Goal: Feedback & Contribution: Leave review/rating

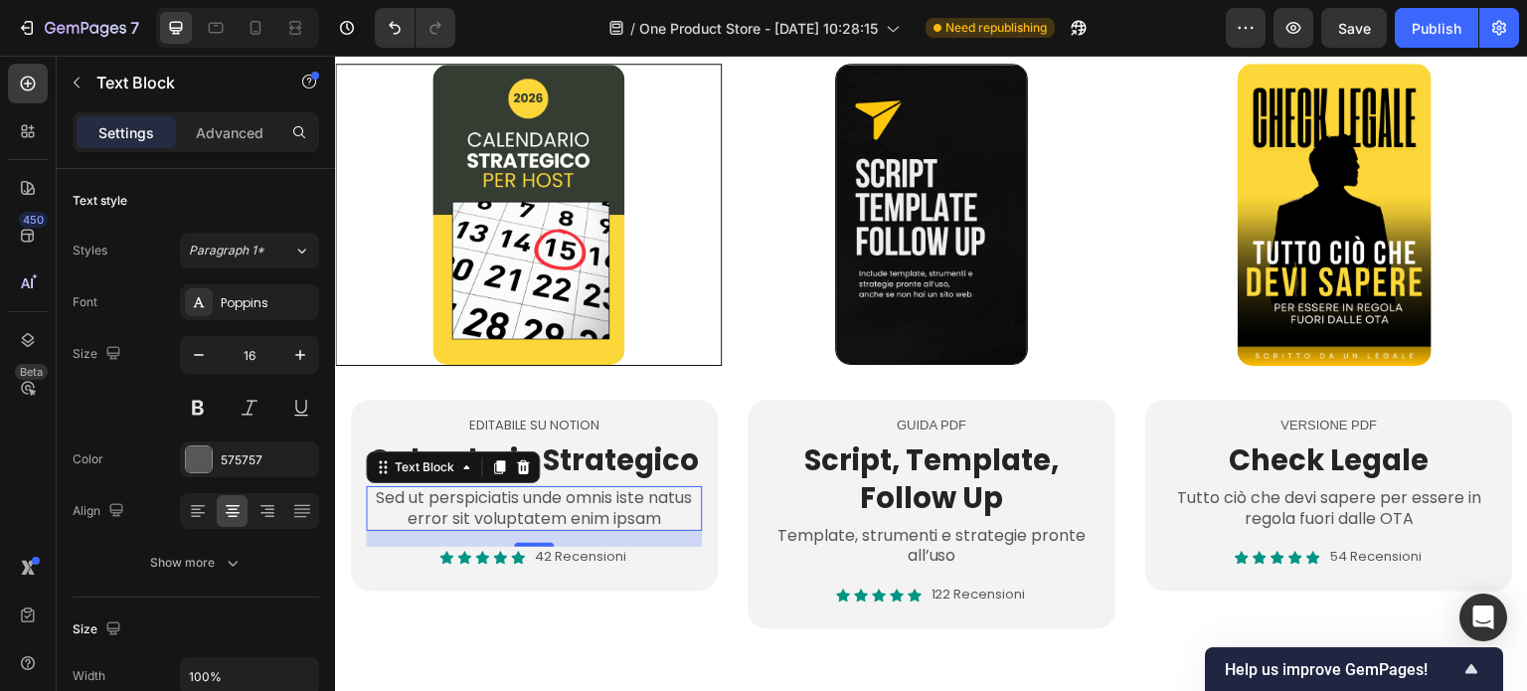
scroll to position [795, 0]
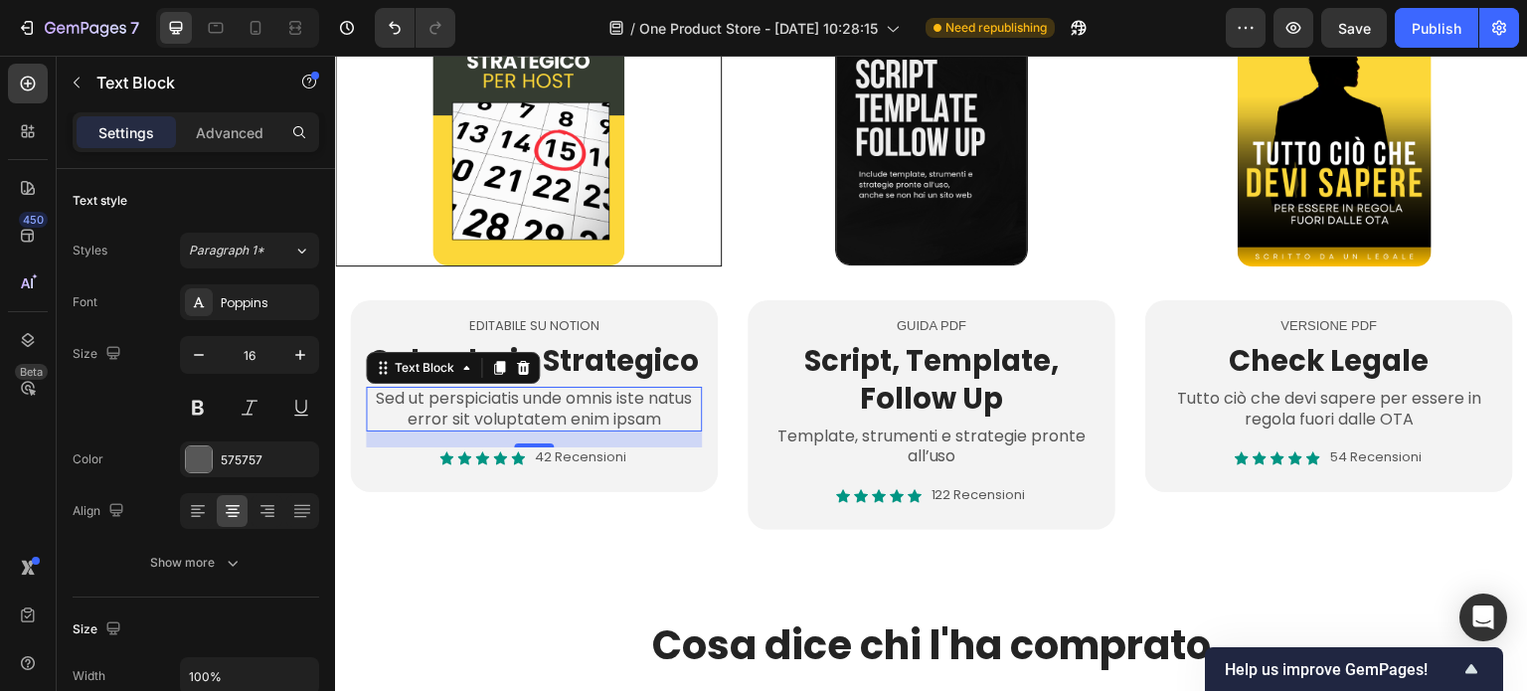
click at [573, 420] on p "Sed ut perspiciatis unde omnis iste natus error sit voluptatem enim ipsam" at bounding box center [534, 410] width 332 height 42
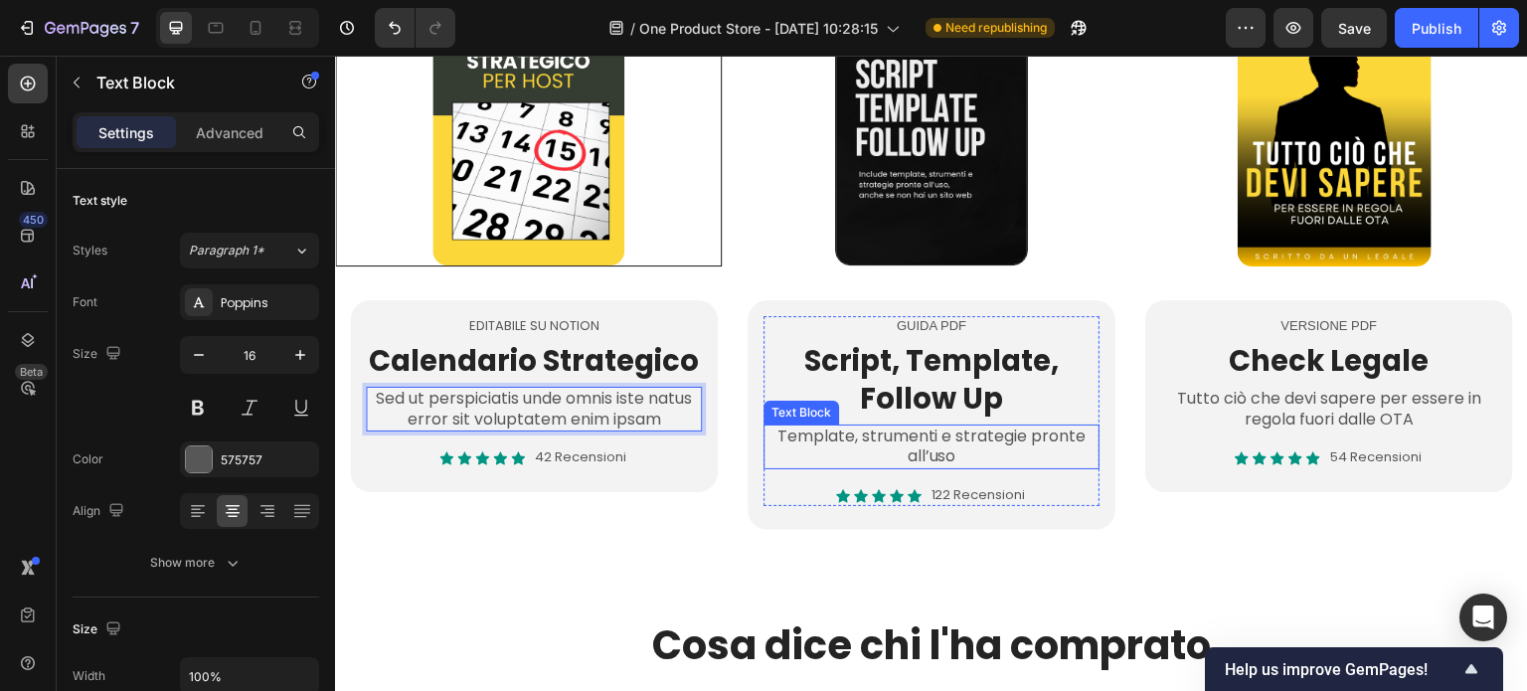
click at [842, 435] on p "Template, strumenti e strategie pronte all’uso" at bounding box center [932, 448] width 332 height 42
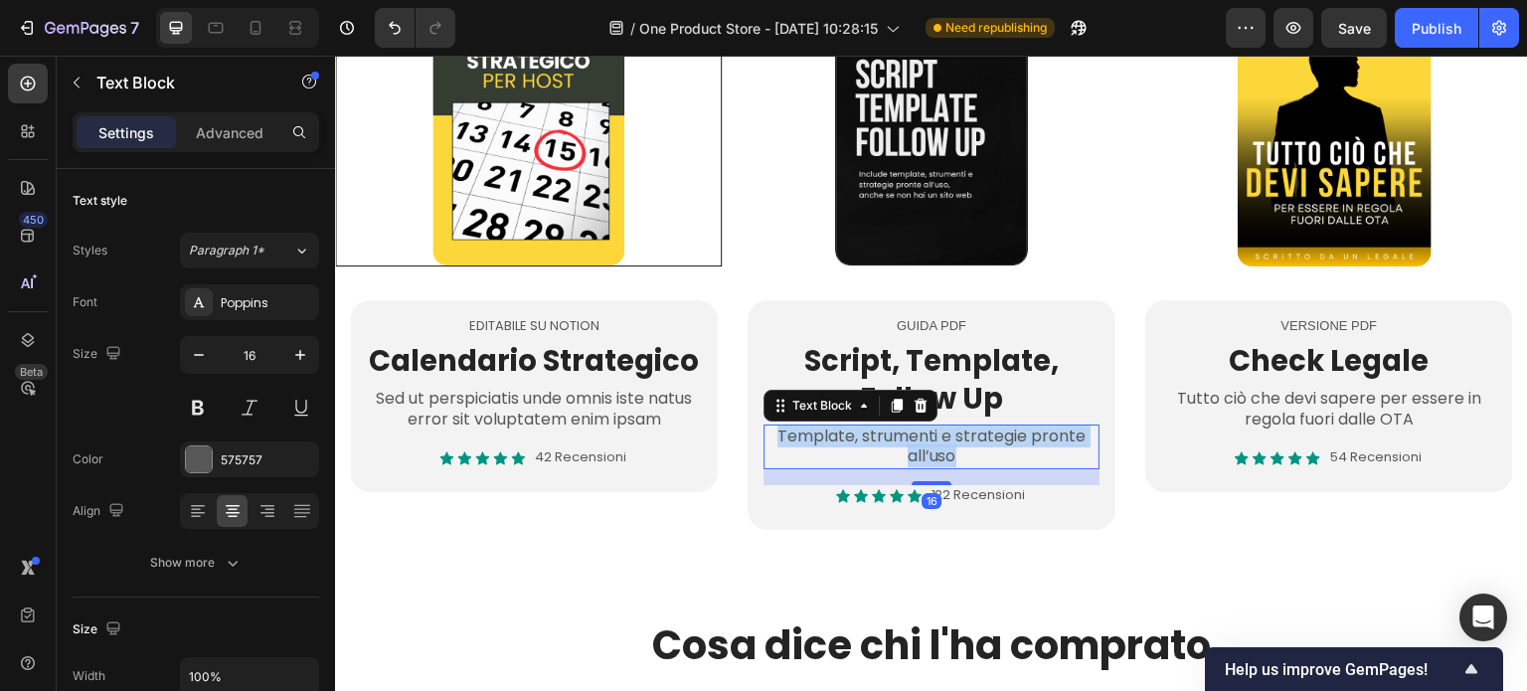
click at [842, 435] on p "Template, strumenti e strategie pronte all’uso" at bounding box center [932, 448] width 332 height 42
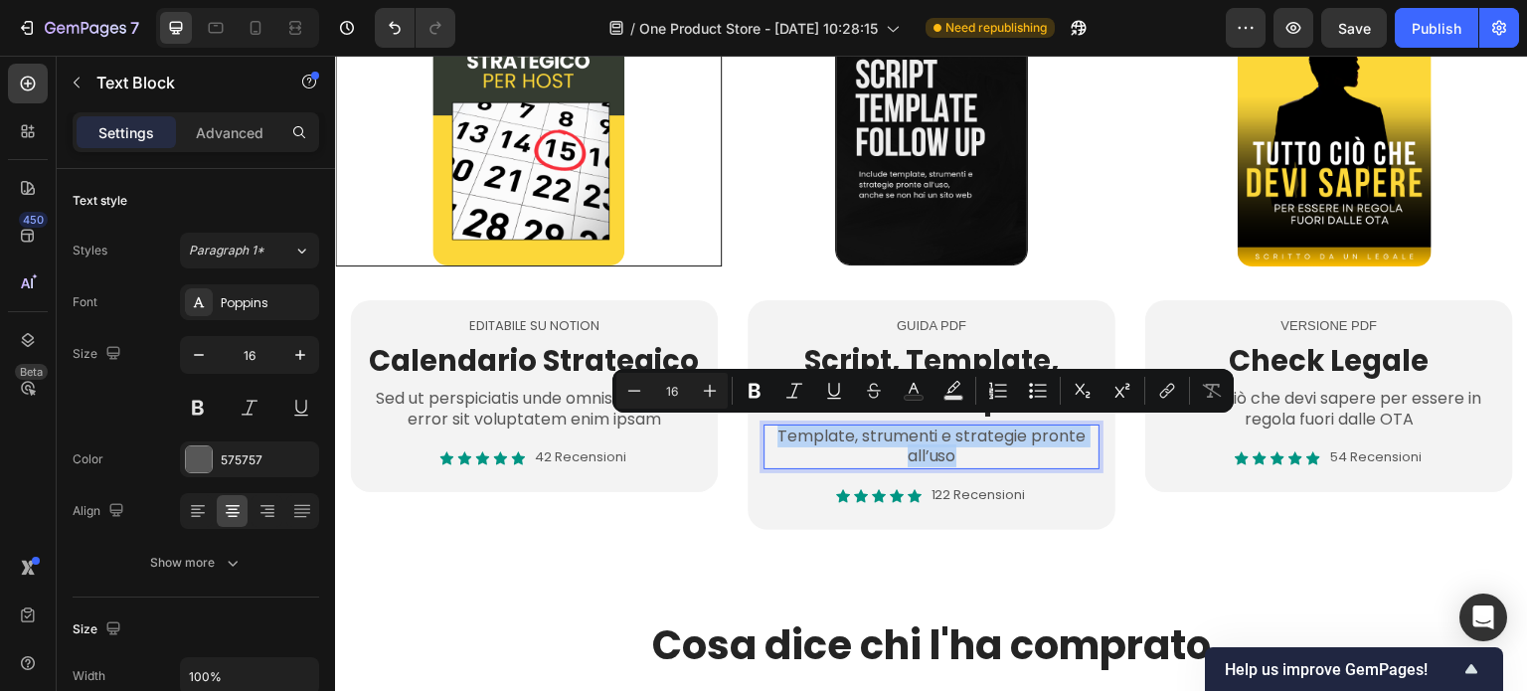
click at [864, 437] on p "Template, strumenti e strategie pronte all’uso" at bounding box center [932, 448] width 332 height 42
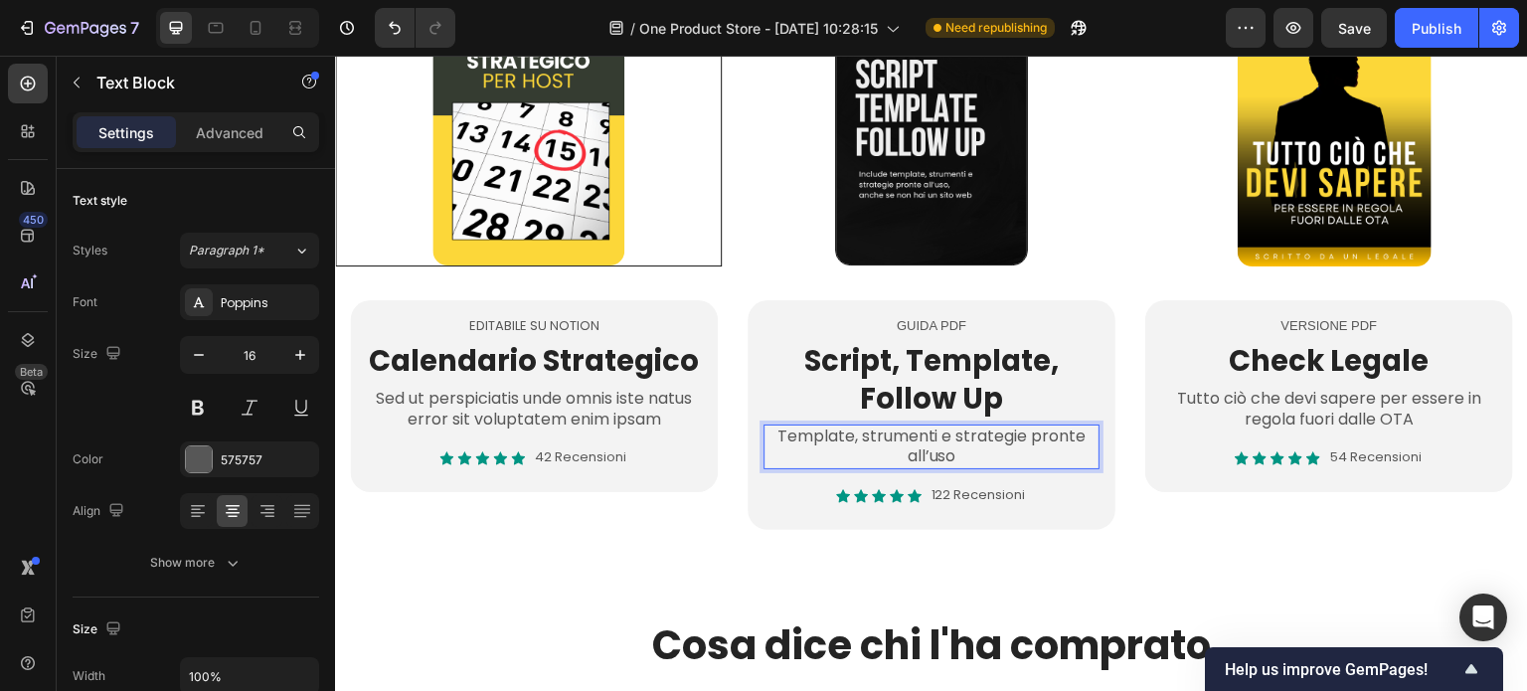
click at [854, 433] on p "Template, strumenti e strategie pronte all’uso" at bounding box center [932, 448] width 332 height 42
click at [997, 430] on p "Template, scrript, strumenti e strategie pronte all’uso" at bounding box center [932, 448] width 332 height 42
click at [997, 429] on p "Template, scrript, strumenti e strategie pronte all’uso" at bounding box center [932, 448] width 332 height 42
click at [992, 430] on p "Template, scrript, strumenti e strategie pronte all’uso" at bounding box center [932, 448] width 332 height 42
click at [882, 430] on p "Template, scrript, strumenti e strategie pronte all’uso" at bounding box center [932, 448] width 332 height 42
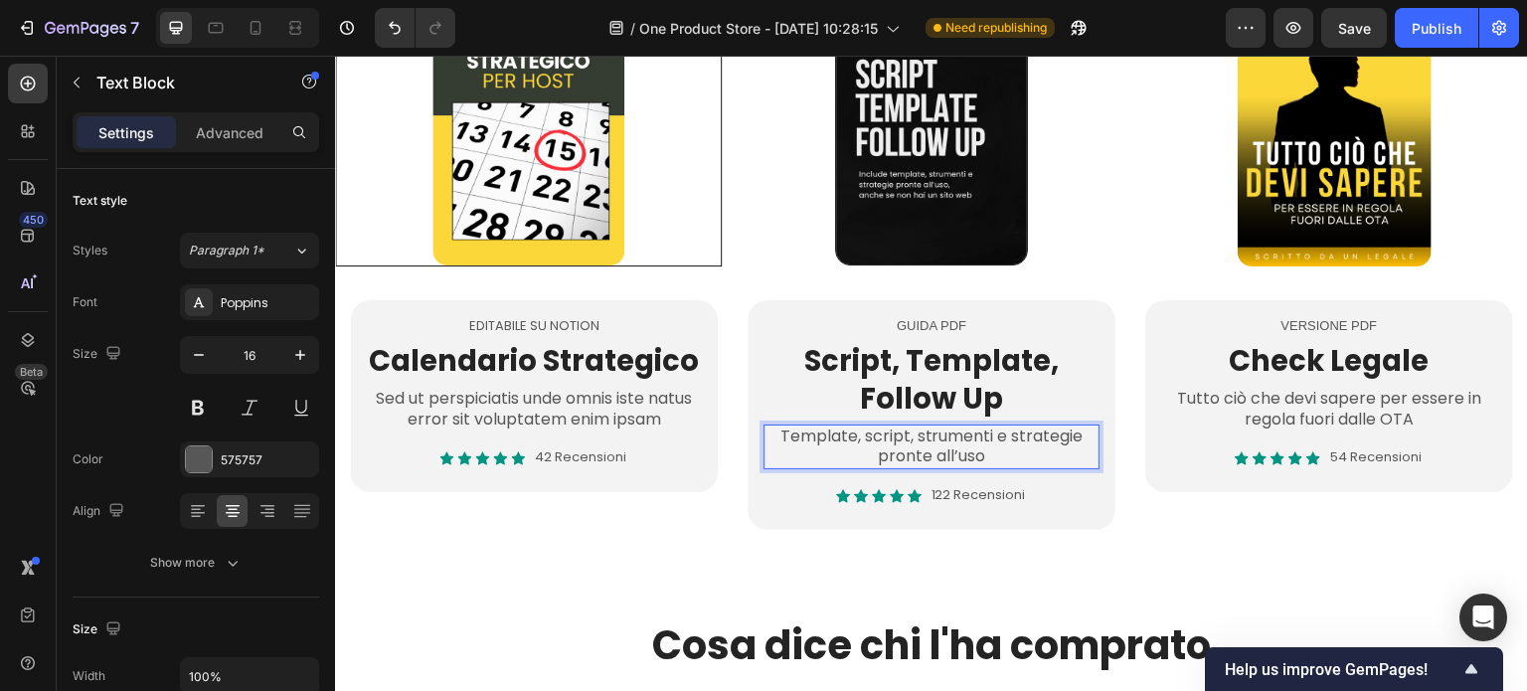
click at [991, 433] on p "Template, script, strumenti e strategie pronte all’uso" at bounding box center [932, 448] width 332 height 42
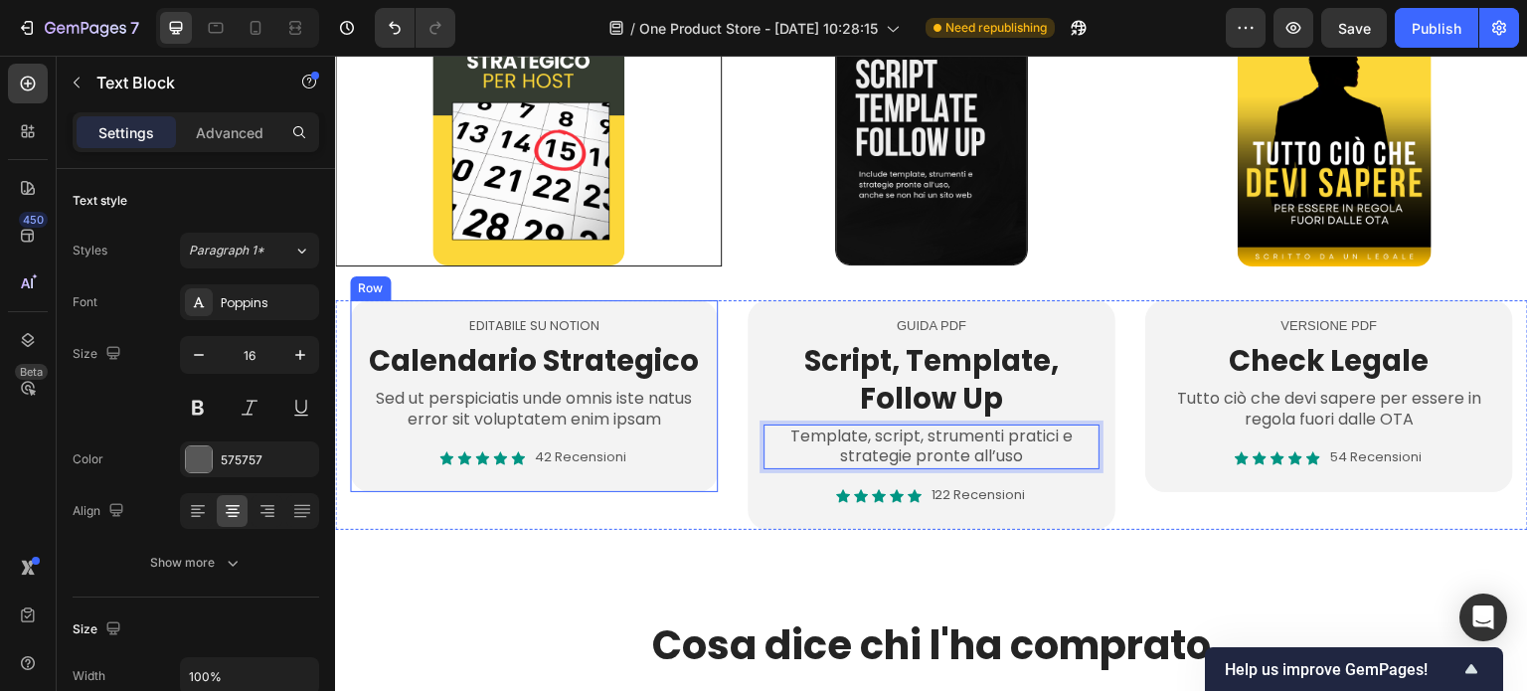
click at [508, 370] on h2 "Calendario Strategico" at bounding box center [534, 362] width 336 height 42
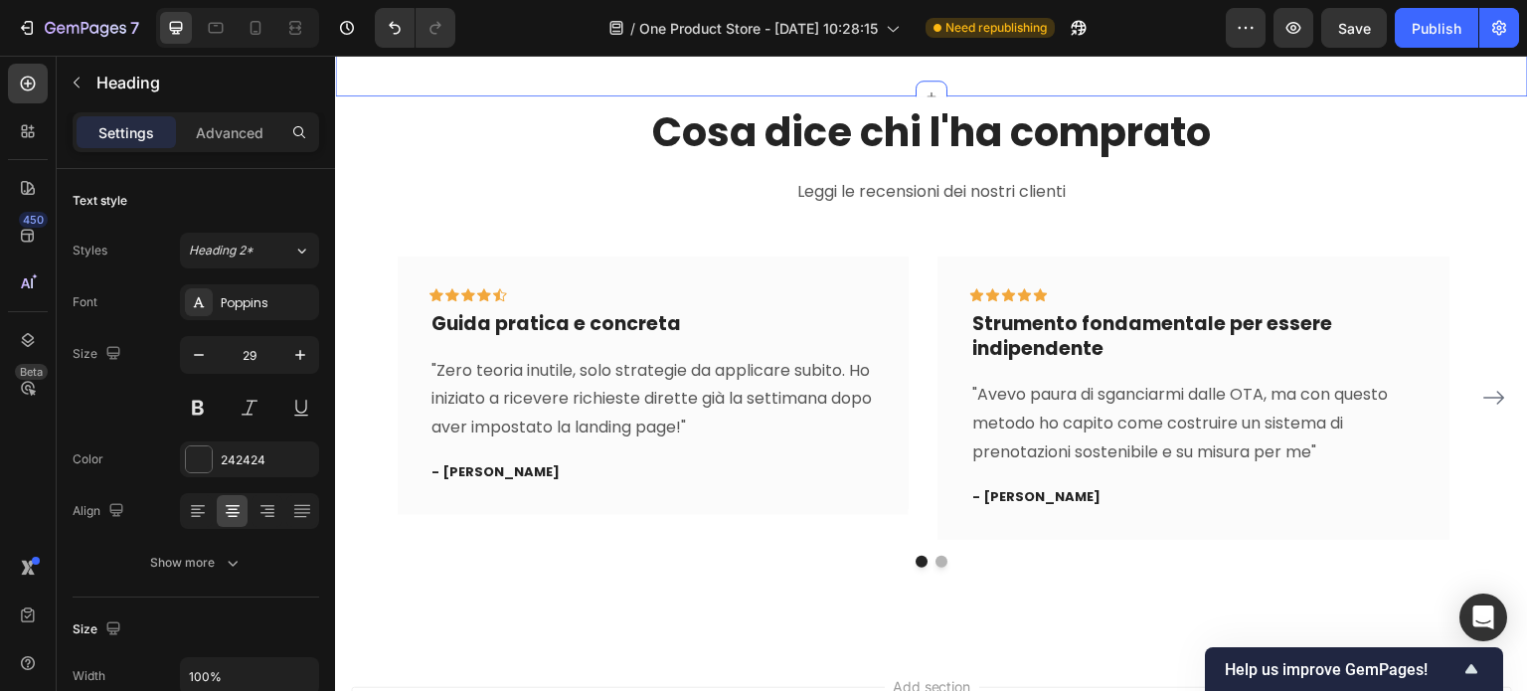
scroll to position [994, 0]
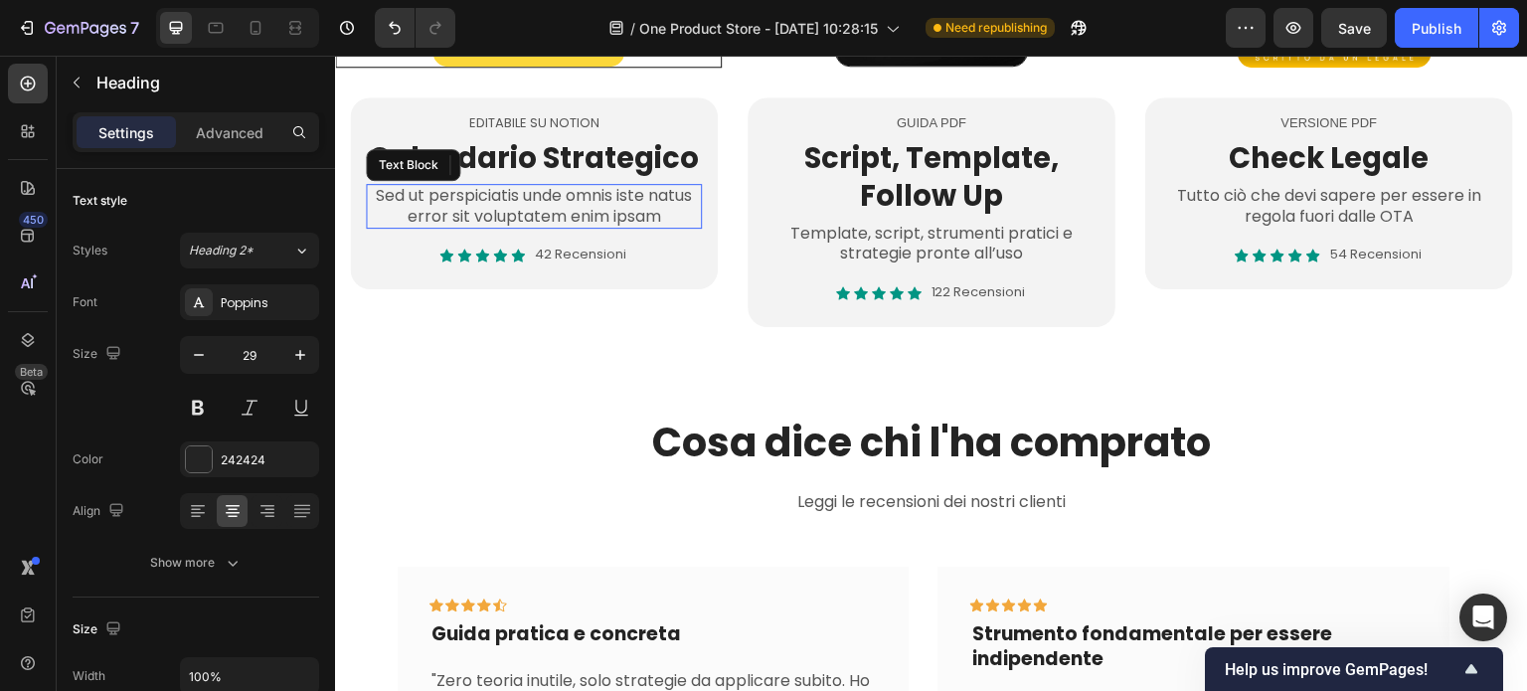
click at [592, 198] on p "Sed ut perspiciatis unde omnis iste natus error sit voluptatem enim ipsam" at bounding box center [534, 207] width 332 height 42
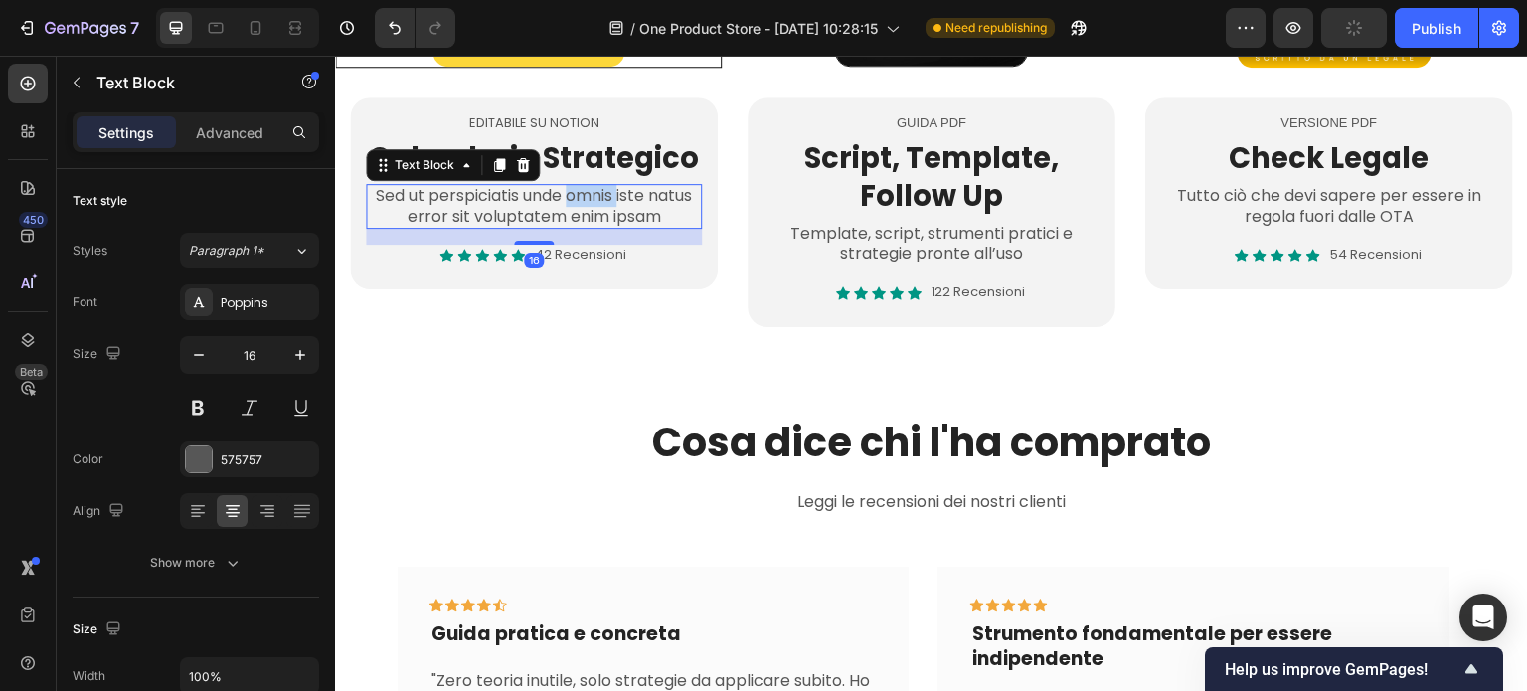
click at [592, 198] on p "Sed ut perspiciatis unde omnis iste natus error sit voluptatem enim ipsam" at bounding box center [534, 207] width 332 height 42
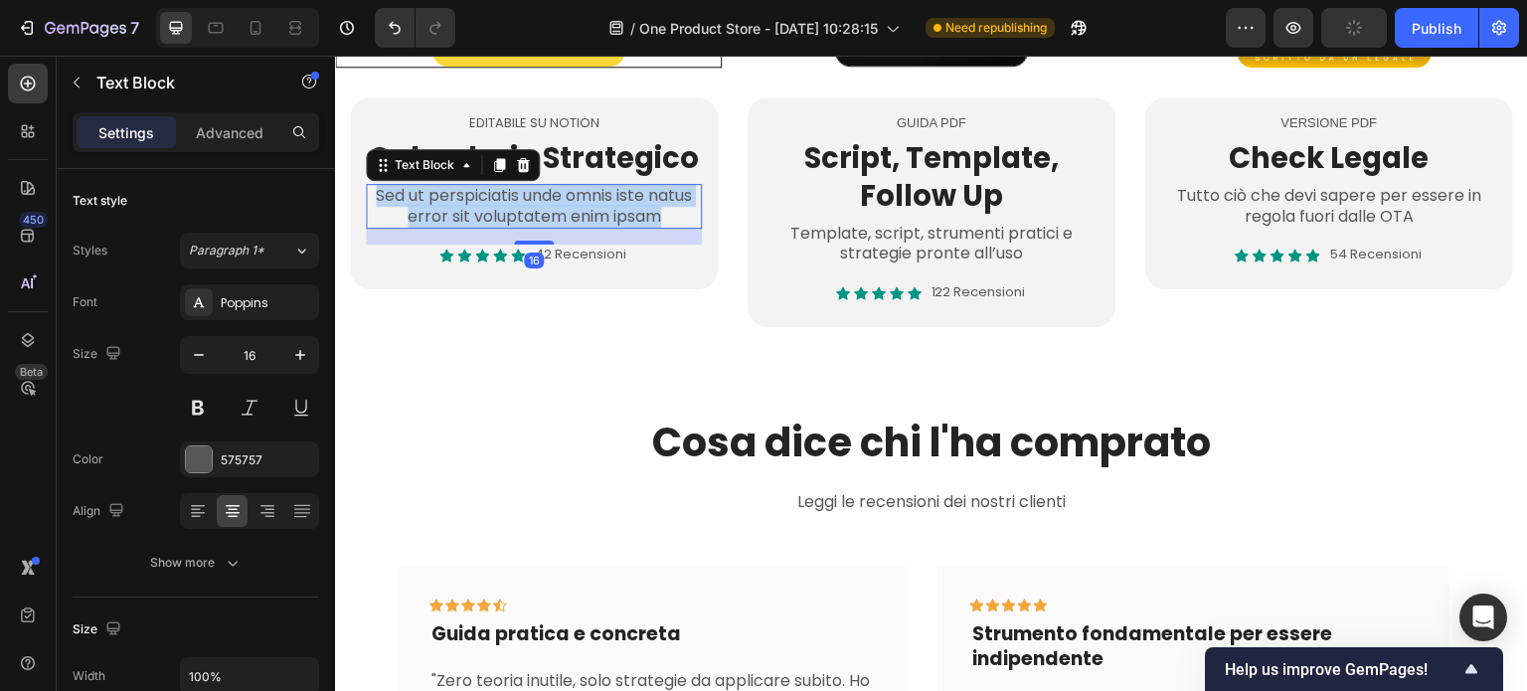
click at [592, 198] on p "Sed ut perspiciatis unde omnis iste natus error sit voluptatem enim ipsam" at bounding box center [534, 207] width 332 height 42
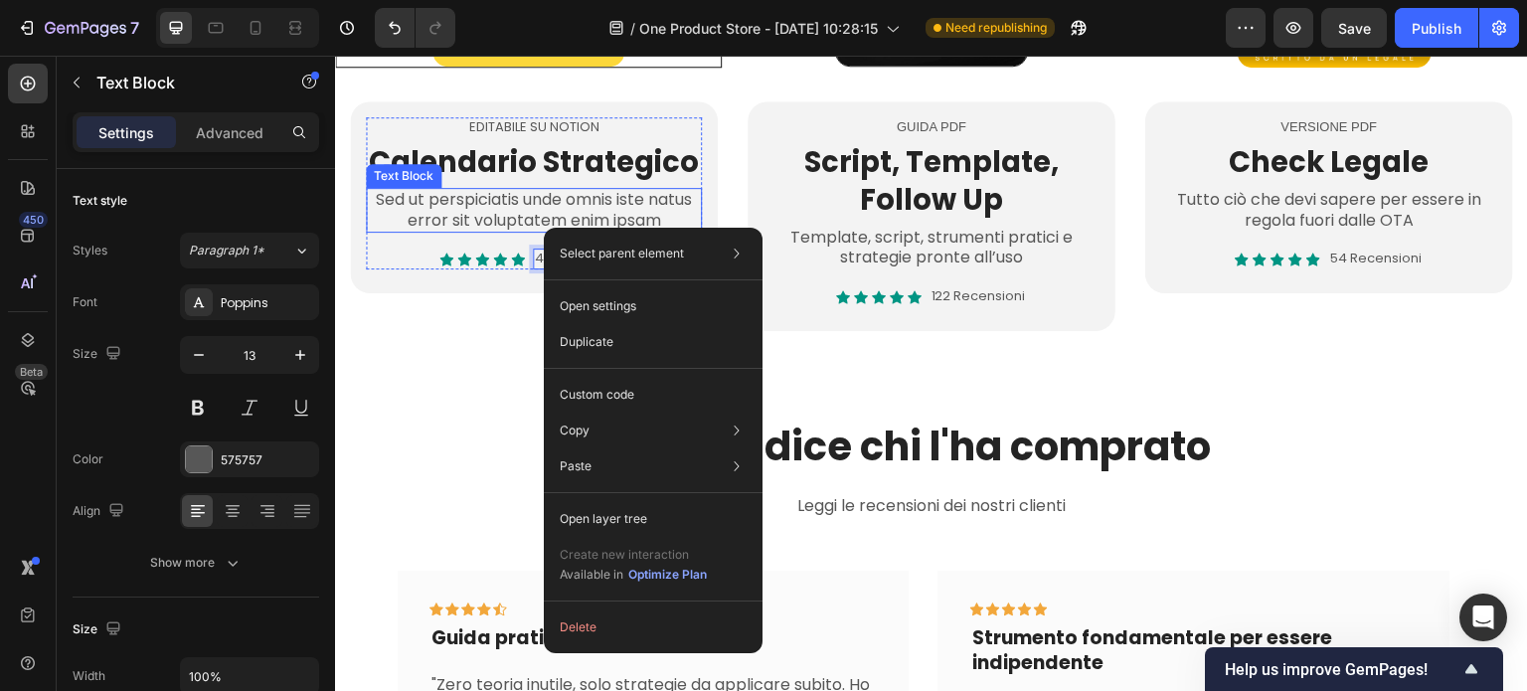
click at [465, 210] on p "Sed ut perspiciatis unde omnis iste natus error sit voluptatem enim ipsam" at bounding box center [534, 211] width 332 height 42
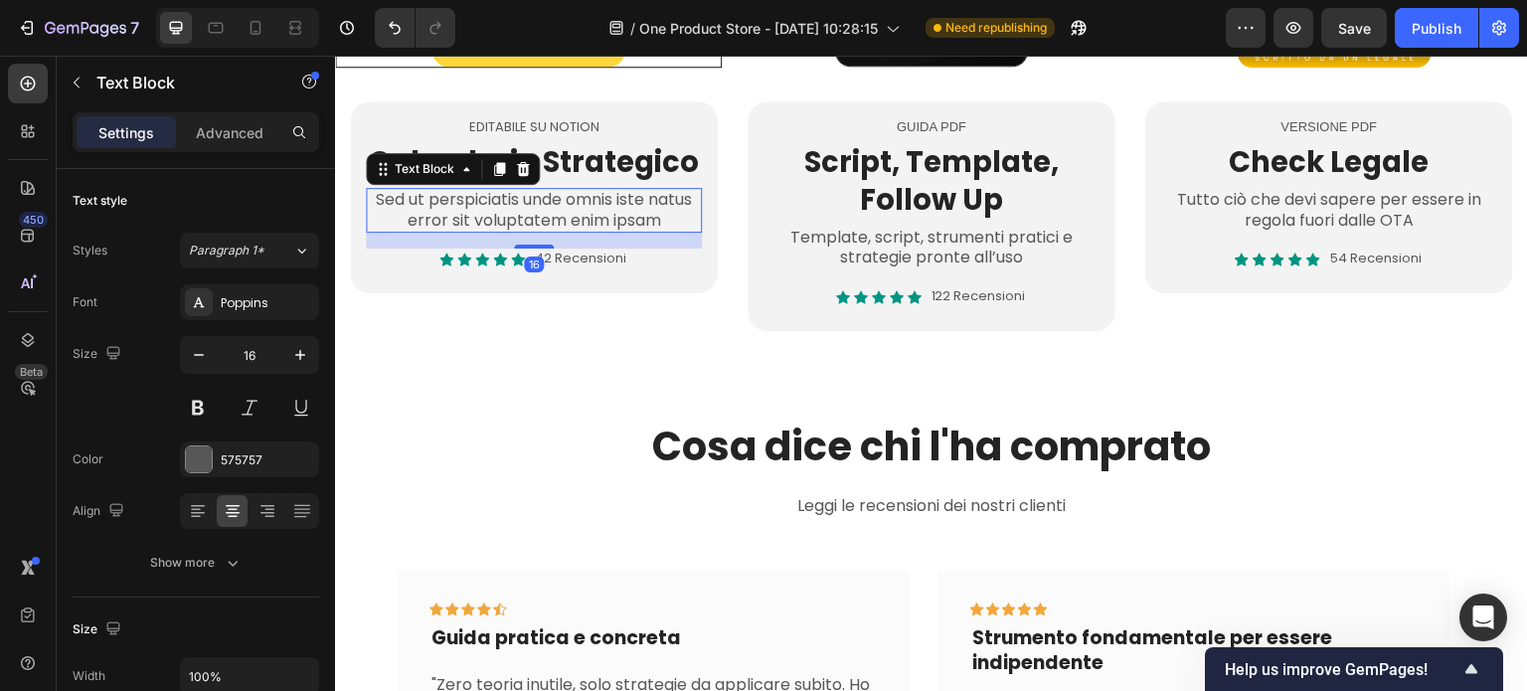
click at [465, 210] on p "Sed ut perspiciatis unde omnis iste natus error sit voluptatem enim ipsam" at bounding box center [534, 211] width 332 height 42
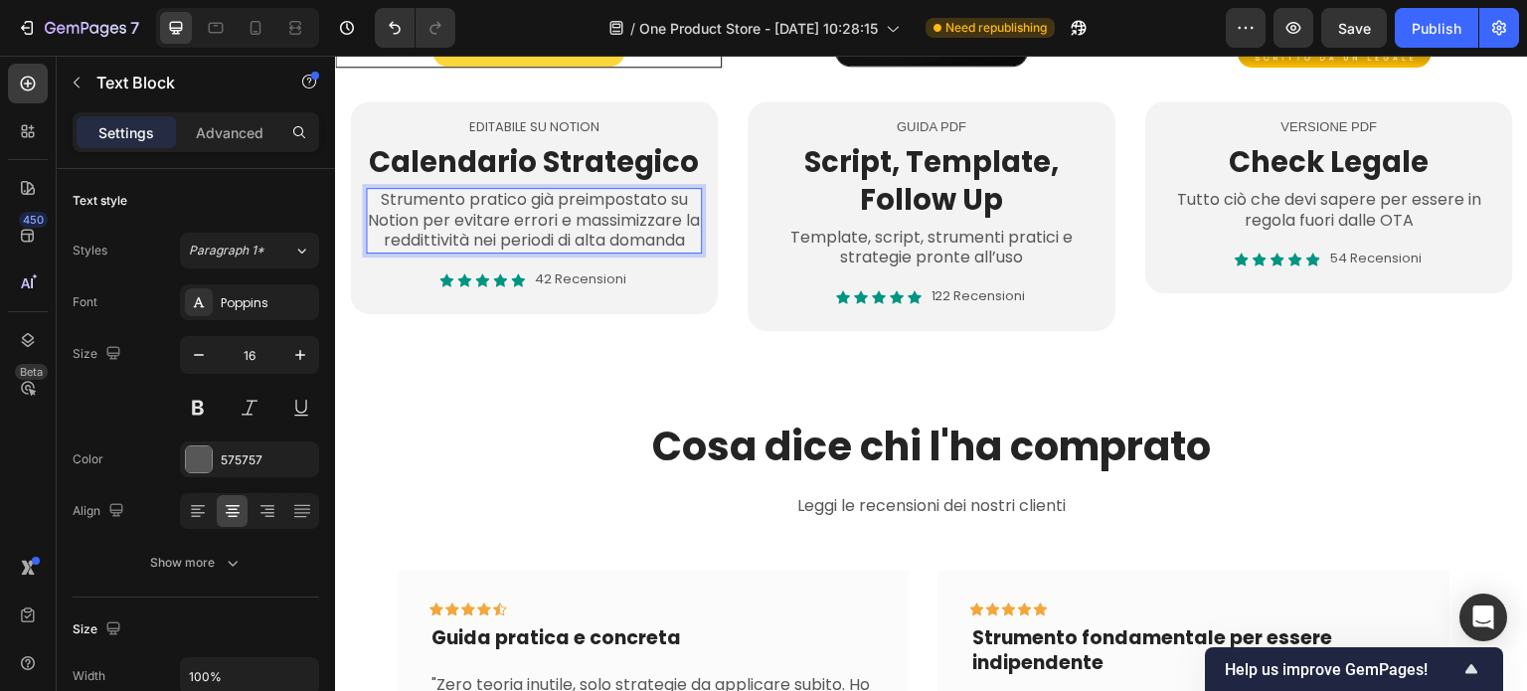
click at [510, 198] on p "Strumento pratico già preimpostato su Notion per evitare errori e massimizzare …" at bounding box center [534, 221] width 332 height 62
click at [529, 198] on p "Strumento pratico già preimpostato su Notion per evitare errori e massimizzare …" at bounding box center [534, 221] width 332 height 62
click at [485, 215] on p "Strumento pratico già preimpostato su Notion per evitare errori e massimizzare …" at bounding box center [534, 221] width 332 height 62
drag, startPoint x: 529, startPoint y: 202, endPoint x: 425, endPoint y: 222, distance: 106.3
click at [425, 222] on p "Strumento pratico già preimpostato su Notion per evitare errori e massimizzare …" at bounding box center [534, 221] width 332 height 62
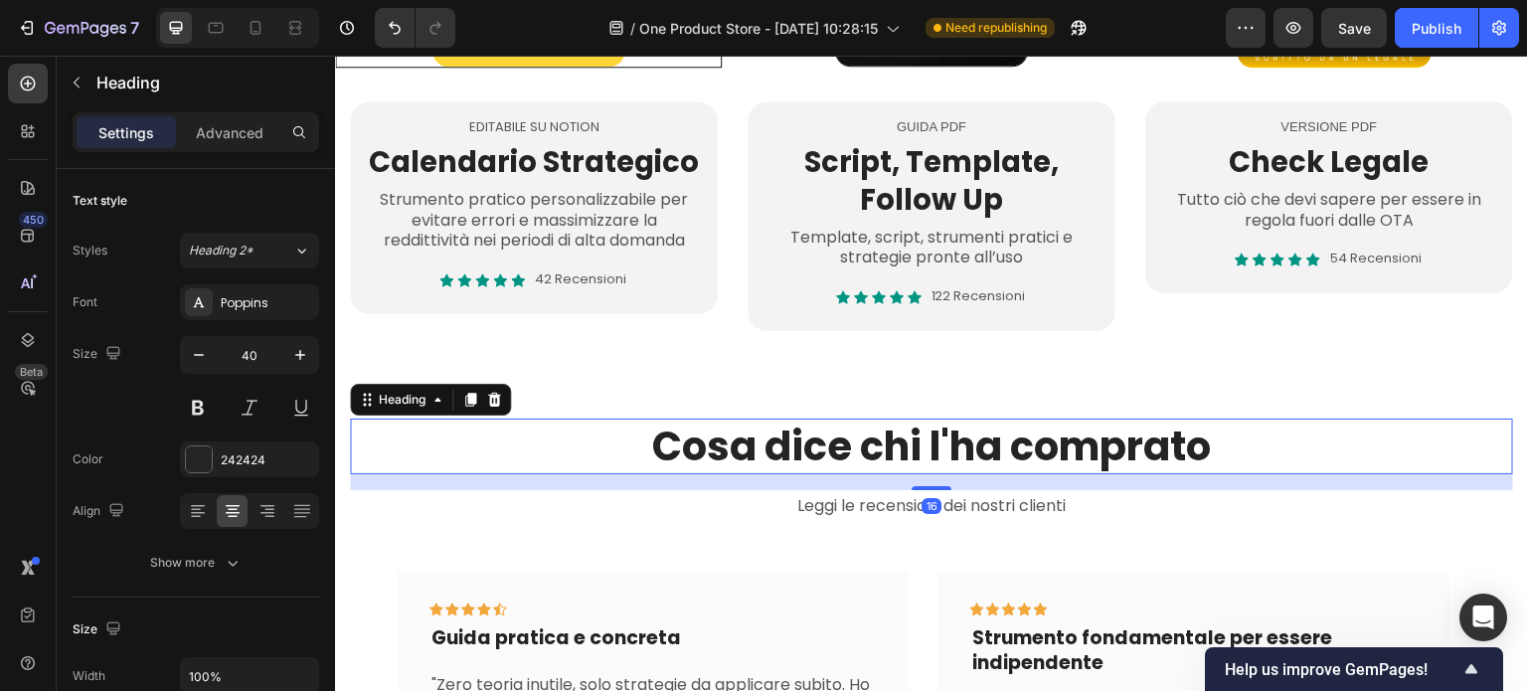
click at [457, 419] on h2 "Cosa dice chi l'ha comprato" at bounding box center [931, 447] width 1163 height 56
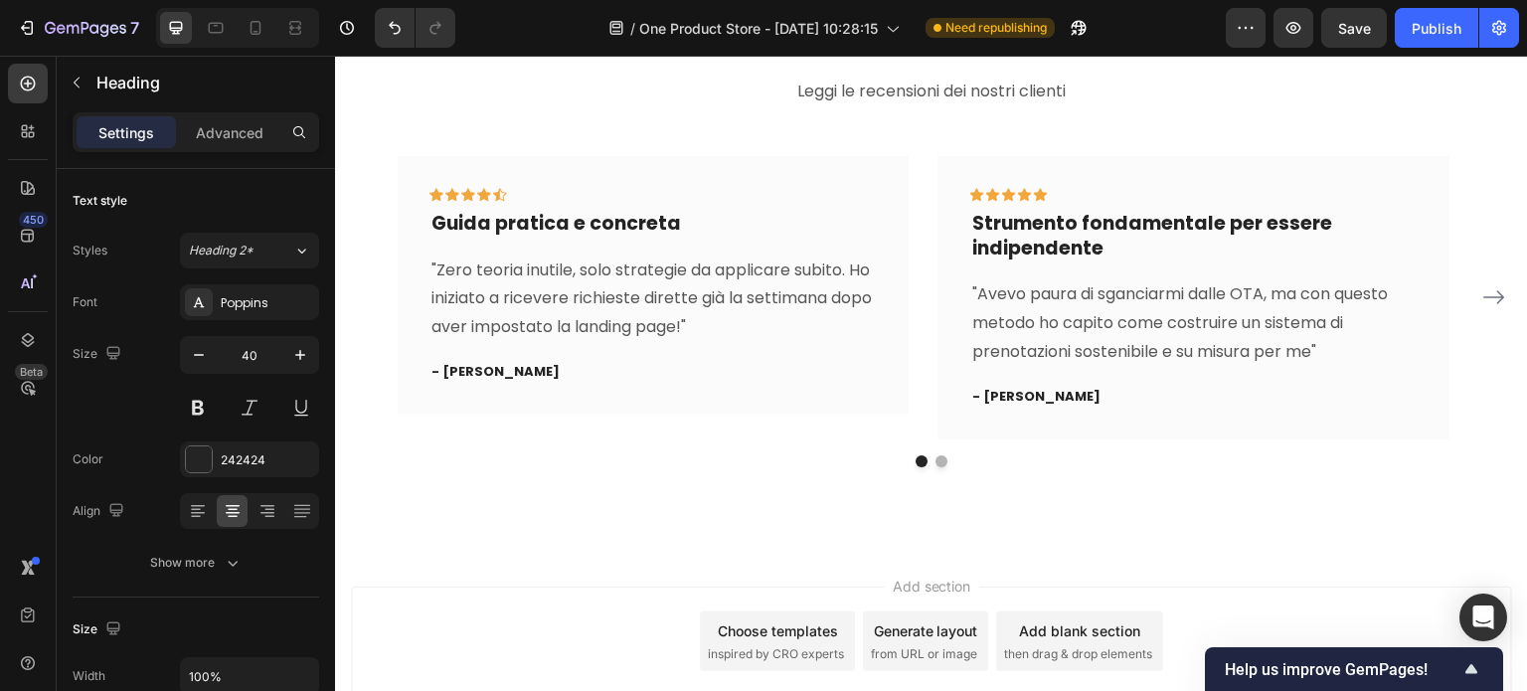
scroll to position [1546, 0]
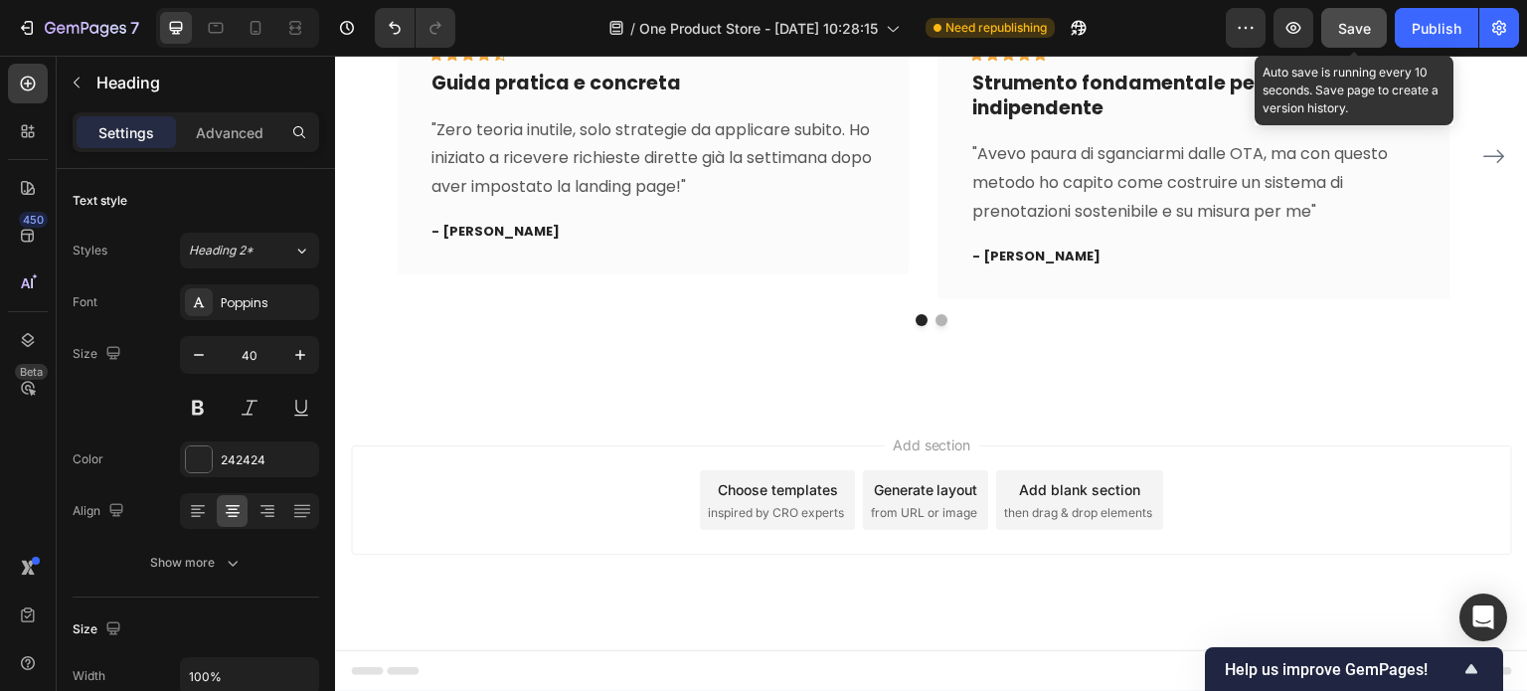
click at [1360, 37] on div "Save" at bounding box center [1354, 28] width 33 height 21
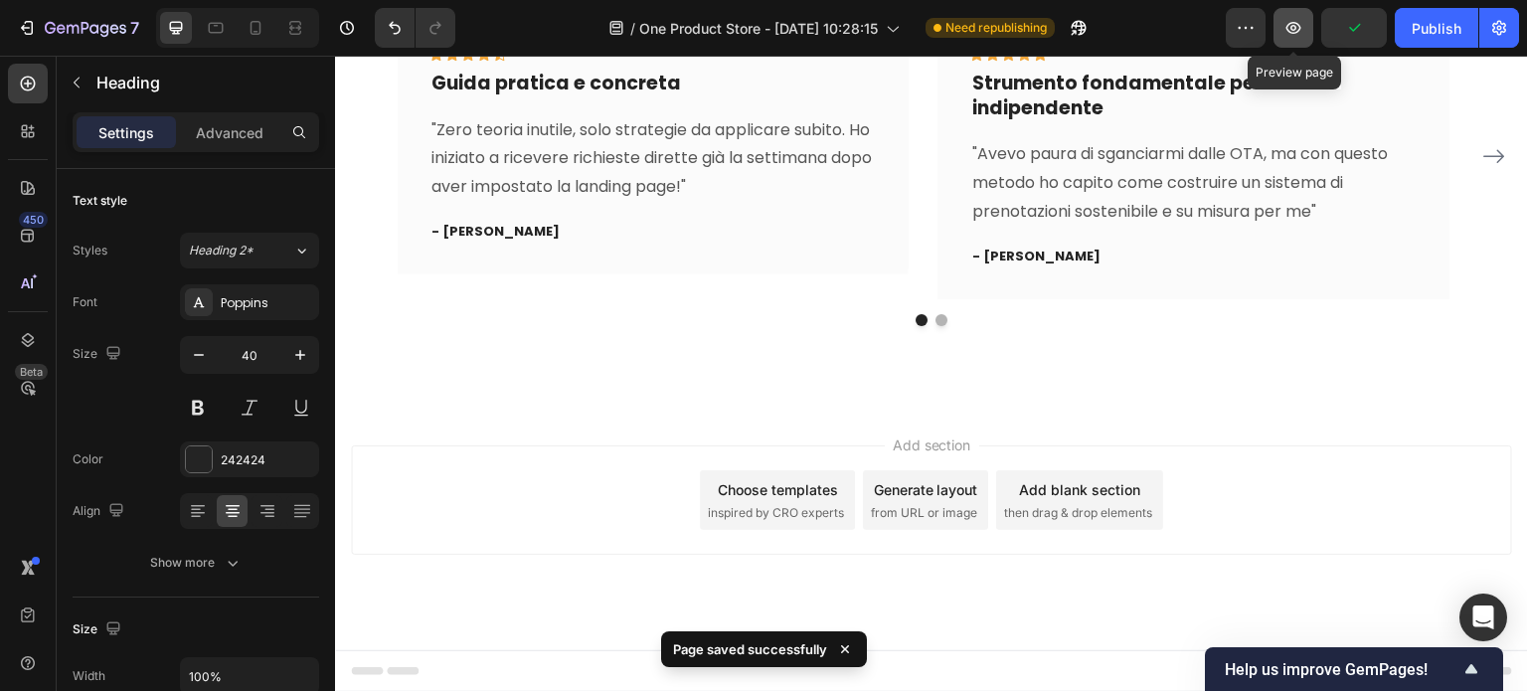
click at [1300, 27] on icon "button" at bounding box center [1294, 28] width 20 height 20
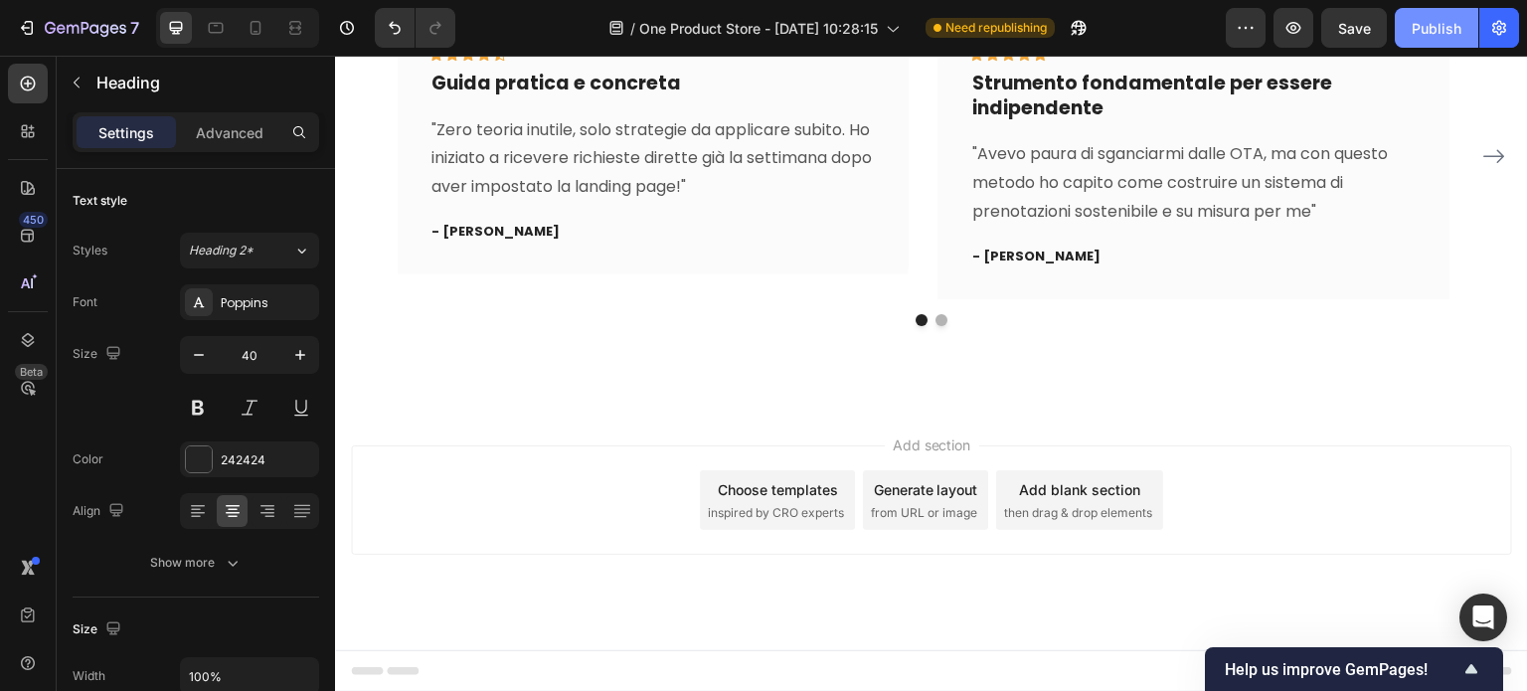
click at [1426, 36] on div "Publish" at bounding box center [1437, 28] width 50 height 21
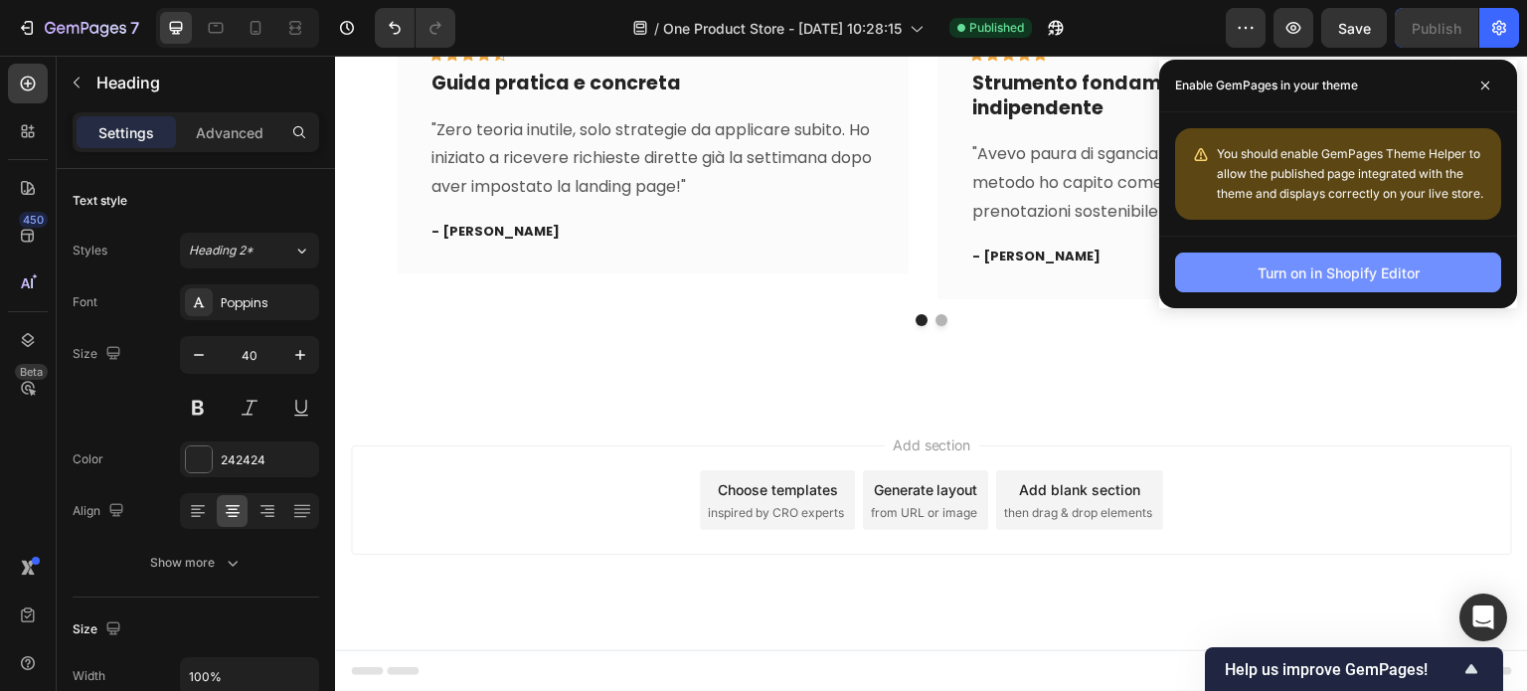
click at [1344, 266] on div "Turn on in Shopify Editor" at bounding box center [1339, 272] width 162 height 21
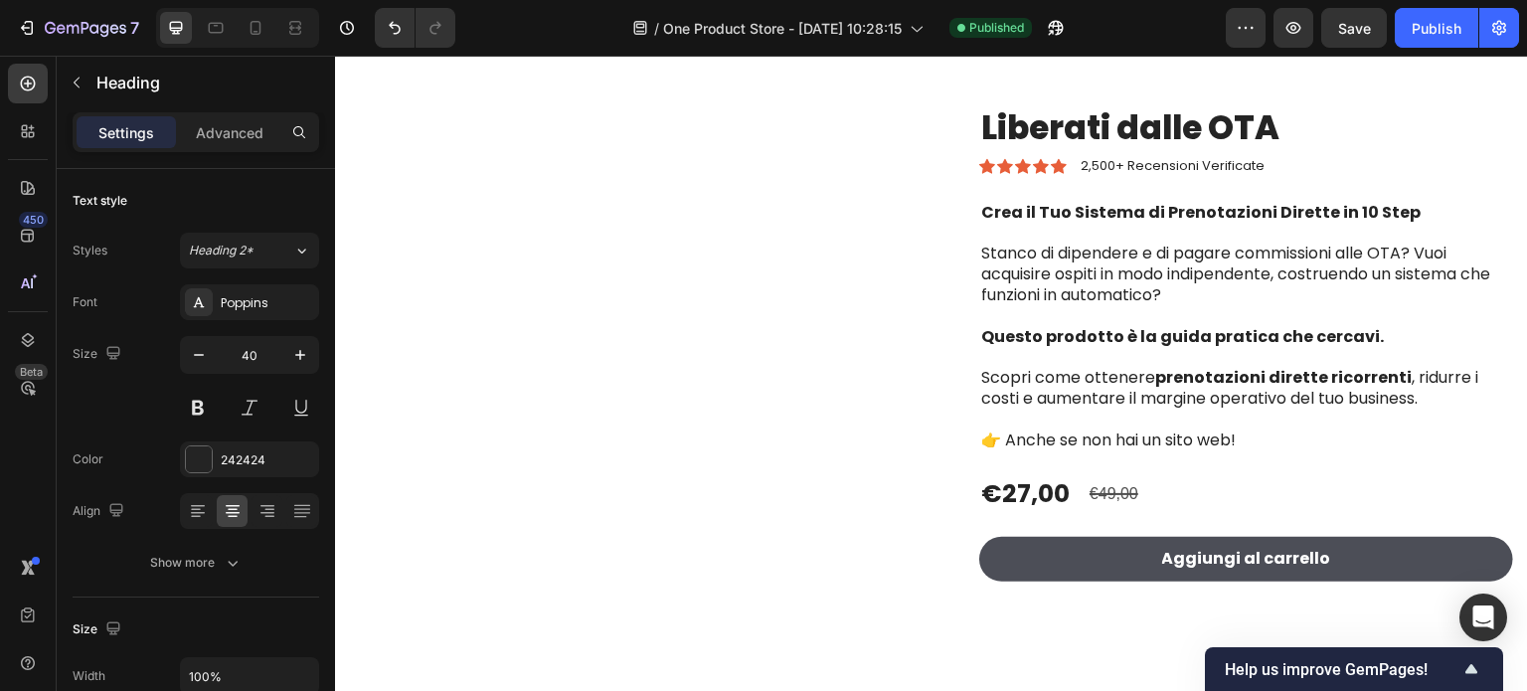
scroll to position [0, 0]
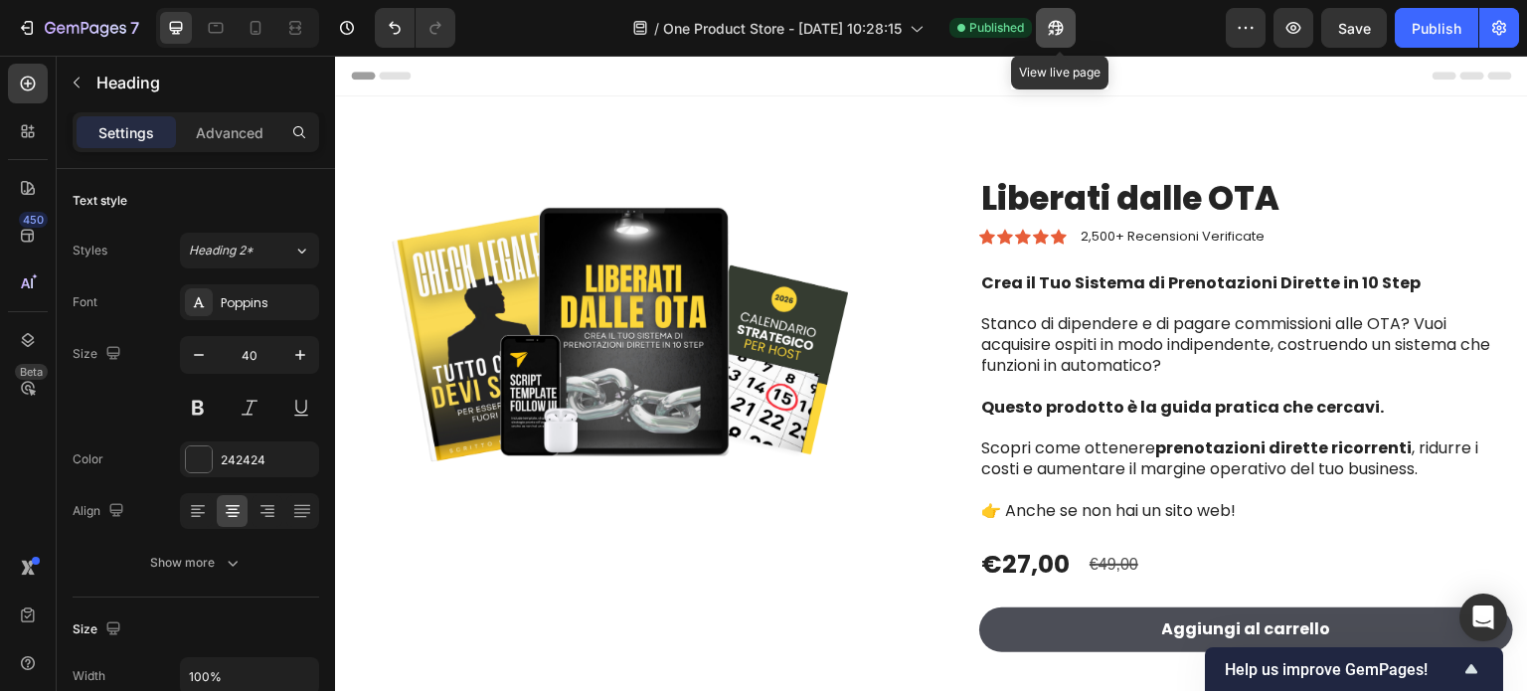
click at [1058, 33] on icon "button" at bounding box center [1056, 28] width 20 height 20
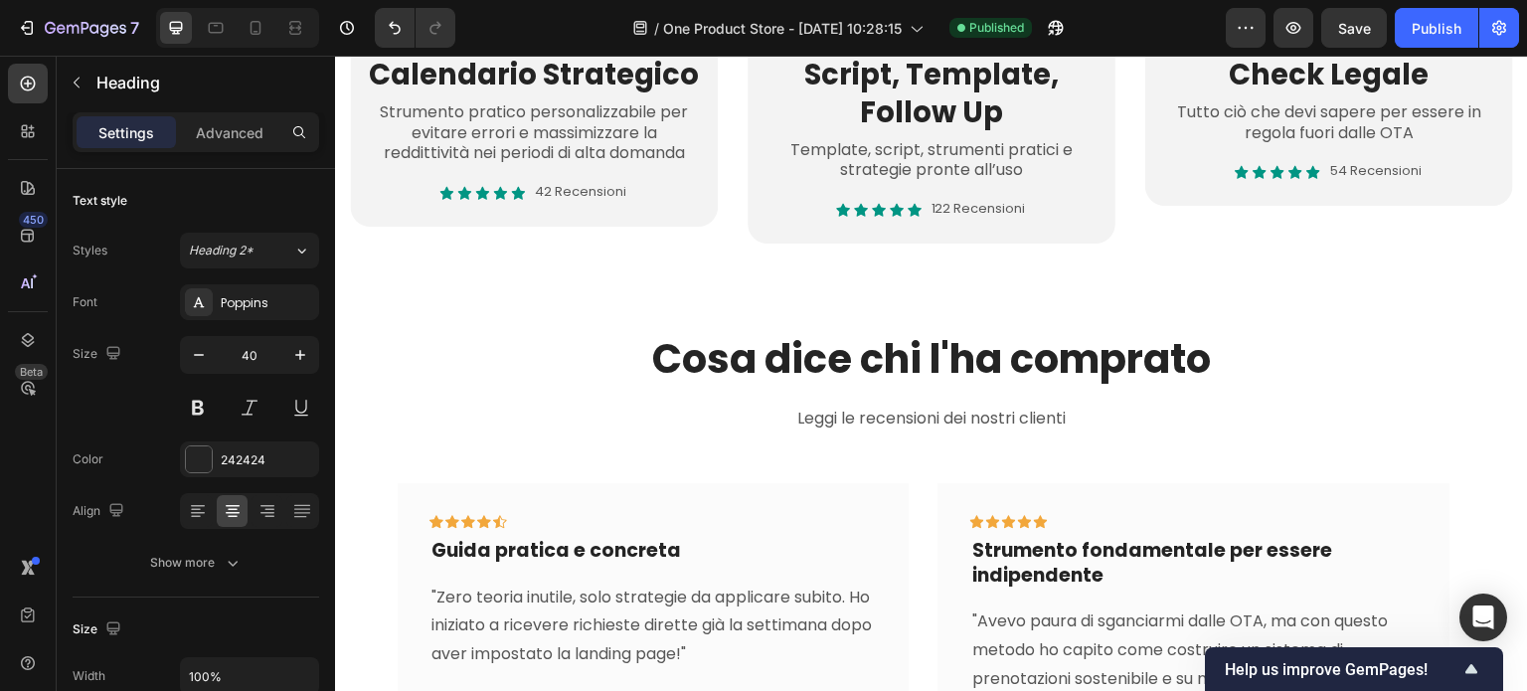
scroll to position [1094, 0]
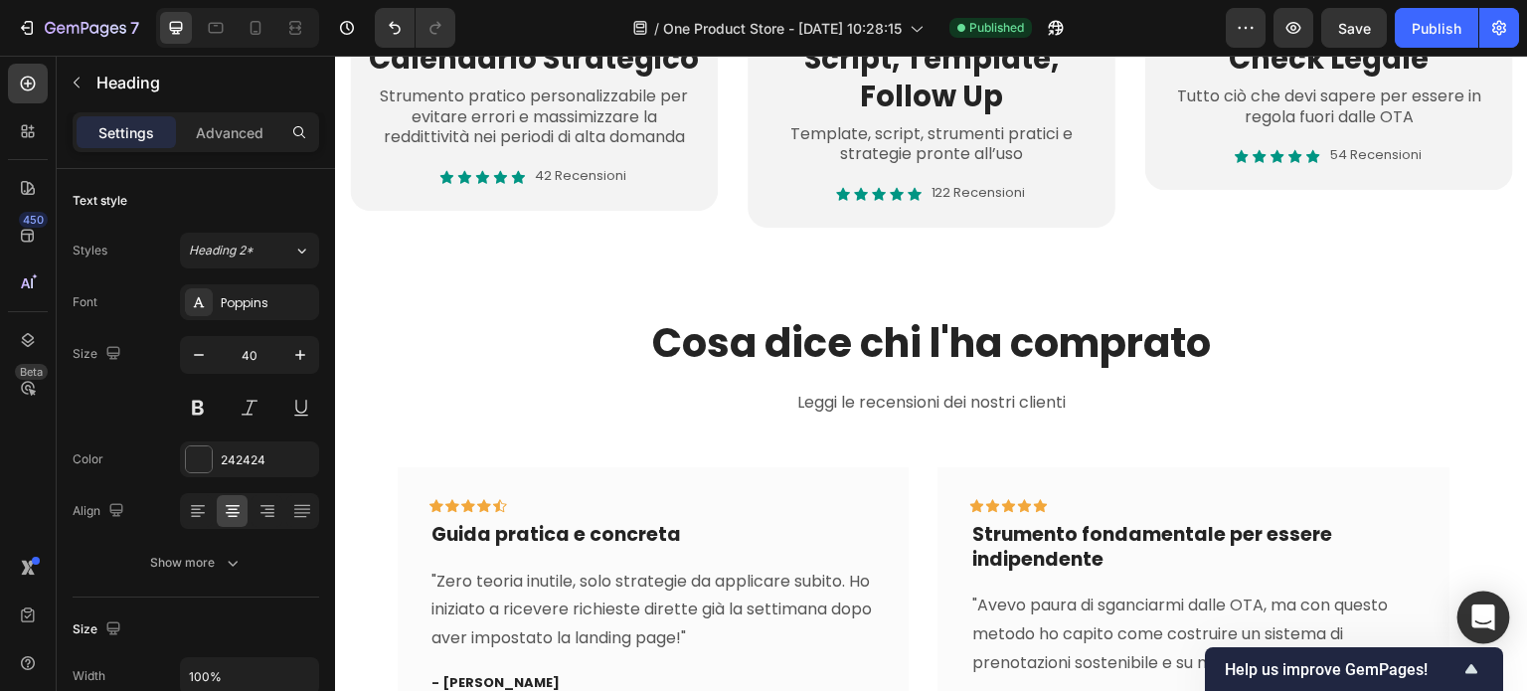
click at [1482, 619] on icon "Open Intercom Messenger" at bounding box center [1482, 617] width 23 height 26
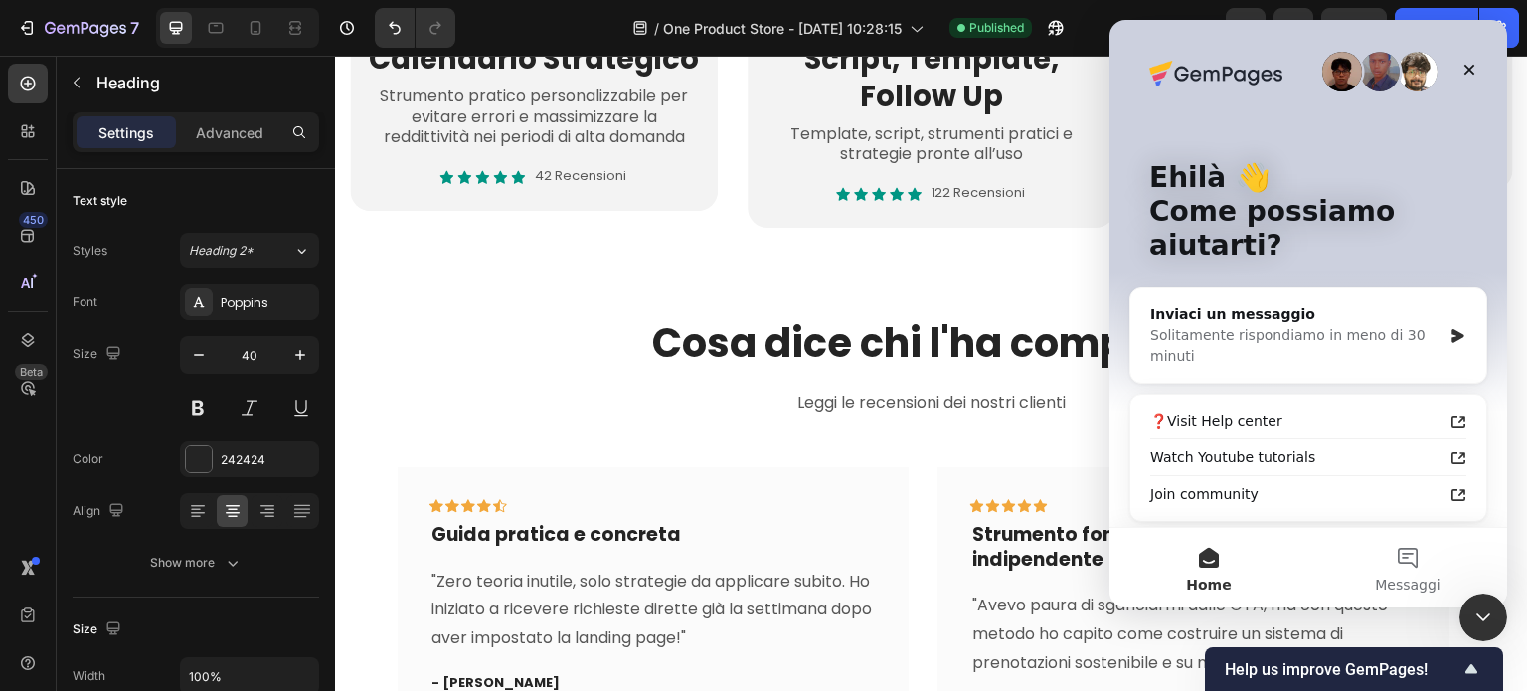
scroll to position [0, 0]
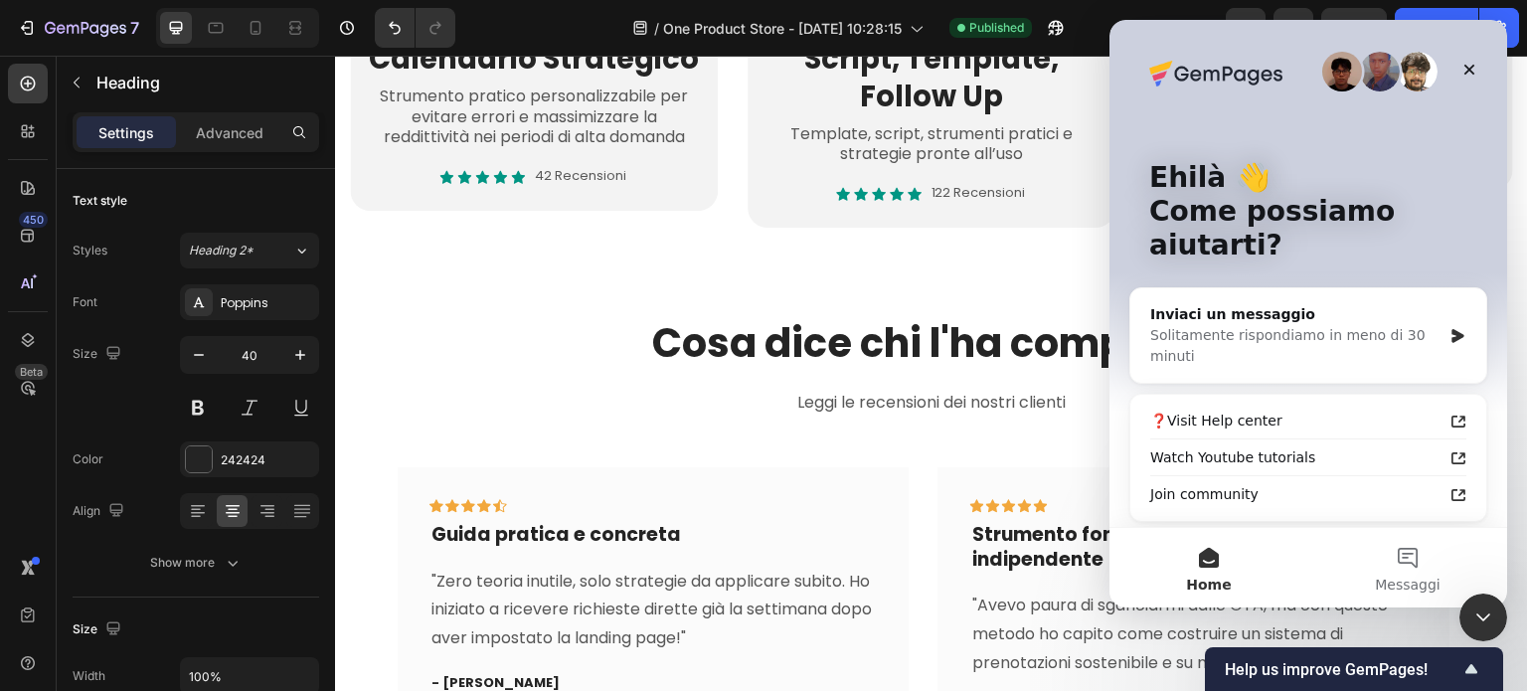
click at [532, 330] on h2 "Cosa dice chi l'ha comprato" at bounding box center [931, 343] width 1163 height 56
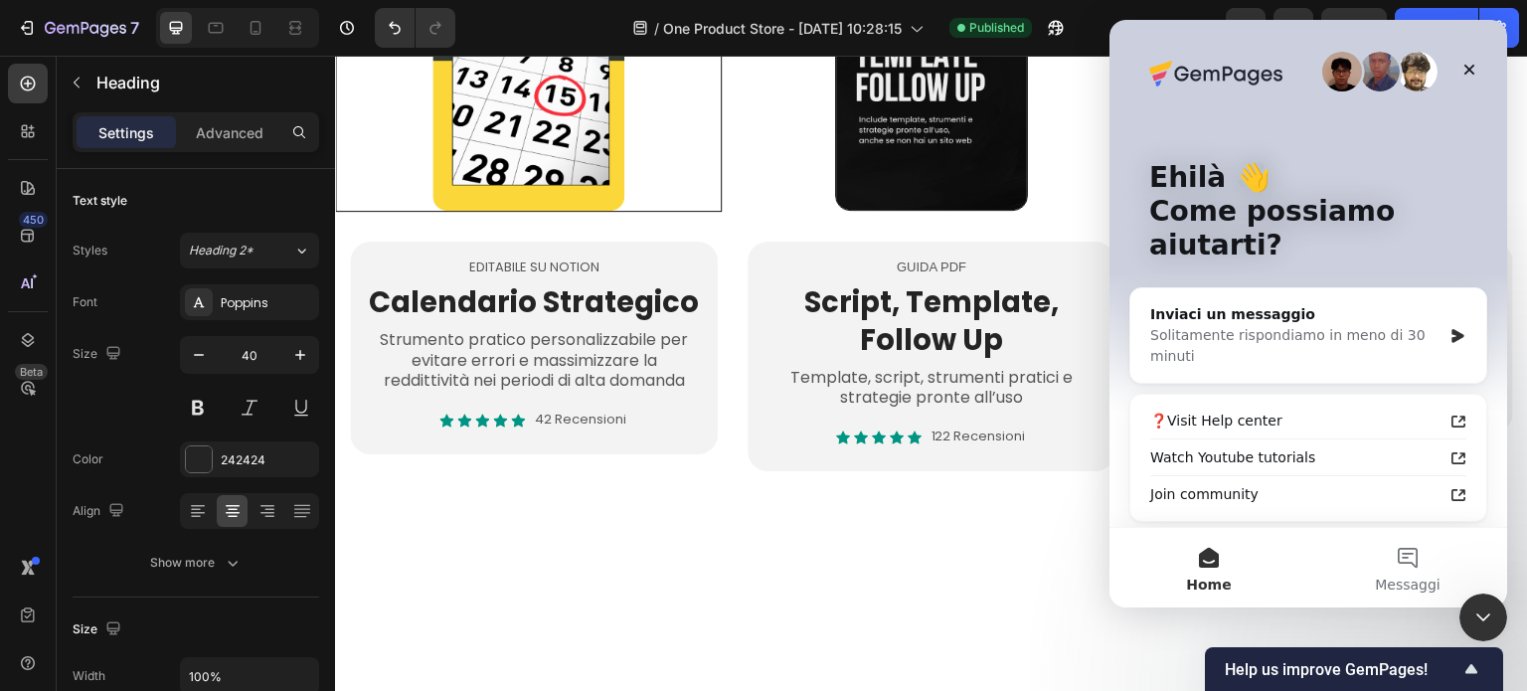
scroll to position [254, 0]
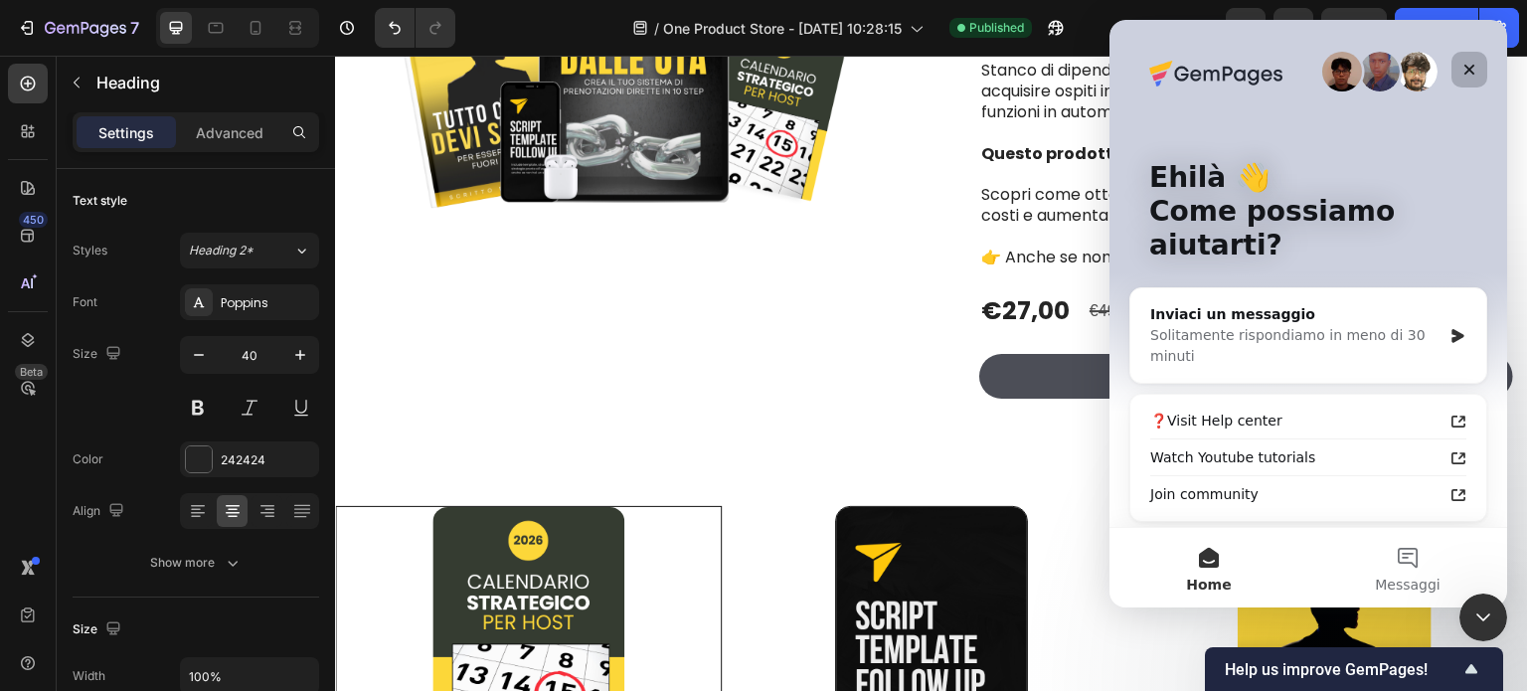
click at [1469, 64] on icon "Chiudi" at bounding box center [1470, 70] width 16 height 16
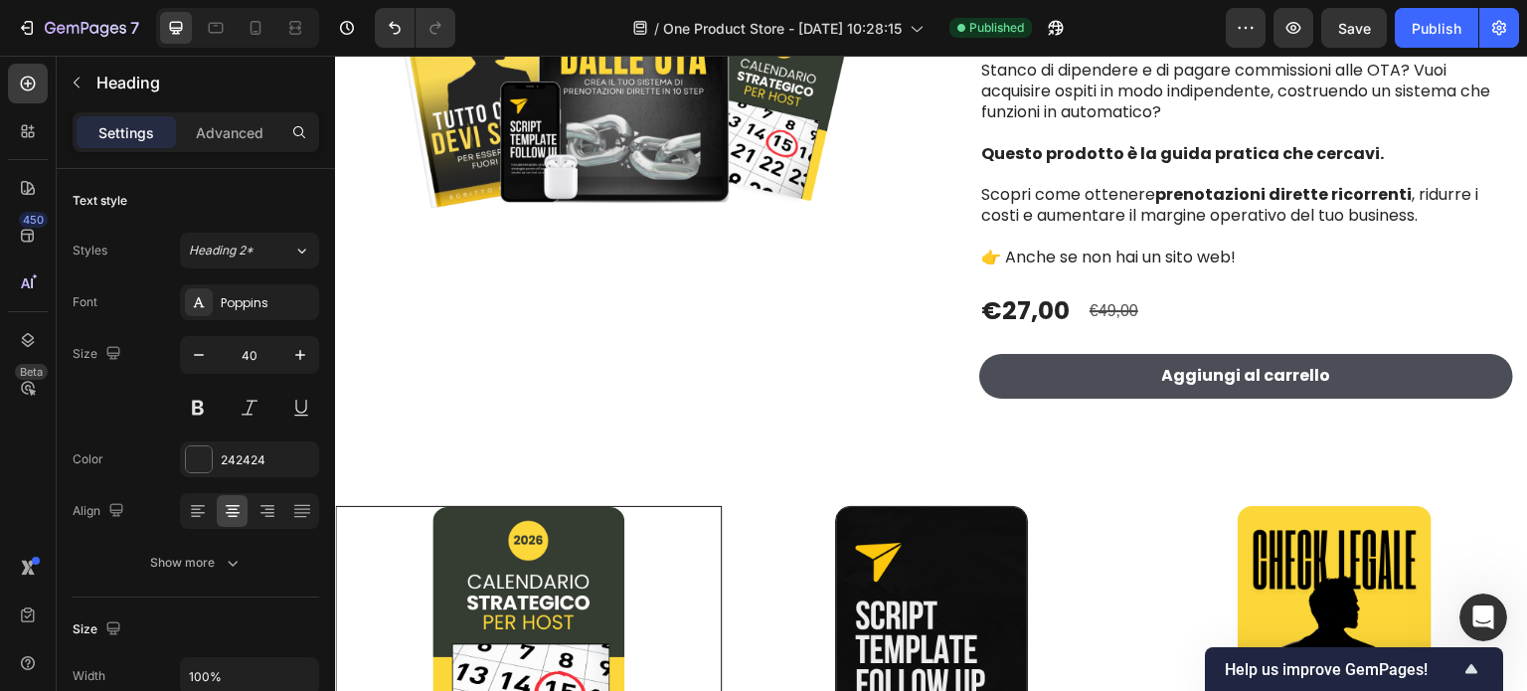
scroll to position [0, 0]
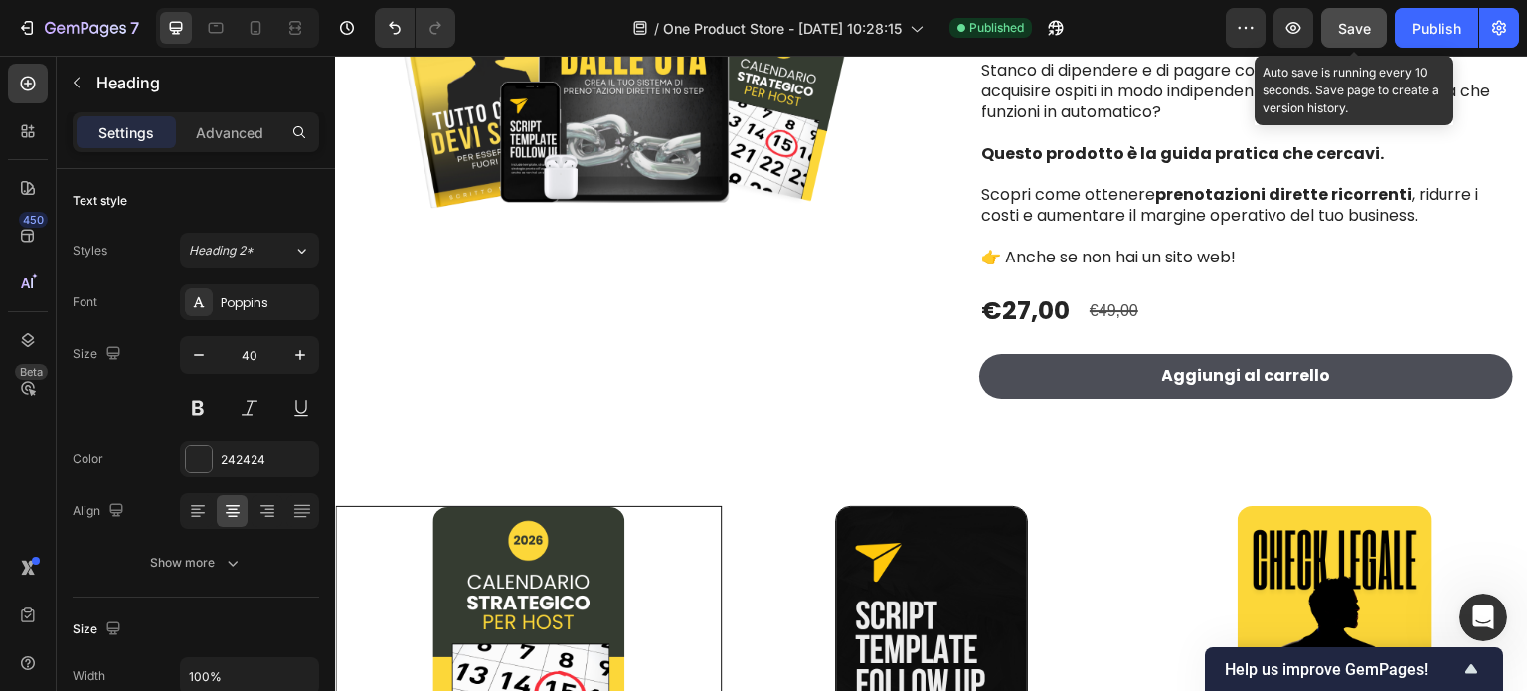
click at [1359, 33] on span "Save" at bounding box center [1354, 28] width 33 height 17
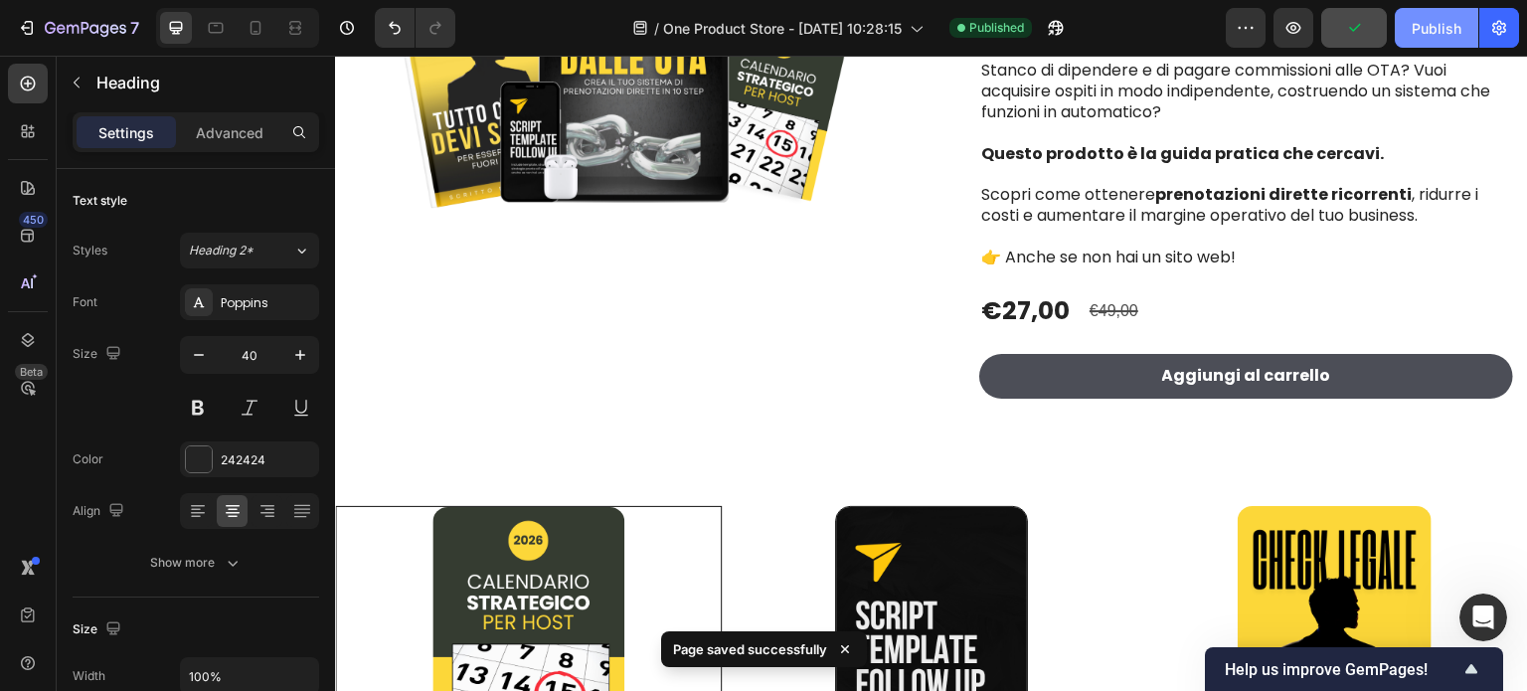
click at [1430, 30] on div "Publish" at bounding box center [1437, 28] width 50 height 21
click at [1500, 35] on icon "button" at bounding box center [1499, 28] width 20 height 20
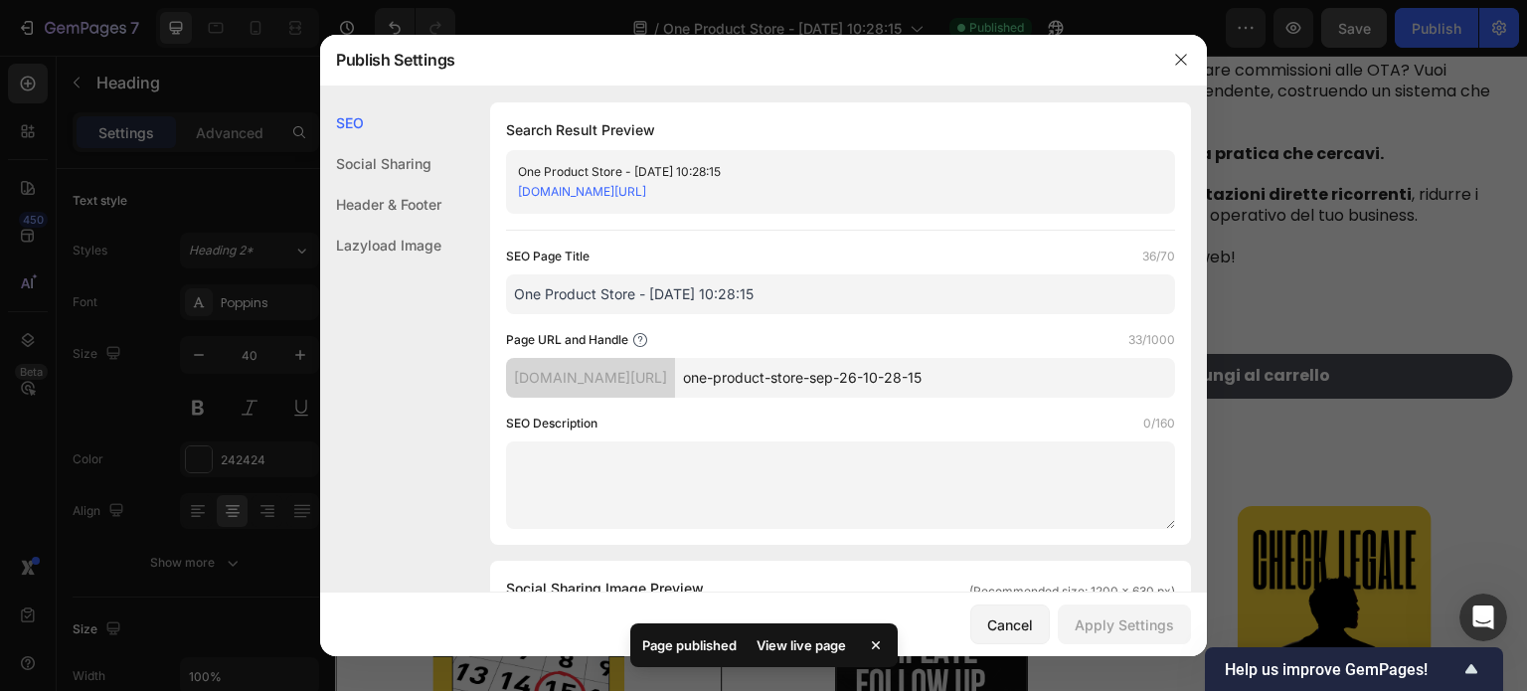
click at [760, 171] on div "One Product Store - Sep 26, 10:28:15" at bounding box center [824, 172] width 612 height 20
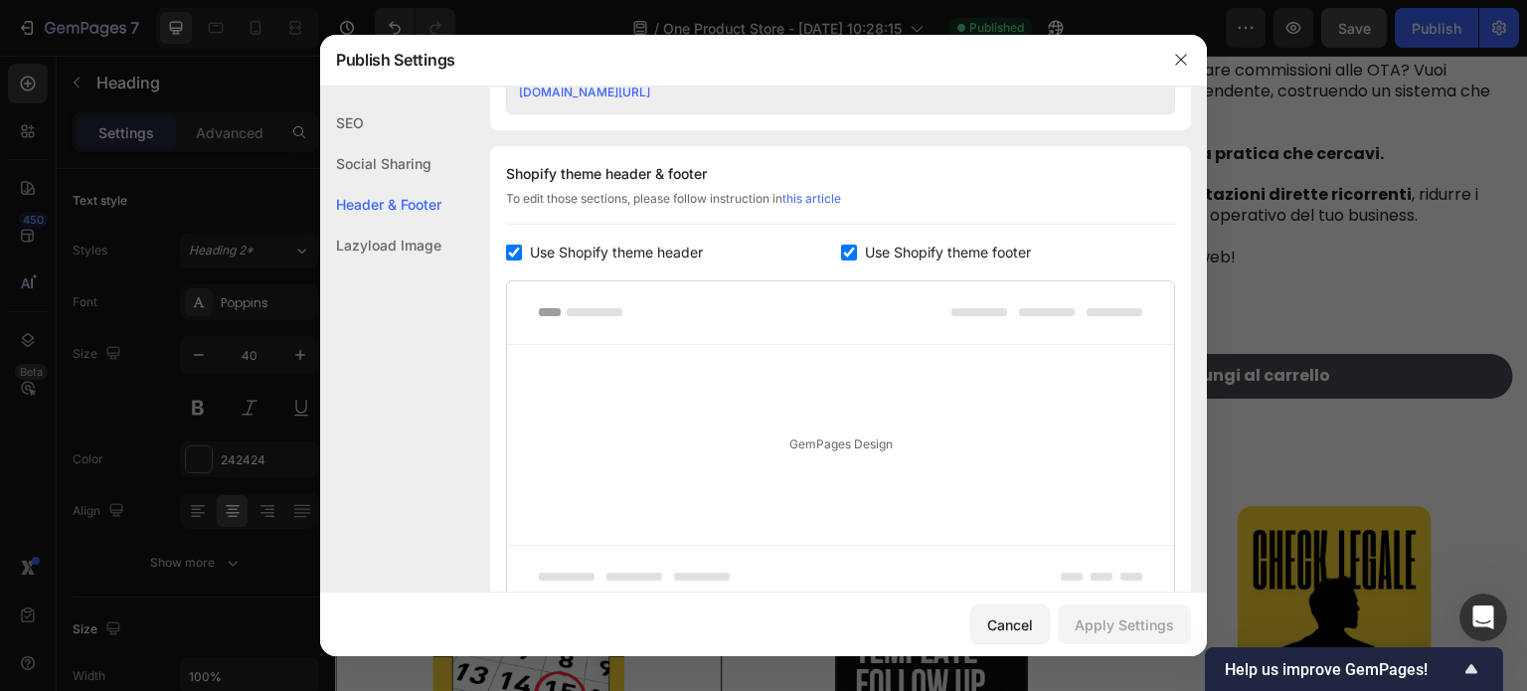
scroll to position [895, 0]
click at [1185, 70] on button "button" at bounding box center [1181, 60] width 32 height 32
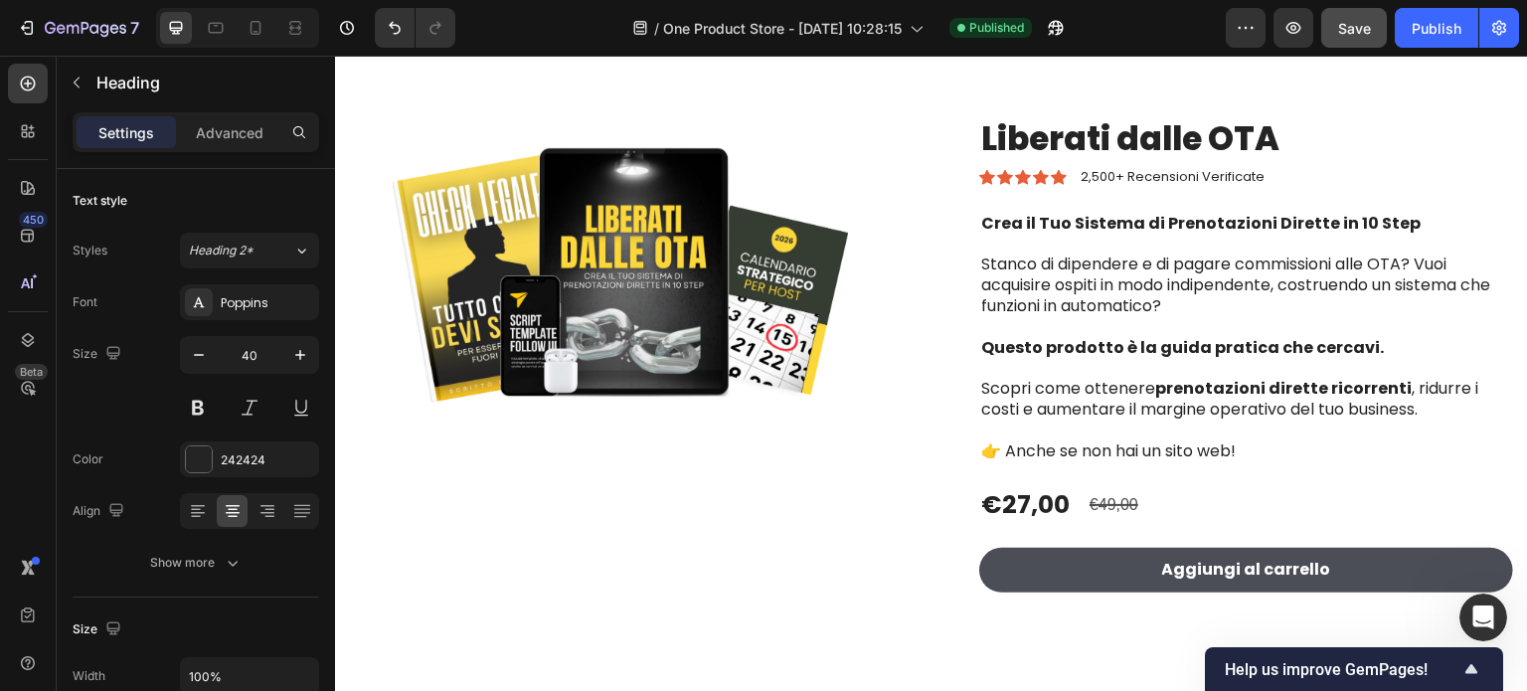
scroll to position [0, 0]
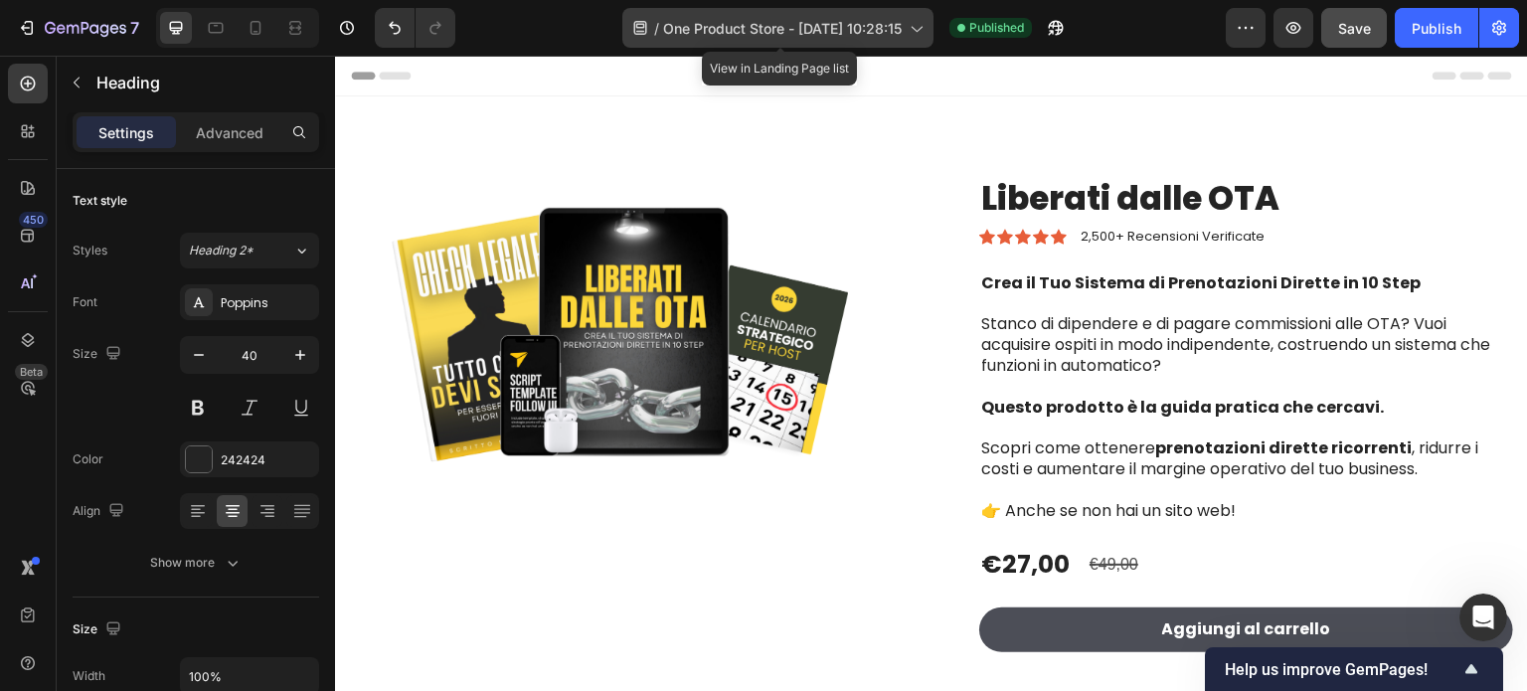
click at [876, 29] on span "One Product Store - Sep 26, 10:28:15" at bounding box center [782, 28] width 239 height 21
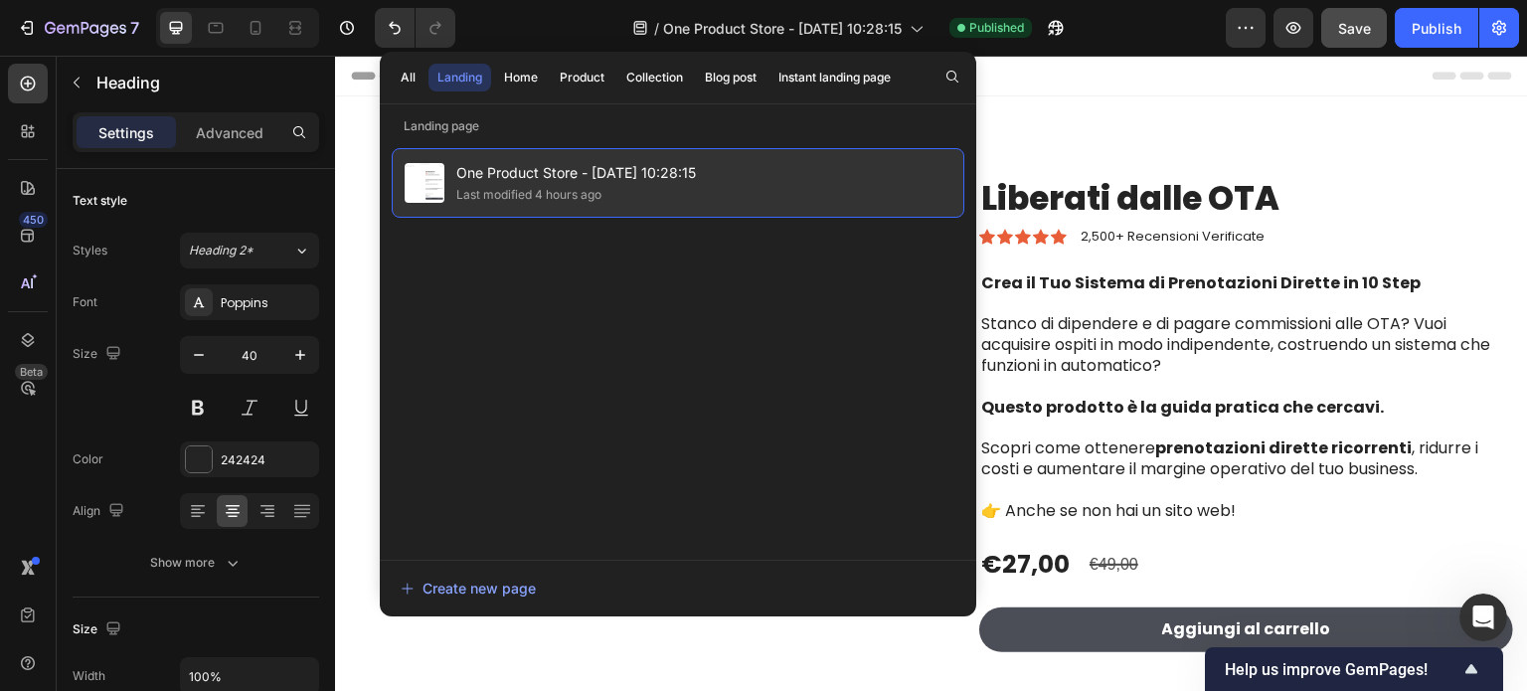
click at [653, 169] on span "One Product Store - Sep 26, 10:28:15" at bounding box center [576, 173] width 240 height 24
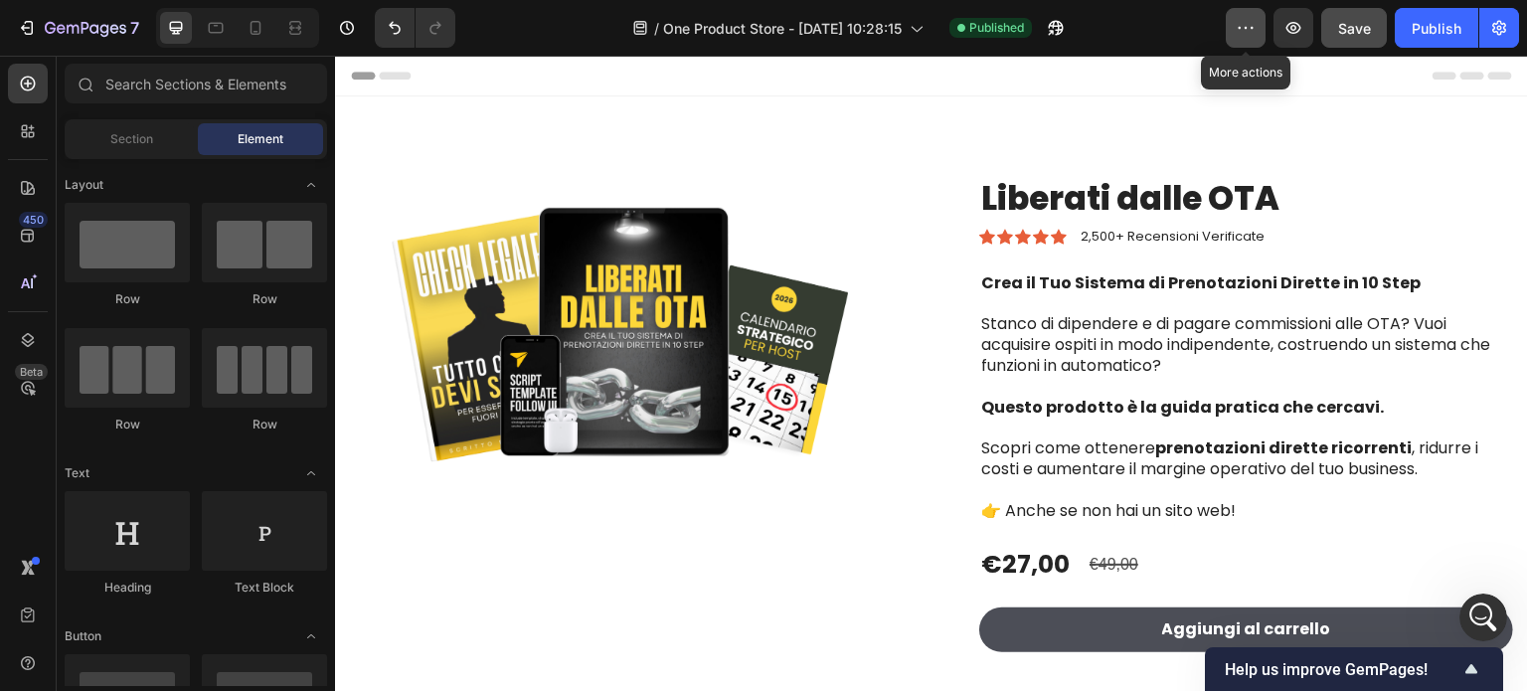
click at [1240, 30] on icon "button" at bounding box center [1246, 28] width 20 height 20
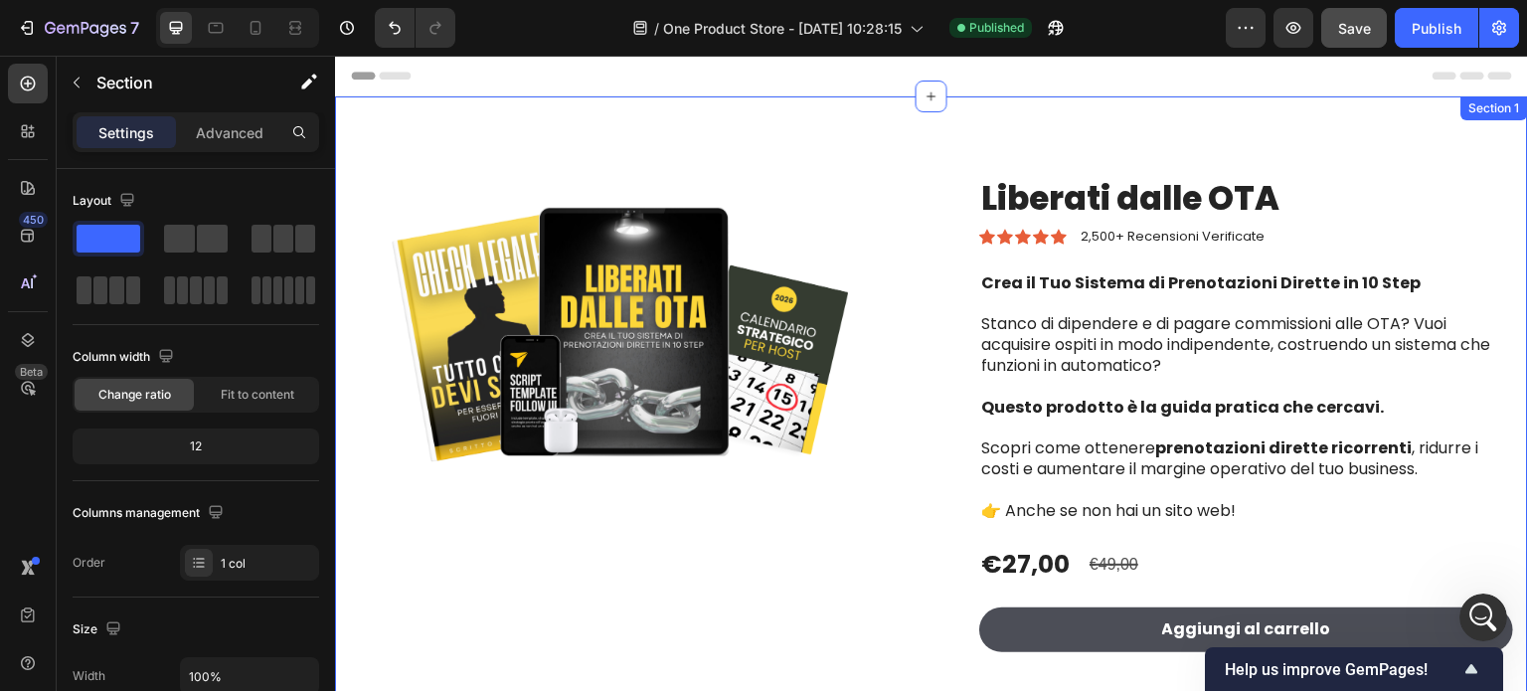
click at [1021, 117] on div "Product Images Liberati dalle OTA Product Title Icon Icon Icon Icon Icon Icon L…" at bounding box center [931, 411] width 1193 height 631
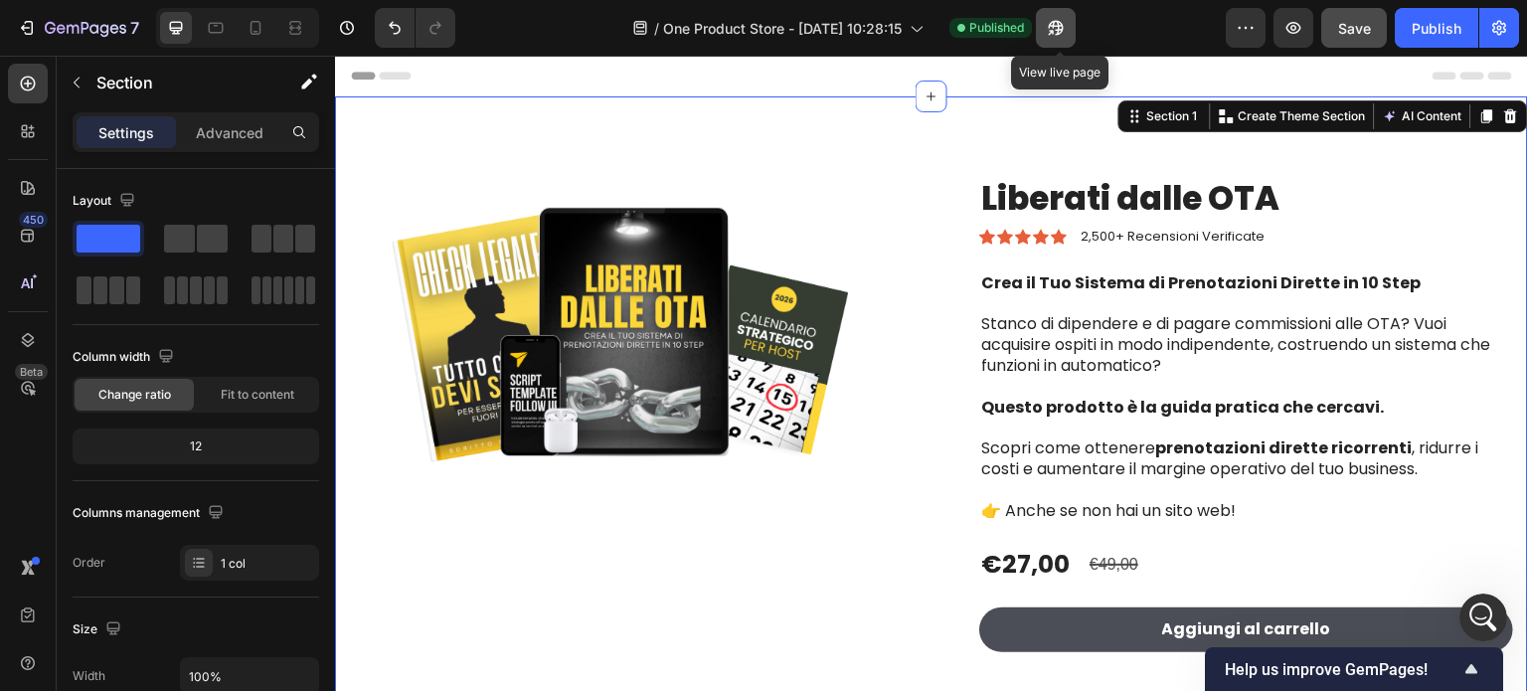
click at [1057, 30] on icon "button" at bounding box center [1056, 28] width 20 height 20
click at [1408, 675] on span "Help us improve GemPages!" at bounding box center [1342, 669] width 235 height 19
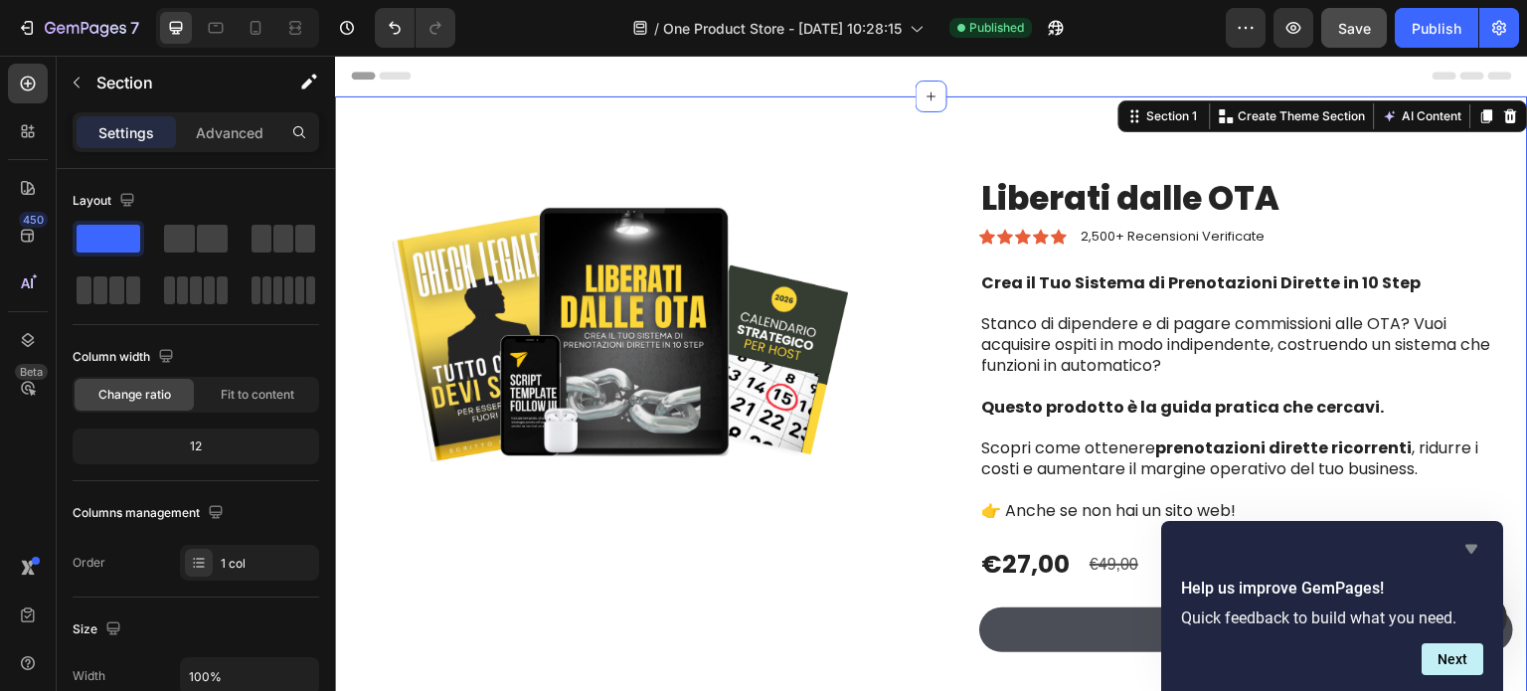
click at [1467, 545] on icon "Hide survey" at bounding box center [1471, 549] width 12 height 9
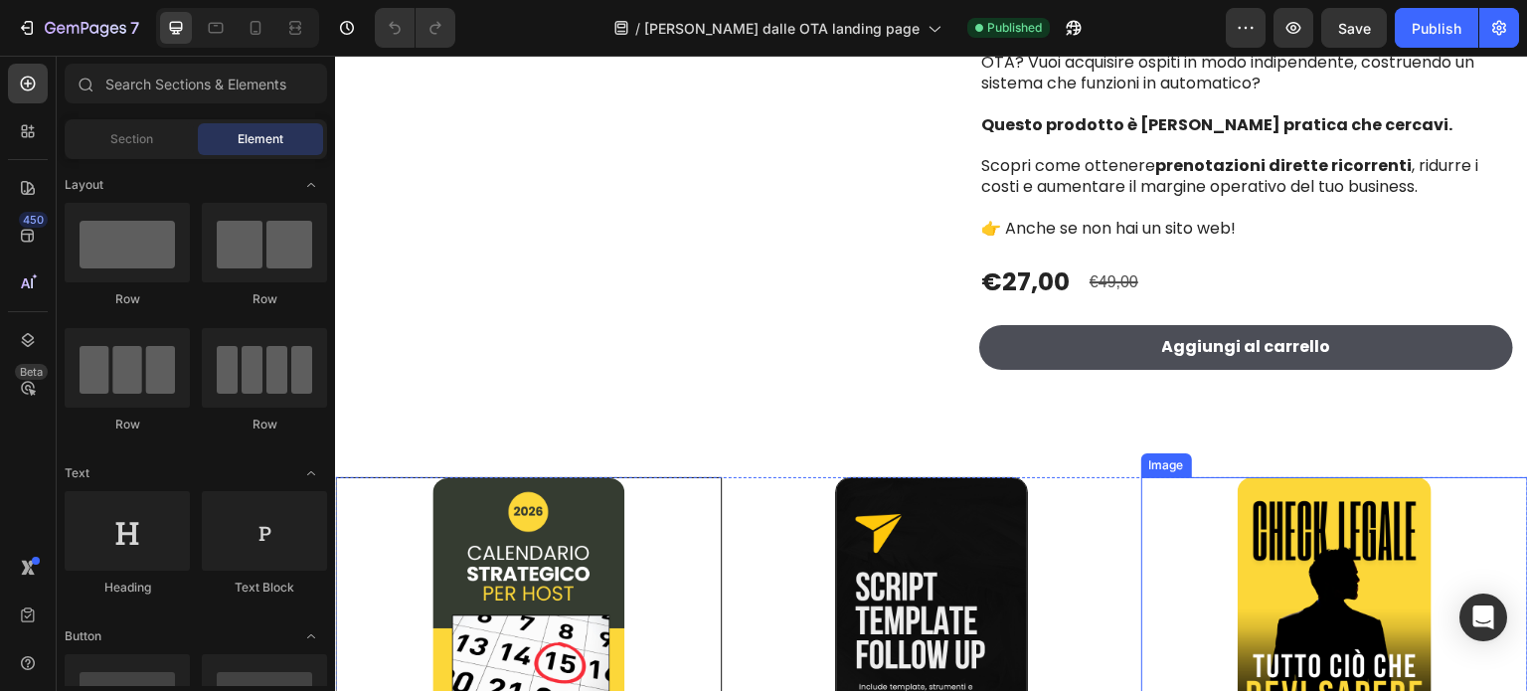
scroll to position [199, 0]
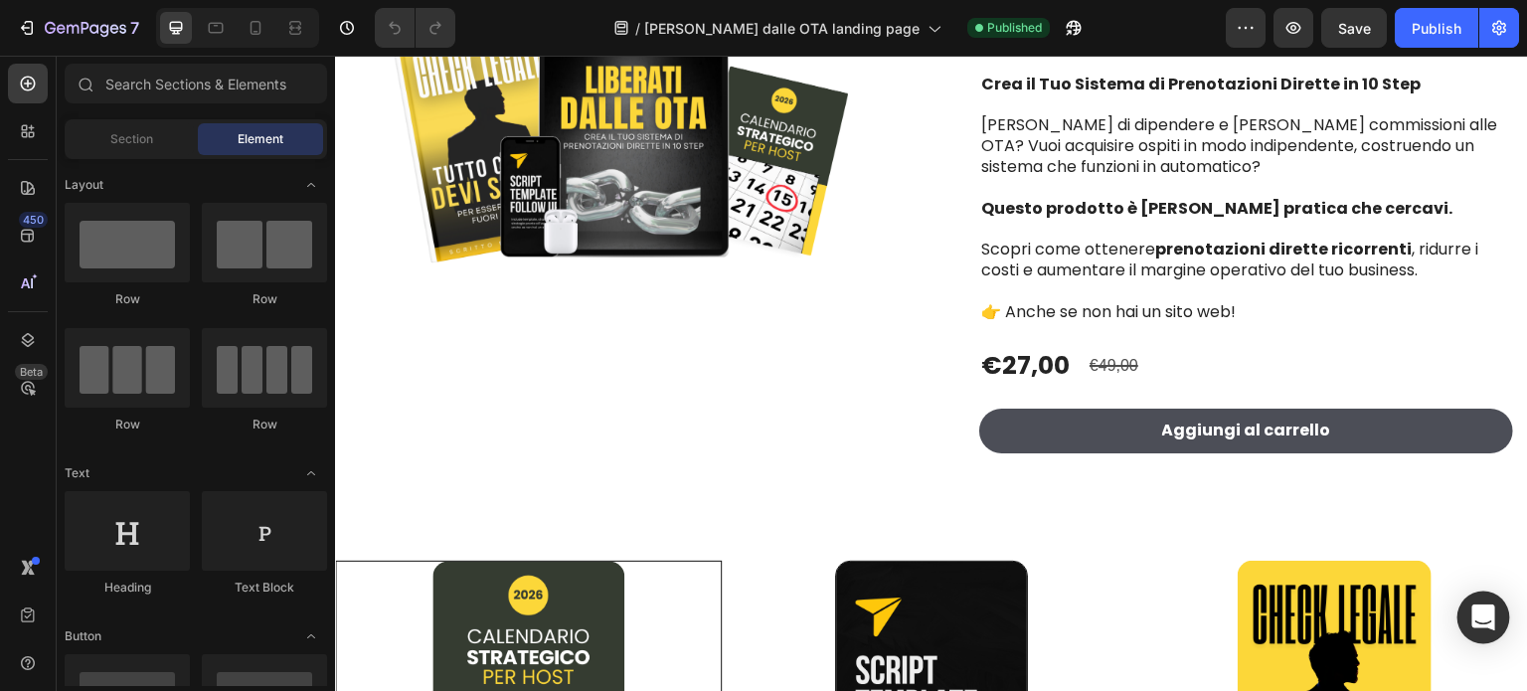
click at [1479, 621] on icon "Open Intercom Messenger" at bounding box center [1483, 617] width 26 height 26
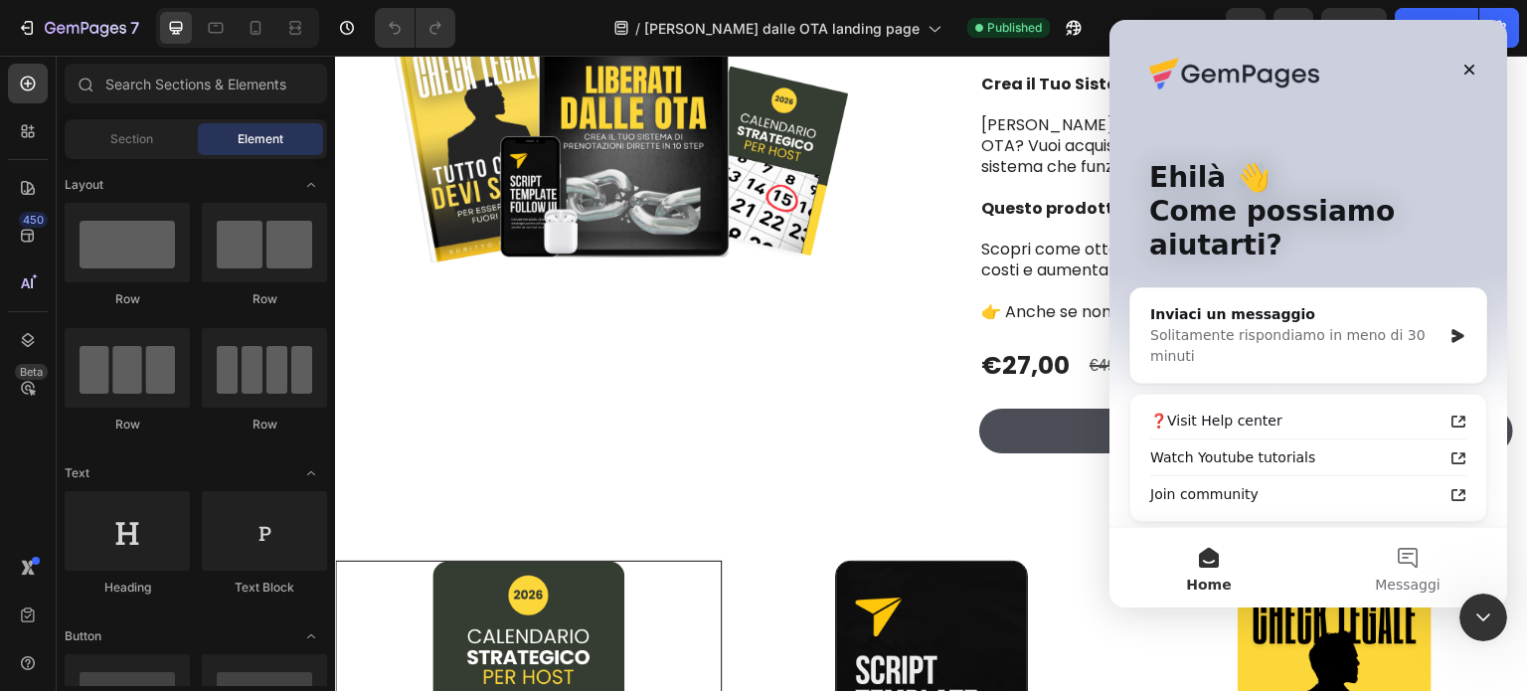
scroll to position [0, 0]
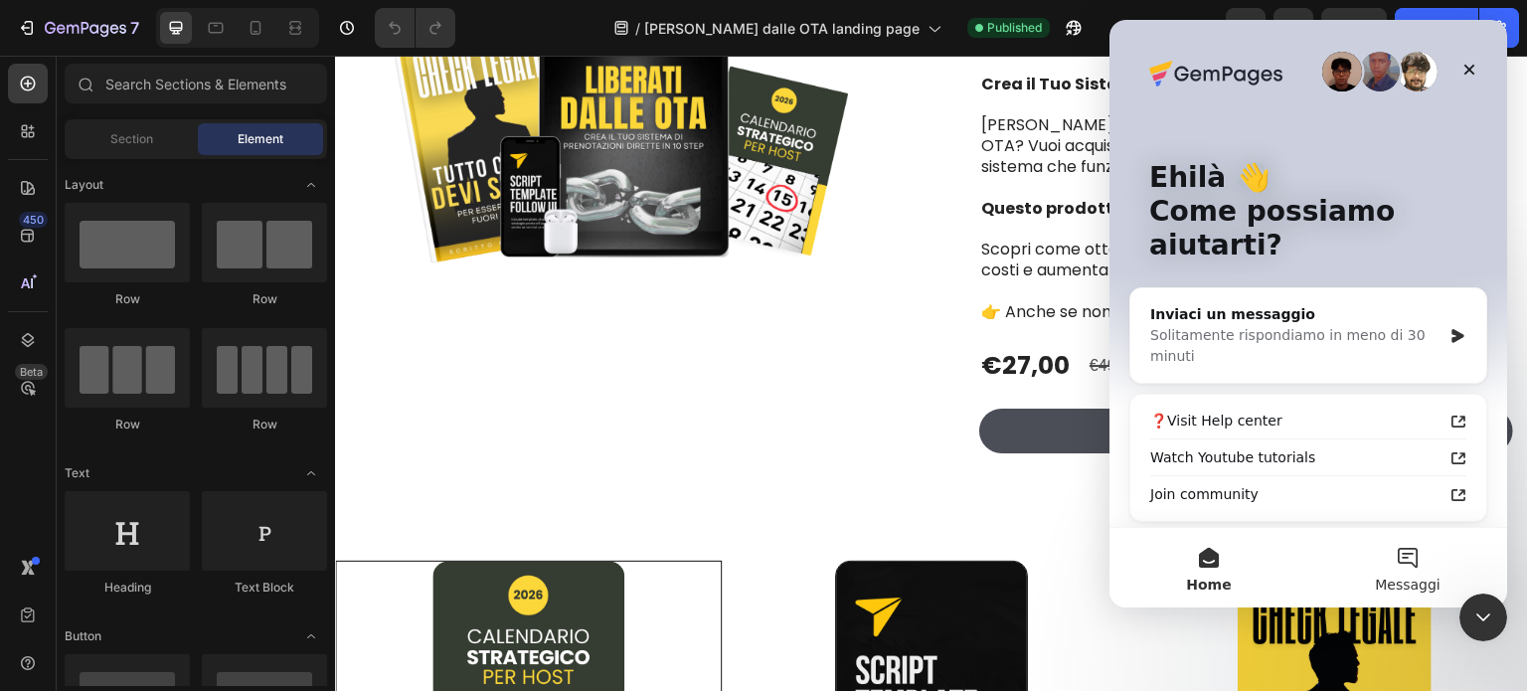
click at [1394, 567] on button "Messaggi" at bounding box center [1407, 568] width 199 height 80
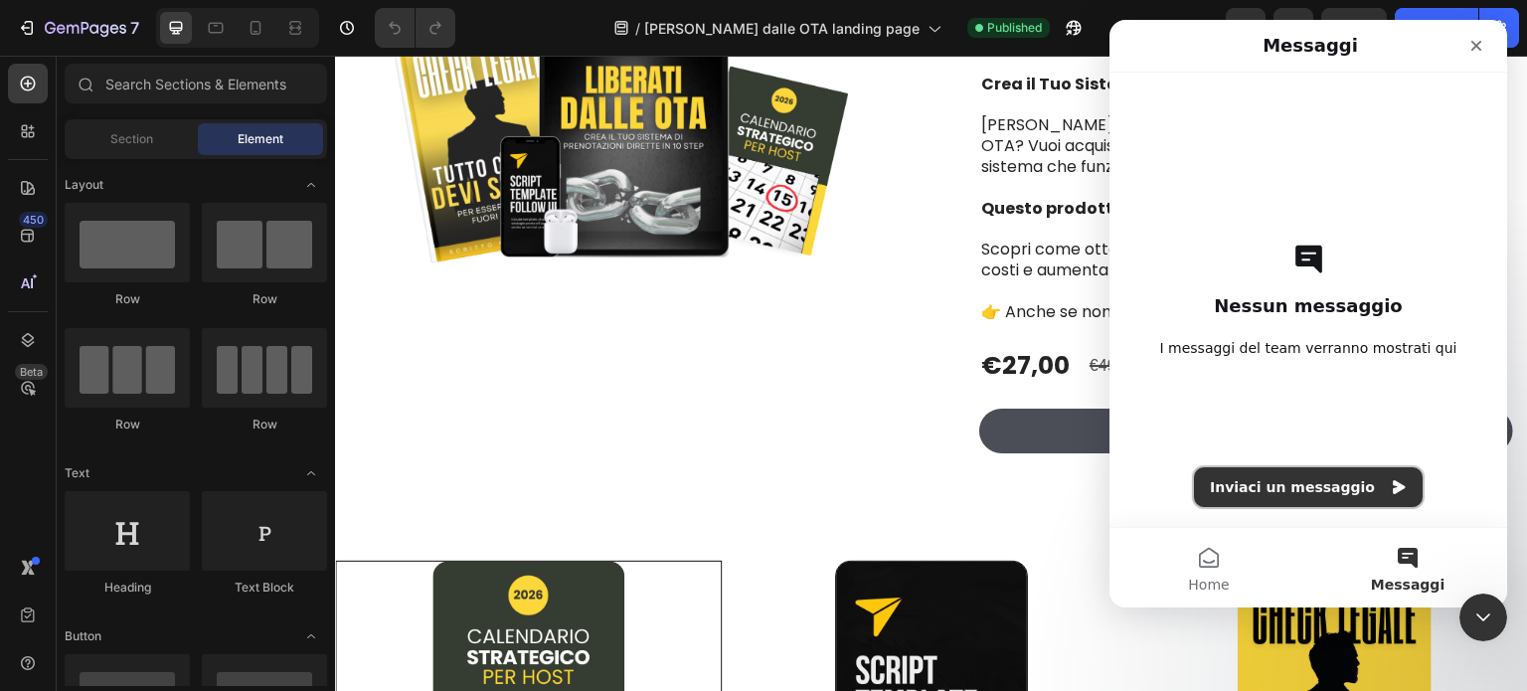
click at [1312, 480] on button "Inviaci un messaggio" at bounding box center [1308, 487] width 229 height 40
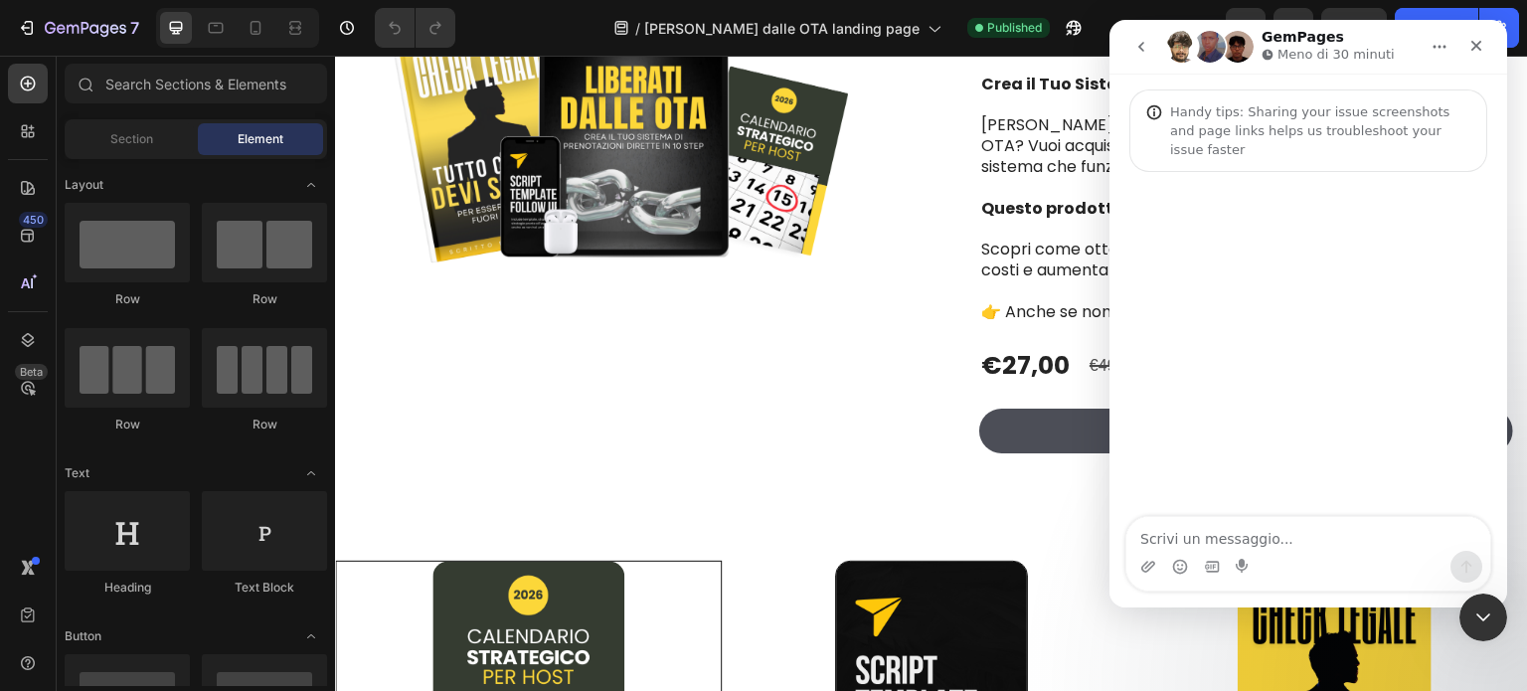
click at [1221, 533] on textarea "Scrivi un messaggio..." at bounding box center [1308, 534] width 364 height 34
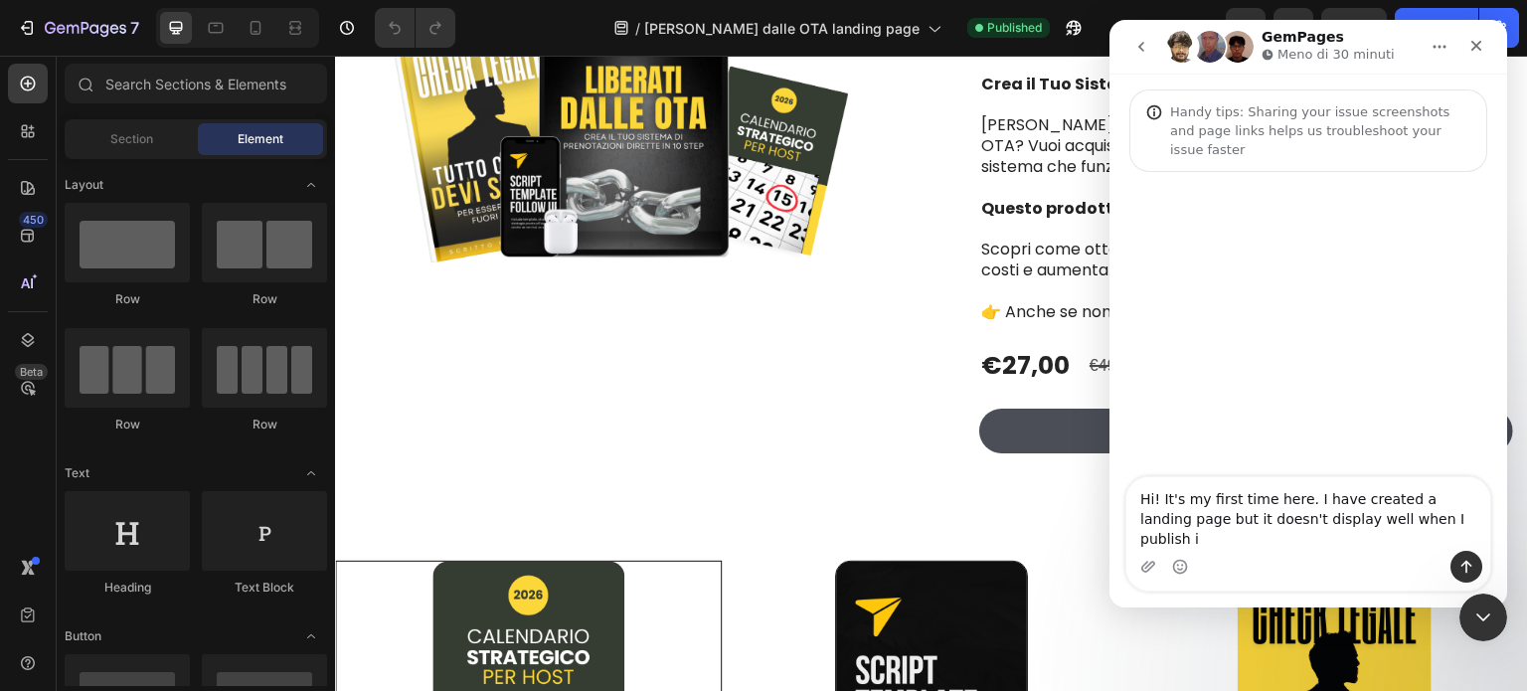
type textarea "Hi! It's my first time here. I have created a landing page but it doesn't displ…"
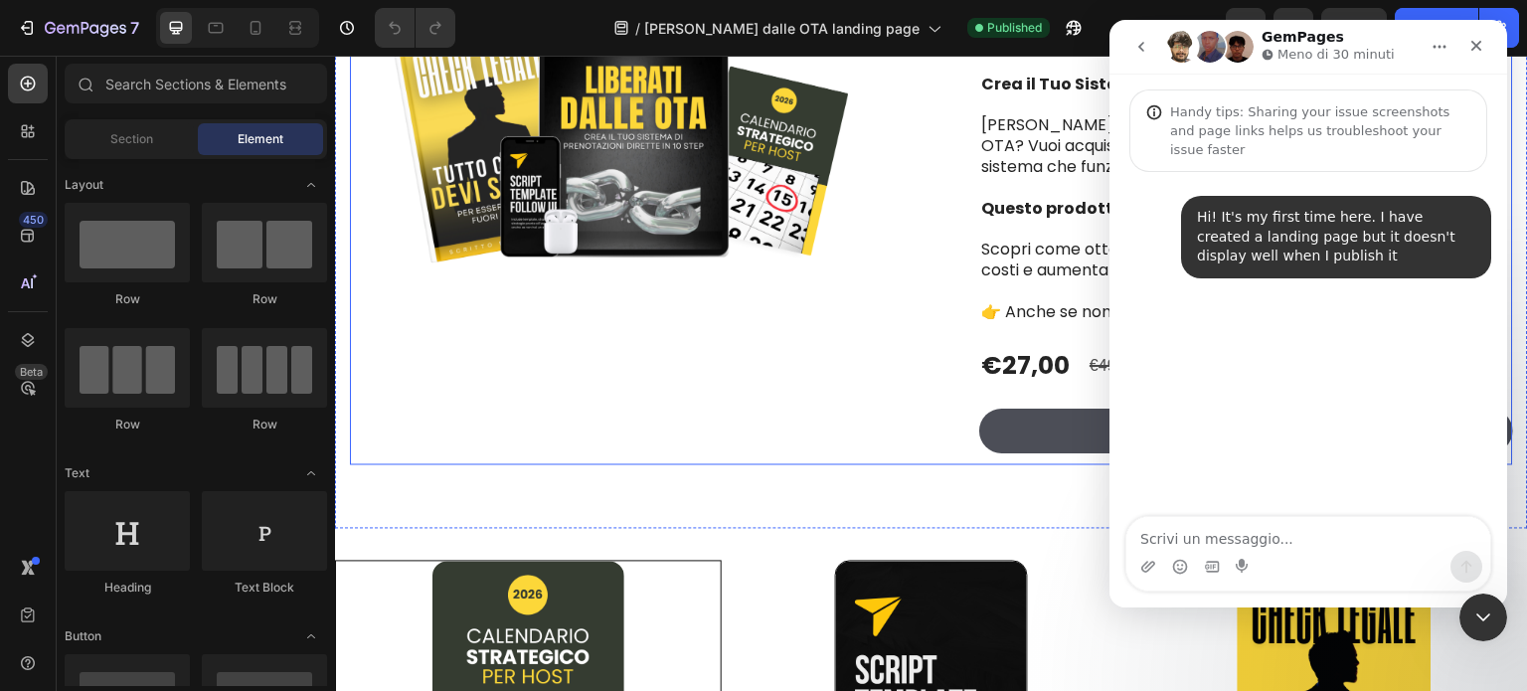
click at [802, 351] on div "Product Images" at bounding box center [633, 221] width 566 height 488
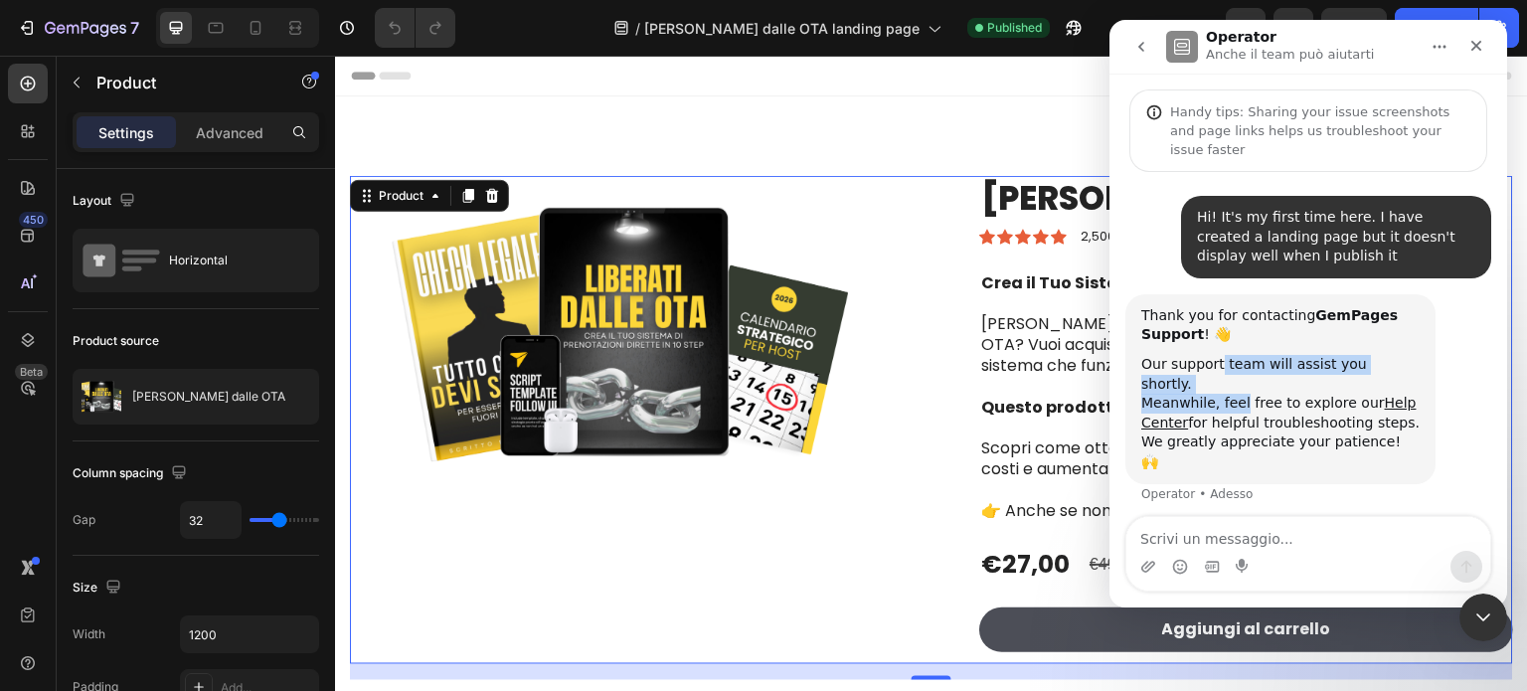
drag, startPoint x: 1214, startPoint y: 343, endPoint x: 1237, endPoint y: 360, distance: 28.4
click at [1237, 360] on div "Our support team will assist you shortly. Meanwhile, feel free to explore our H…" at bounding box center [1280, 413] width 278 height 117
click at [1247, 371] on div "Our support team will assist you shortly. Meanwhile, feel free to explore our H…" at bounding box center [1280, 413] width 278 height 117
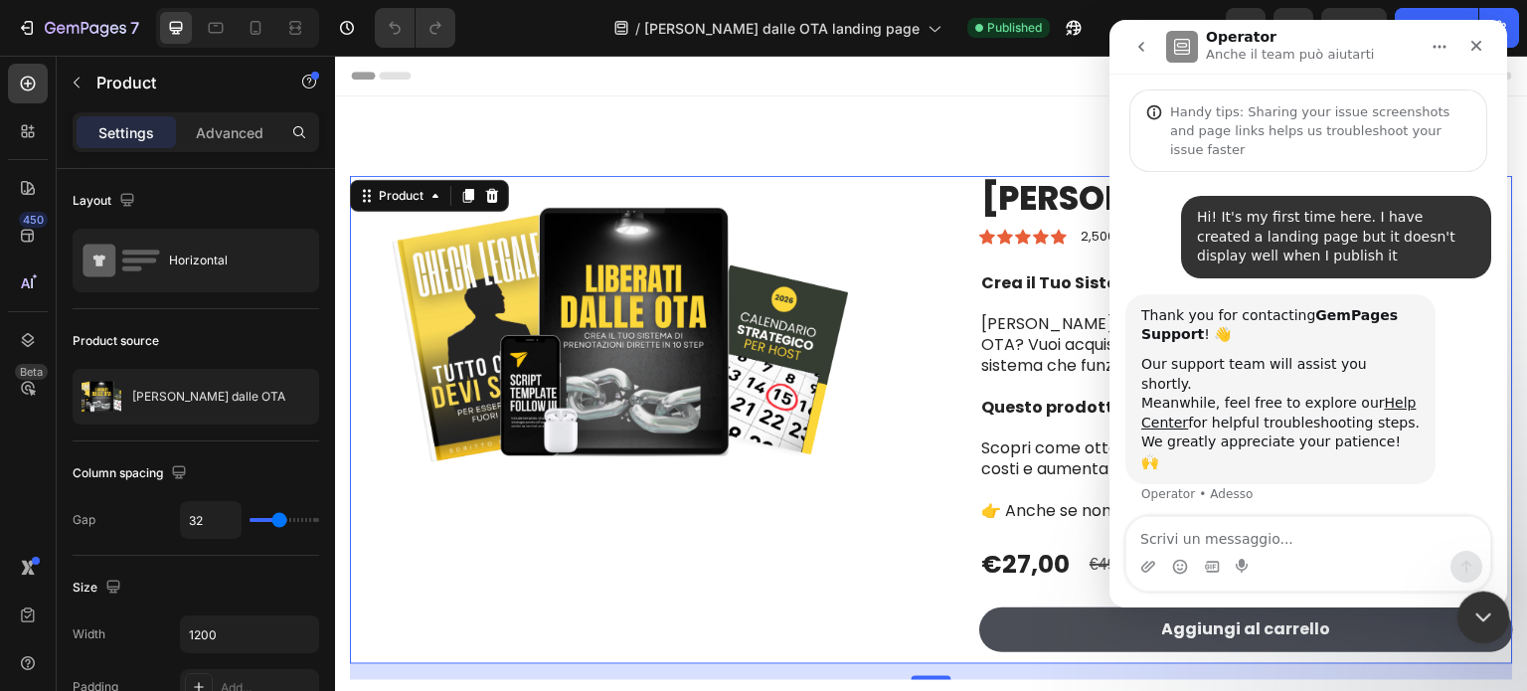
click at [1474, 619] on icon "Chiudi il messenger Intercom" at bounding box center [1480, 614] width 24 height 24
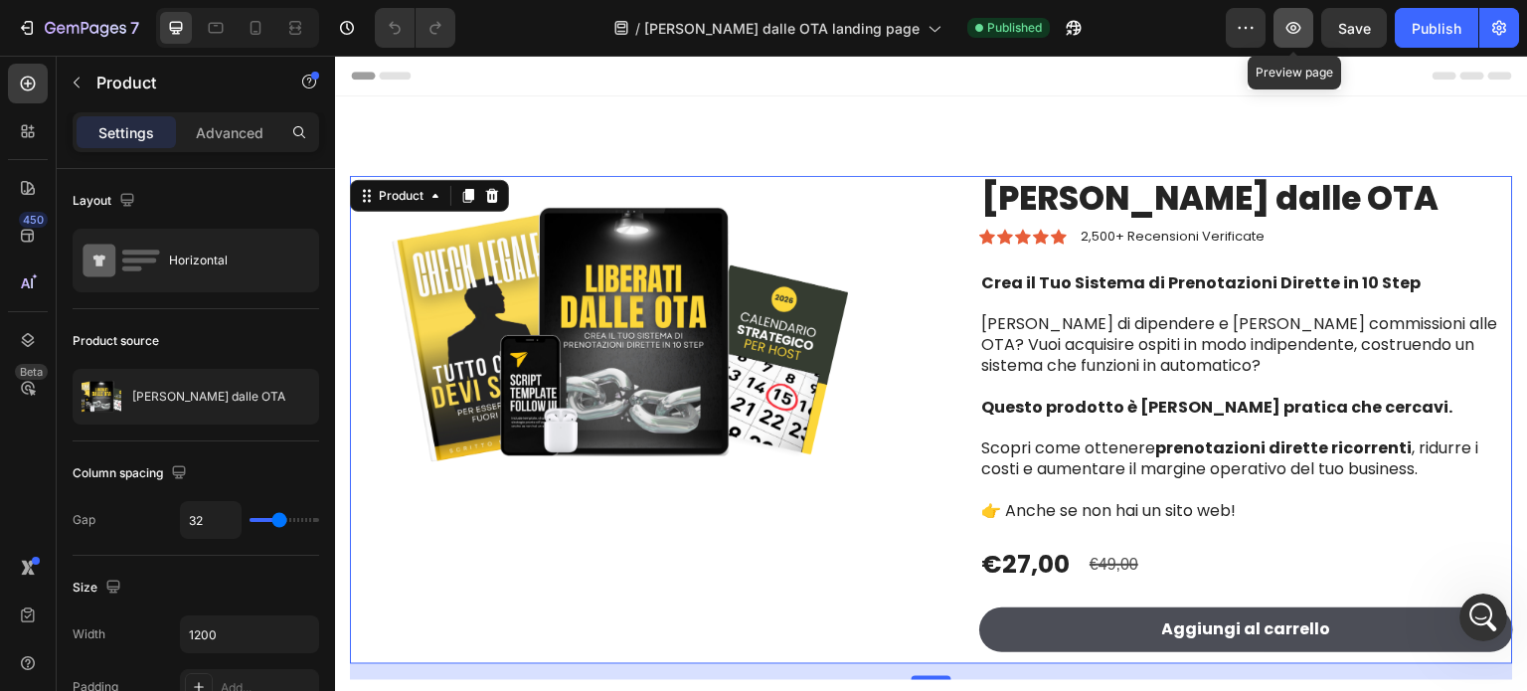
click at [1292, 29] on icon "button" at bounding box center [1293, 28] width 6 height 6
click at [1245, 27] on icon "button" at bounding box center [1246, 28] width 20 height 20
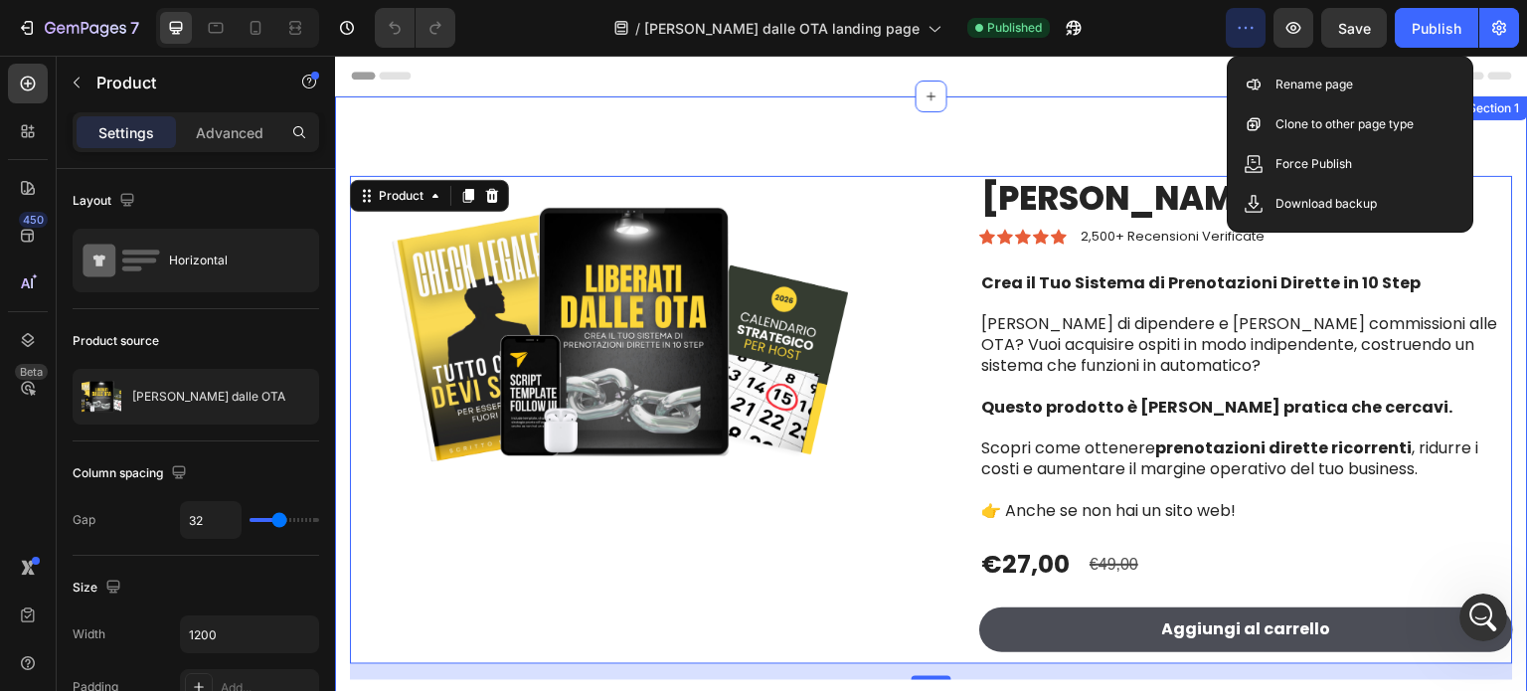
click at [844, 126] on div "Product Images Liberati dalle OTA Product Title Icon Icon Icon Icon Icon Icon L…" at bounding box center [931, 411] width 1193 height 631
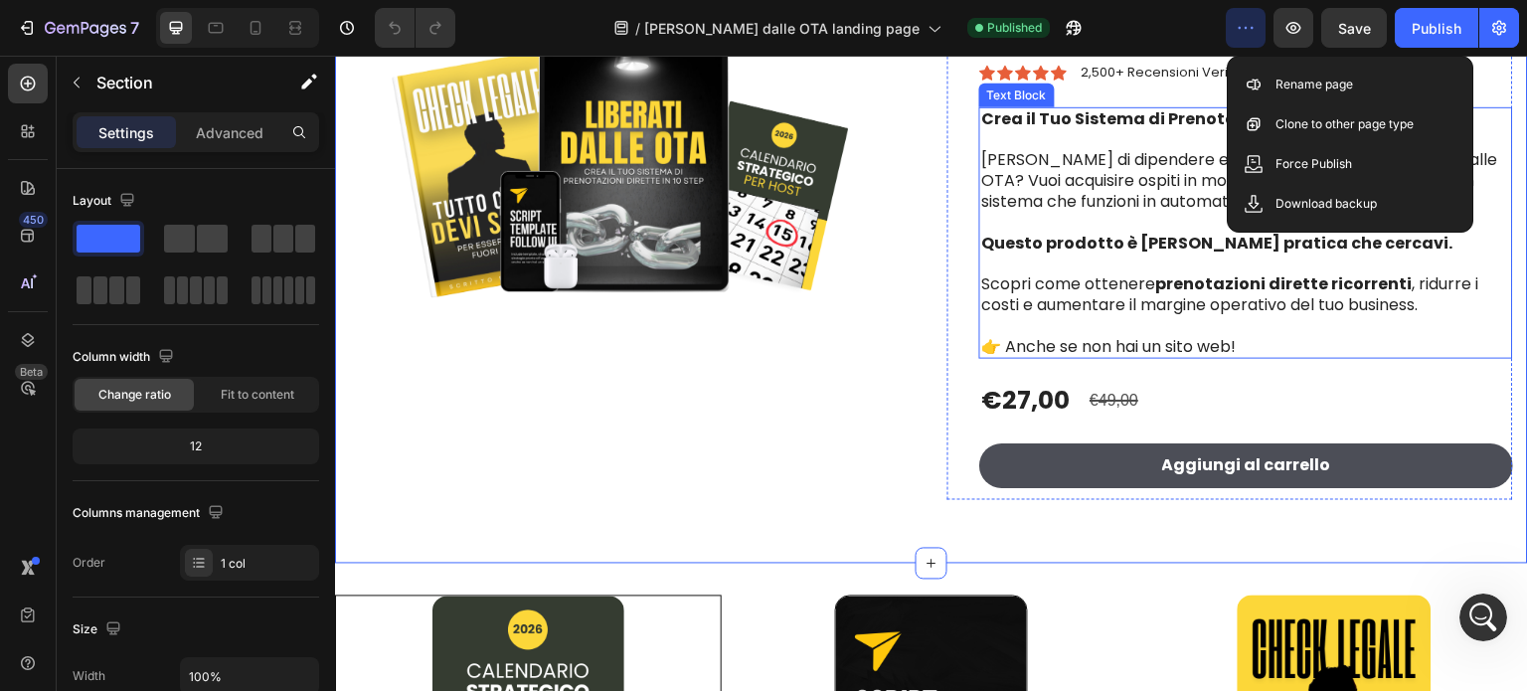
scroll to position [199, 0]
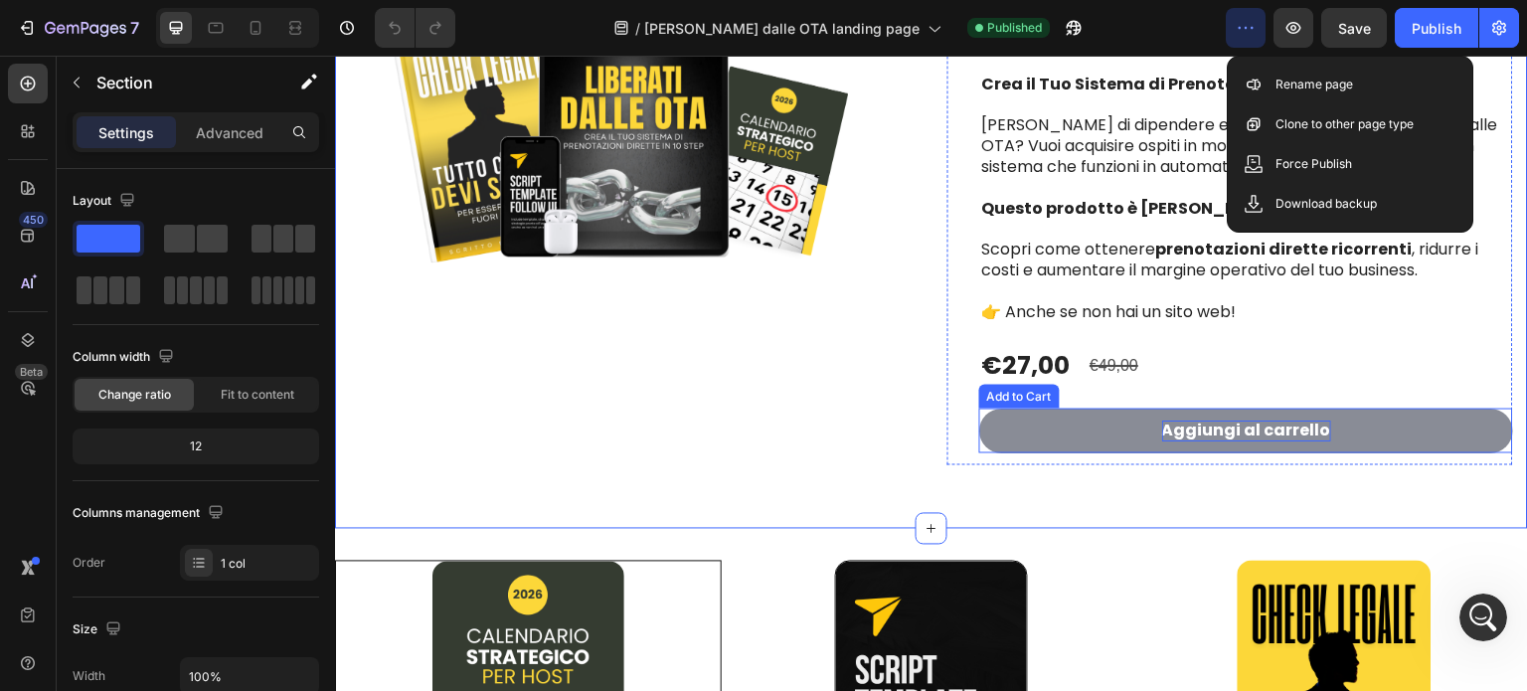
click at [1178, 426] on div "Aggiungi al carrello" at bounding box center [1246, 431] width 169 height 21
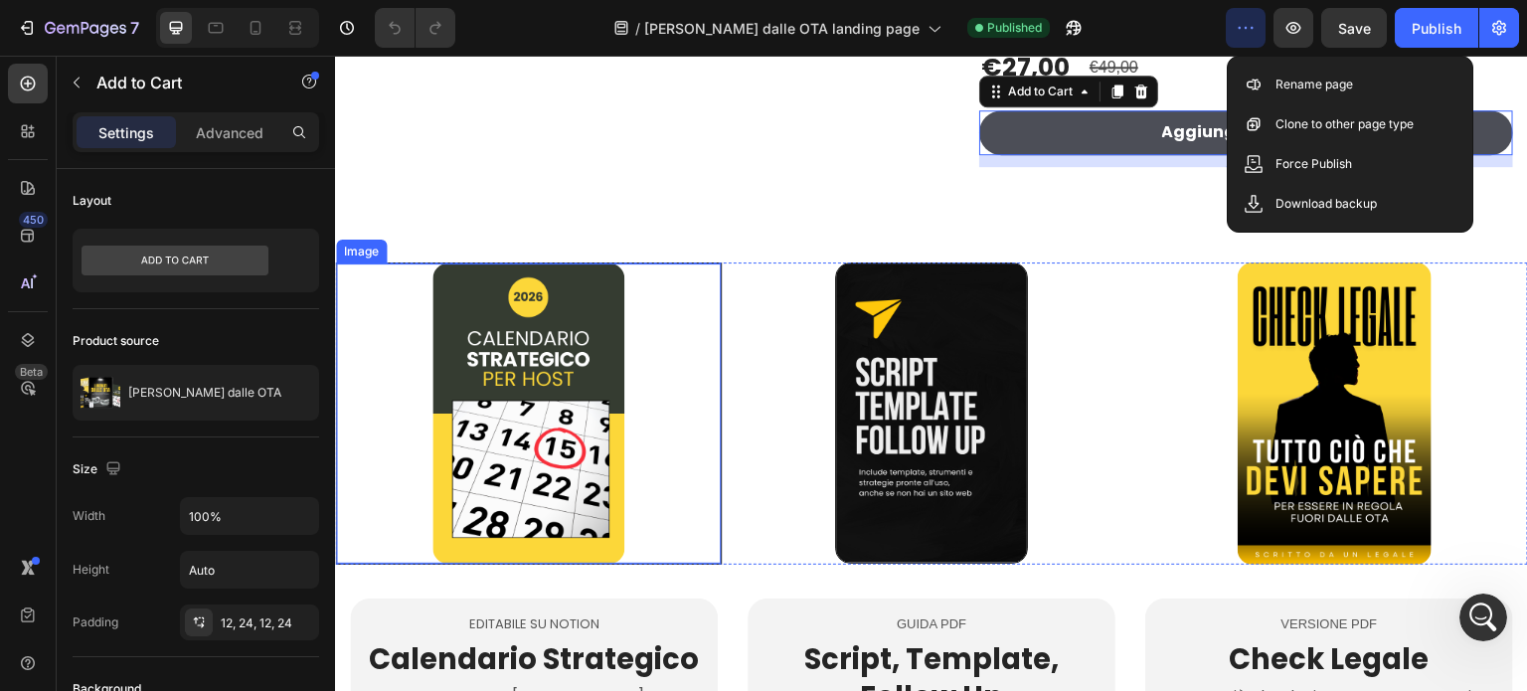
scroll to position [696, 0]
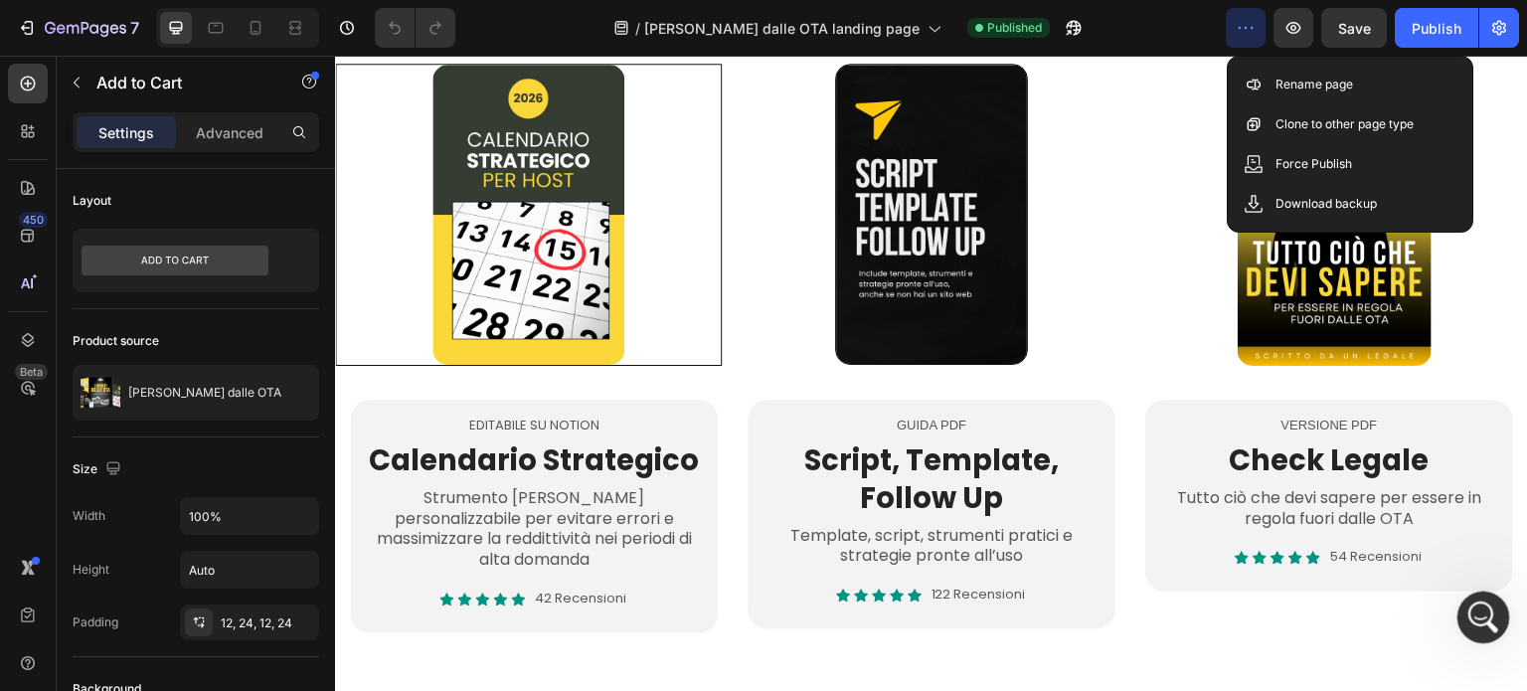
click at [1477, 620] on icon "Apri il messenger Intercom" at bounding box center [1480, 615] width 33 height 33
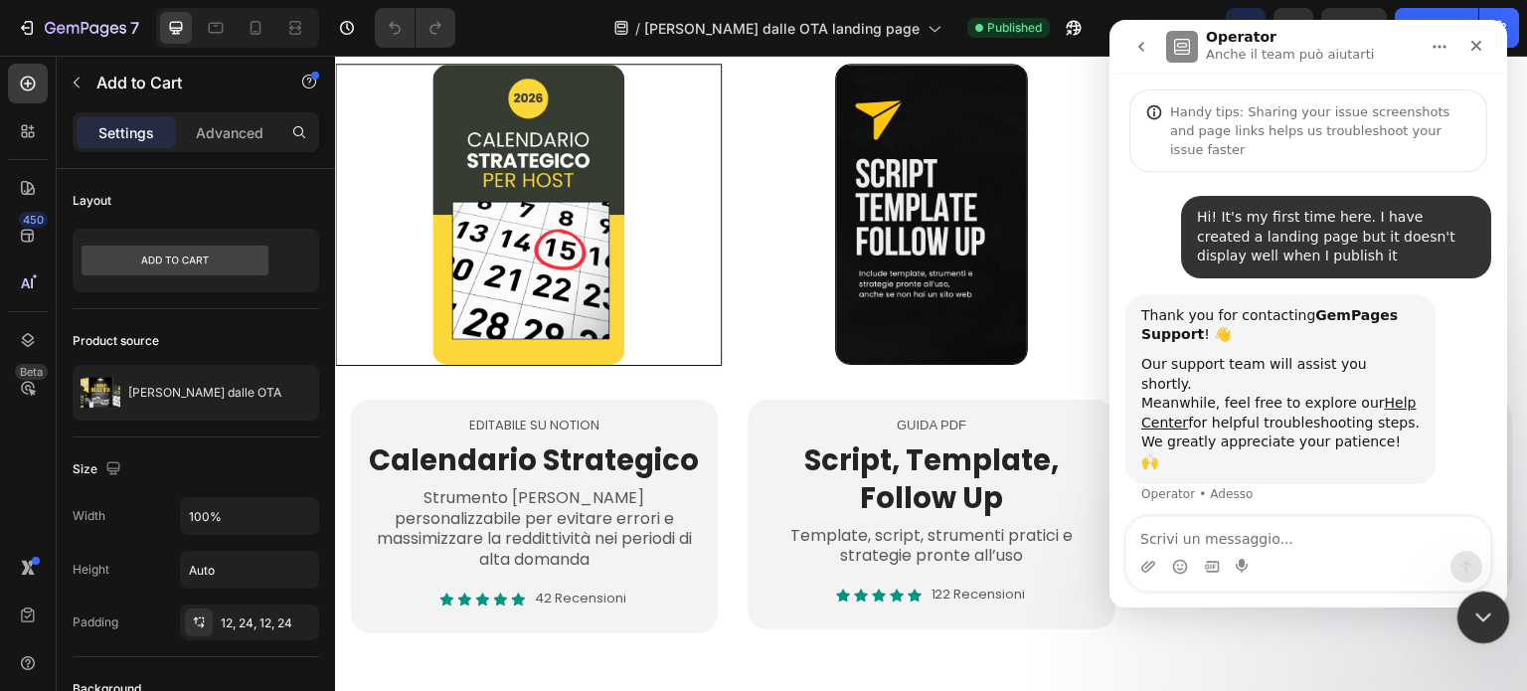
click at [1489, 605] on icon "Chiudi il messenger Intercom" at bounding box center [1480, 614] width 24 height 24
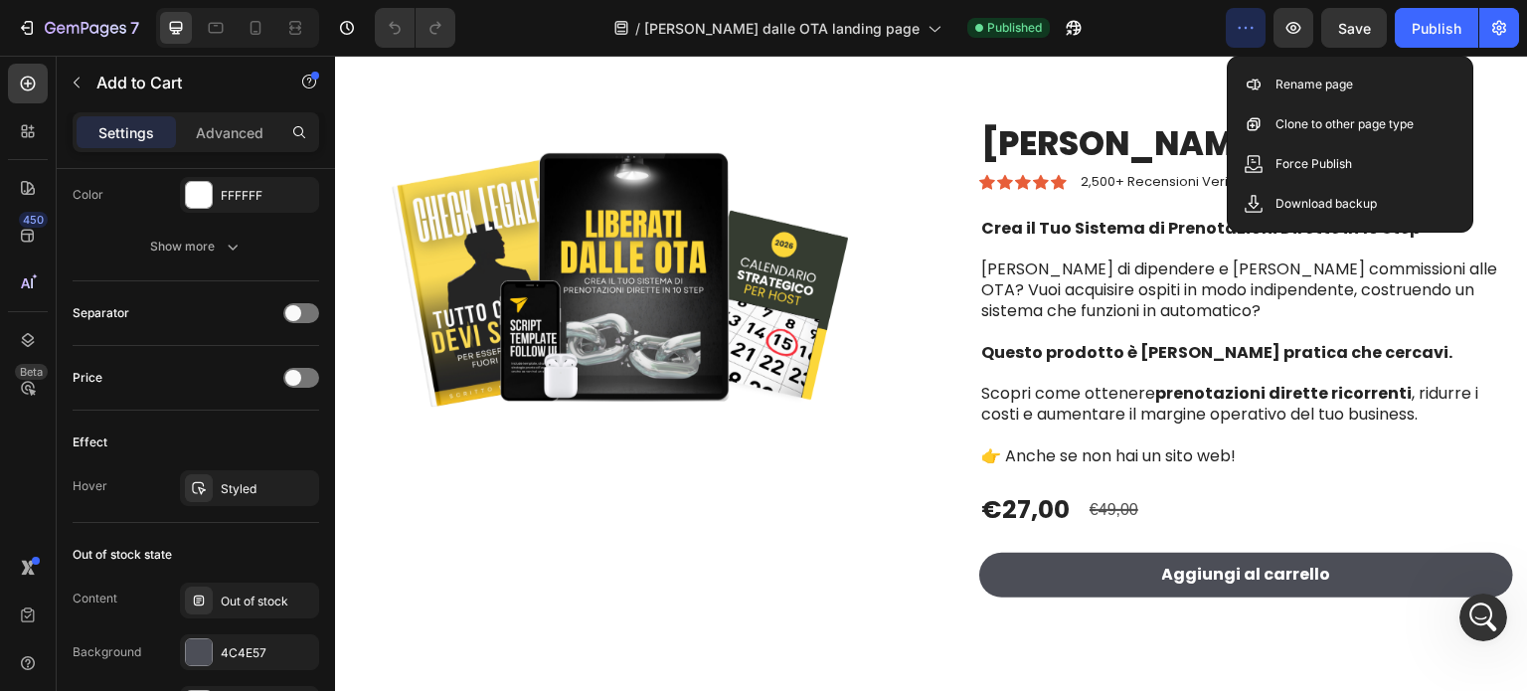
scroll to position [0, 0]
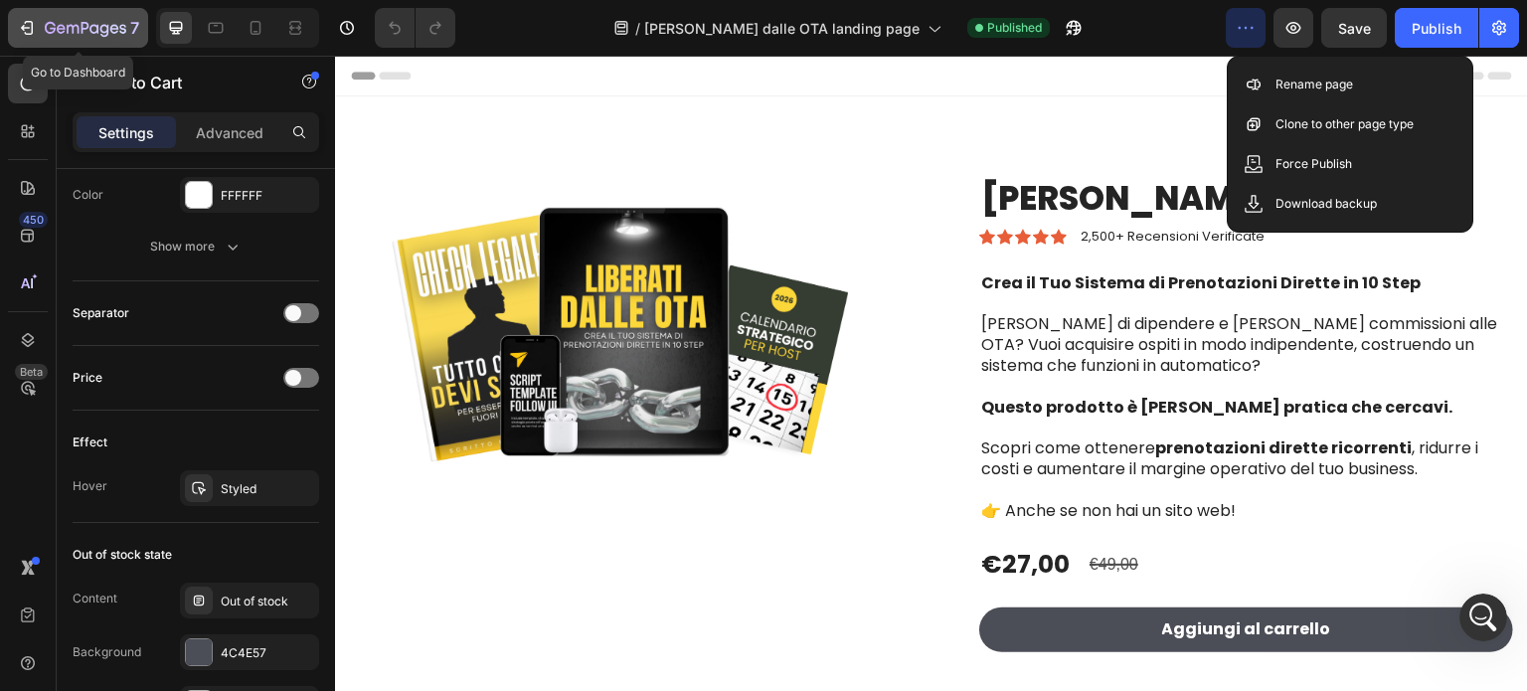
click at [104, 34] on icon "button" at bounding box center [86, 29] width 82 height 17
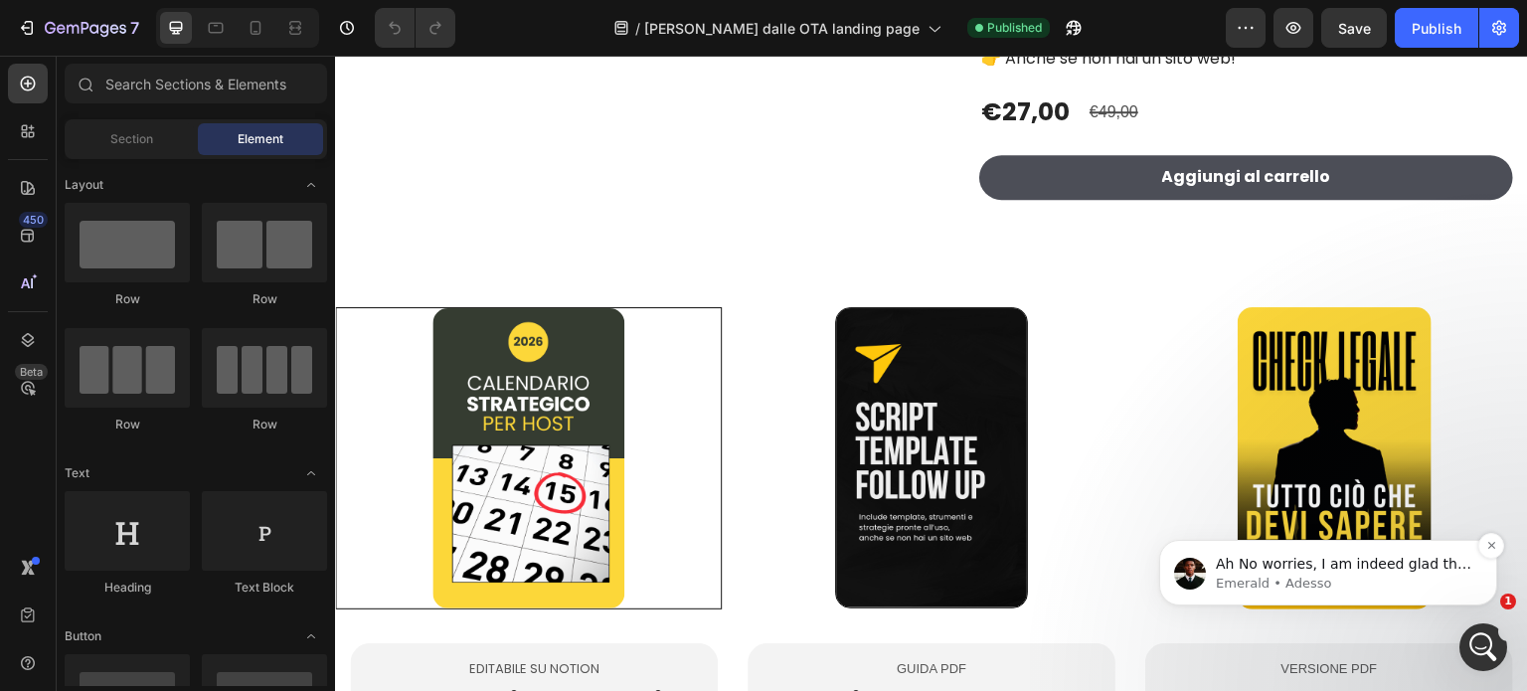
click at [1312, 564] on span "Ah No worries, I am indeed glad the issue is resolved. By the way, since you ar…" at bounding box center [1344, 692] width 256 height 272
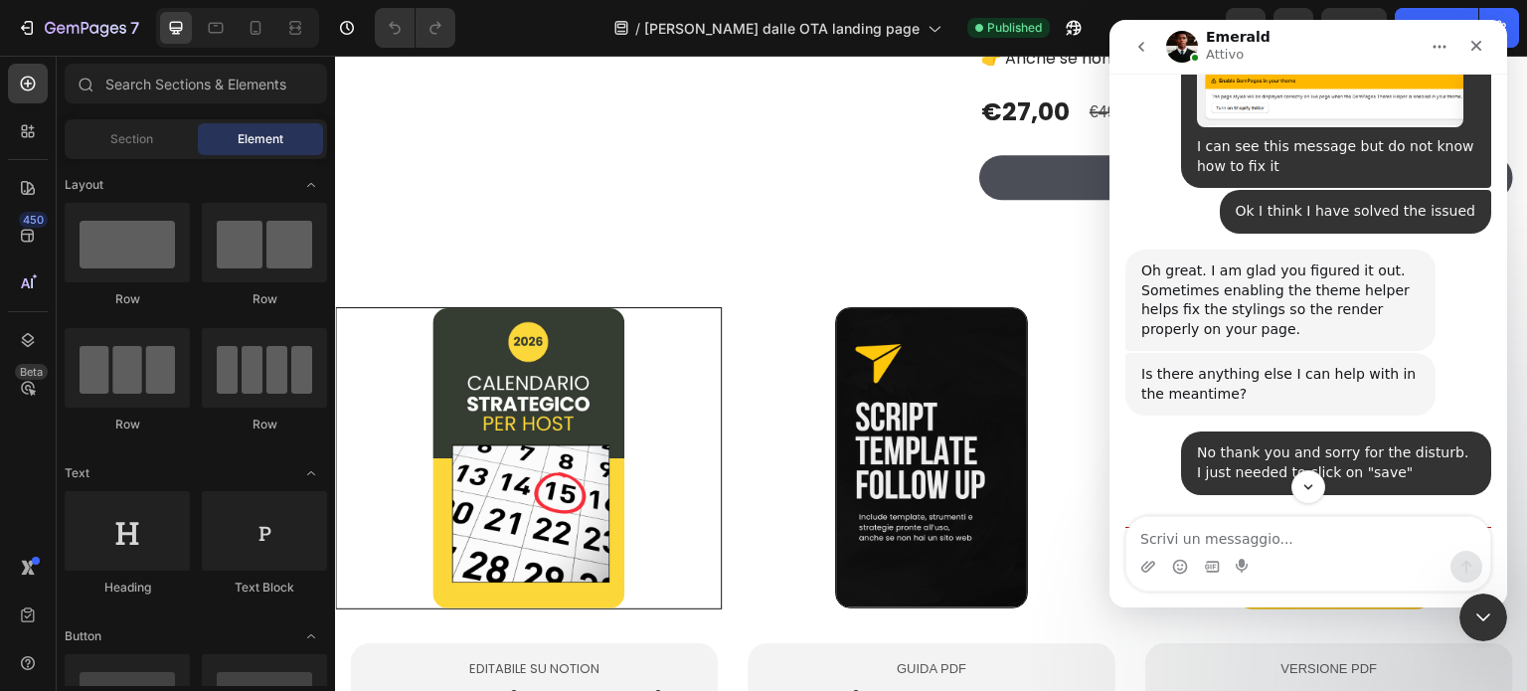
scroll to position [1125, 0]
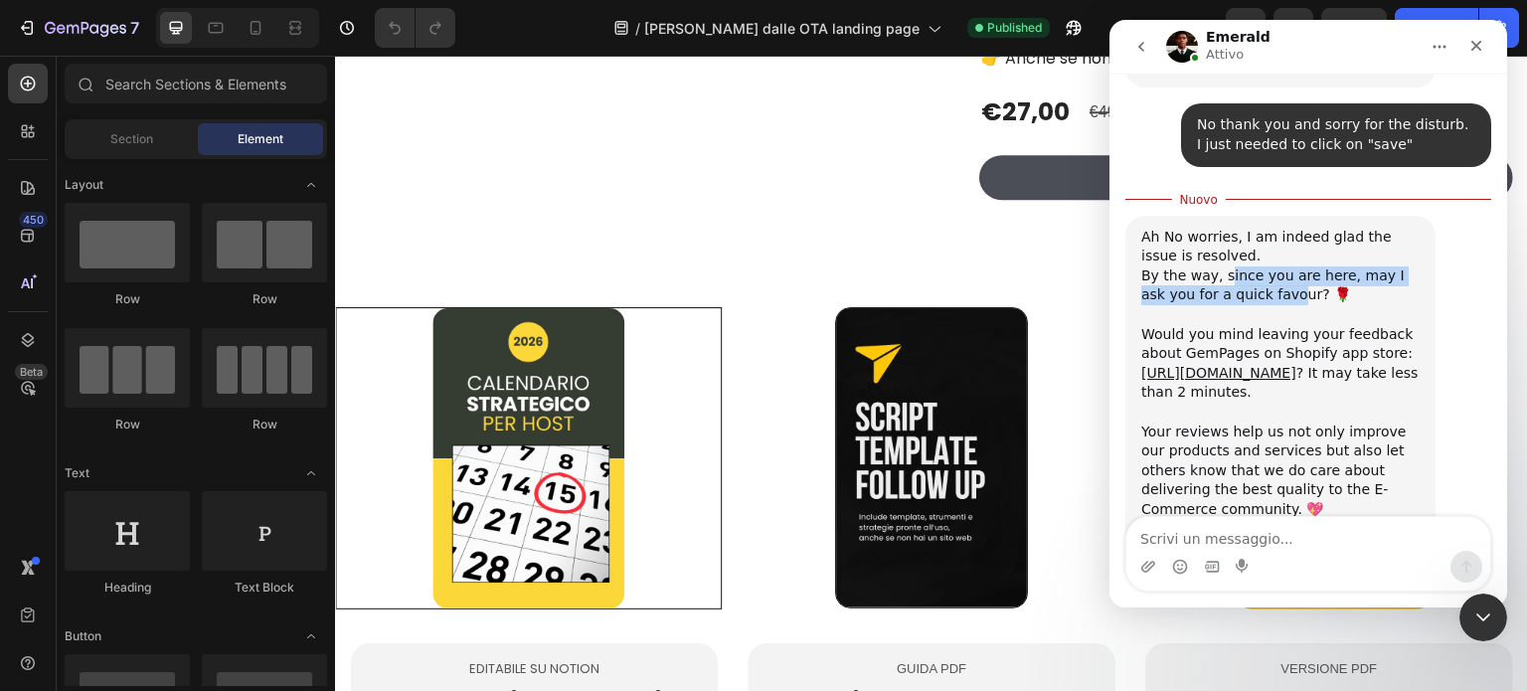
drag, startPoint x: 1221, startPoint y: 158, endPoint x: 1238, endPoint y: 174, distance: 23.2
click at [1238, 266] on div "By the way, since you are here, may I ask you for a quick favour? 🌹" at bounding box center [1280, 285] width 278 height 39
drag, startPoint x: 1232, startPoint y: 213, endPoint x: 1249, endPoint y: 223, distance: 19.6
click at [1249, 325] on div "Would you mind leaving your feedback about GemPages on Shopify app store: [URL]…" at bounding box center [1280, 364] width 278 height 78
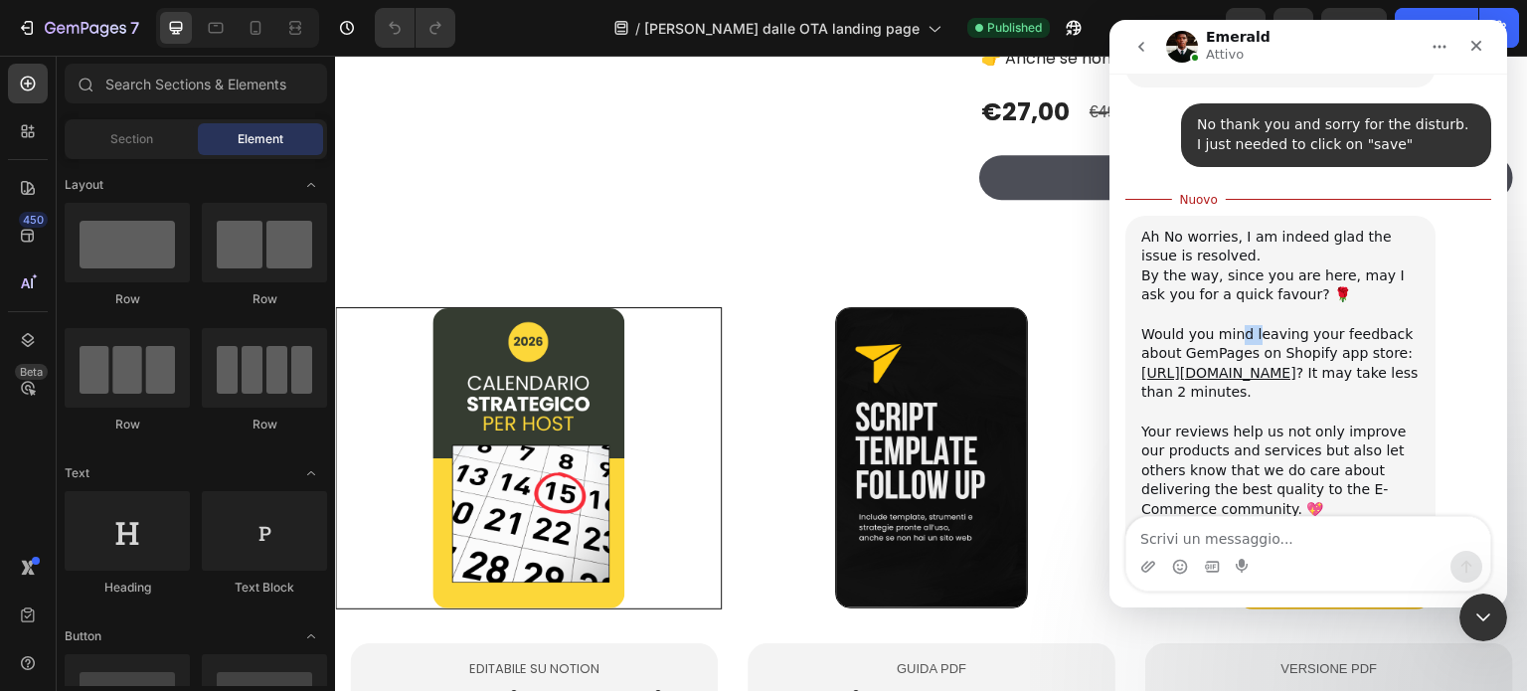
click at [1249, 325] on div "Would you mind leaving your feedback about GemPages on Shopify app store: [URL]…" at bounding box center [1280, 364] width 278 height 78
click at [1257, 423] on div "Your reviews help us not only improve our products and services but also let ot…" at bounding box center [1280, 471] width 278 height 97
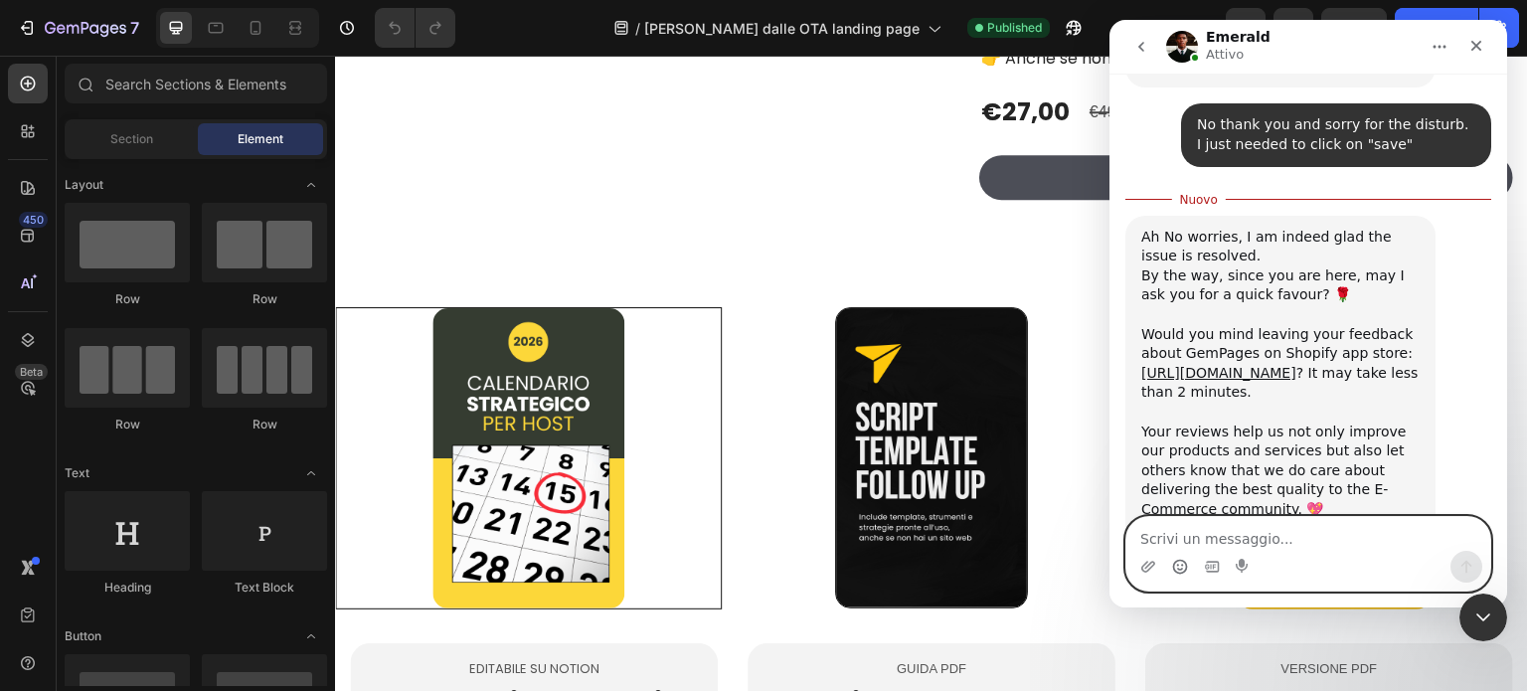
click at [1184, 572] on circle "Selettore di emoji" at bounding box center [1179, 566] width 13 height 13
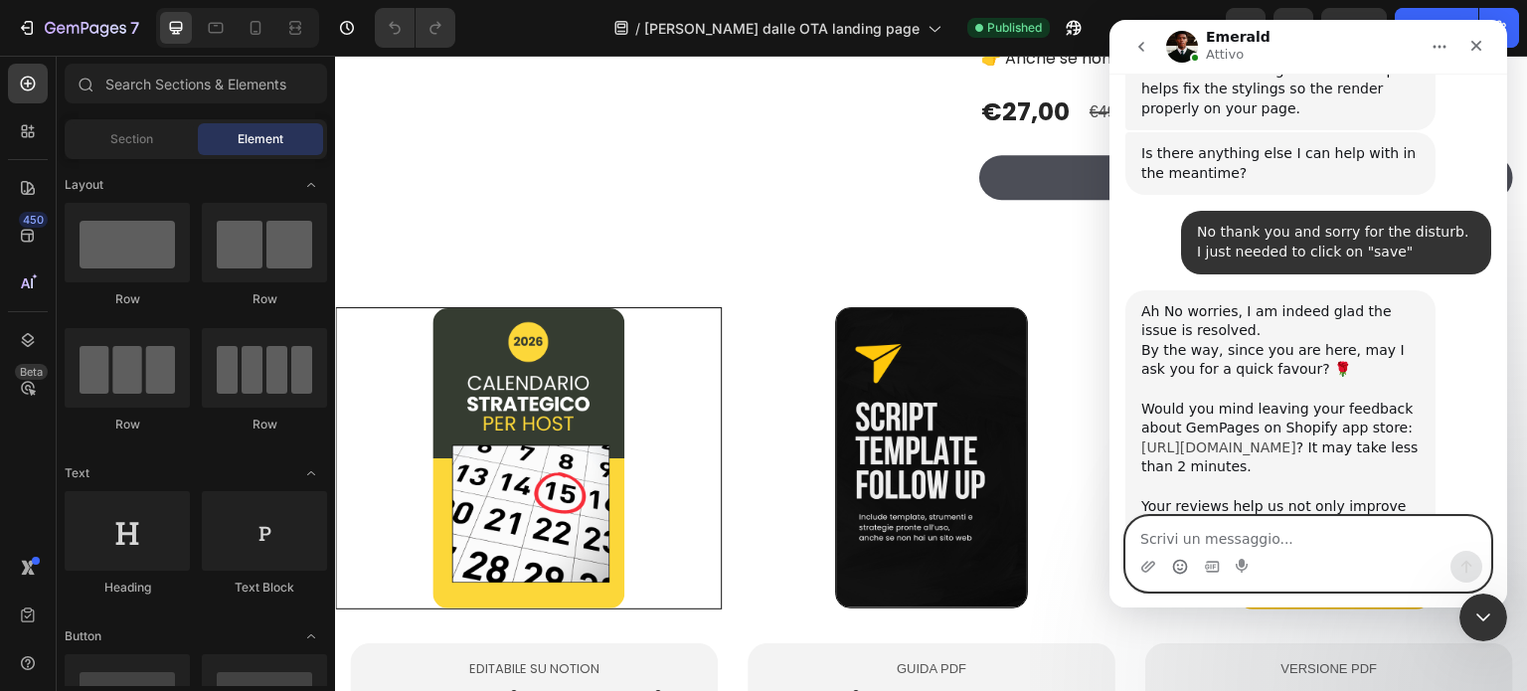
scroll to position [1006, 0]
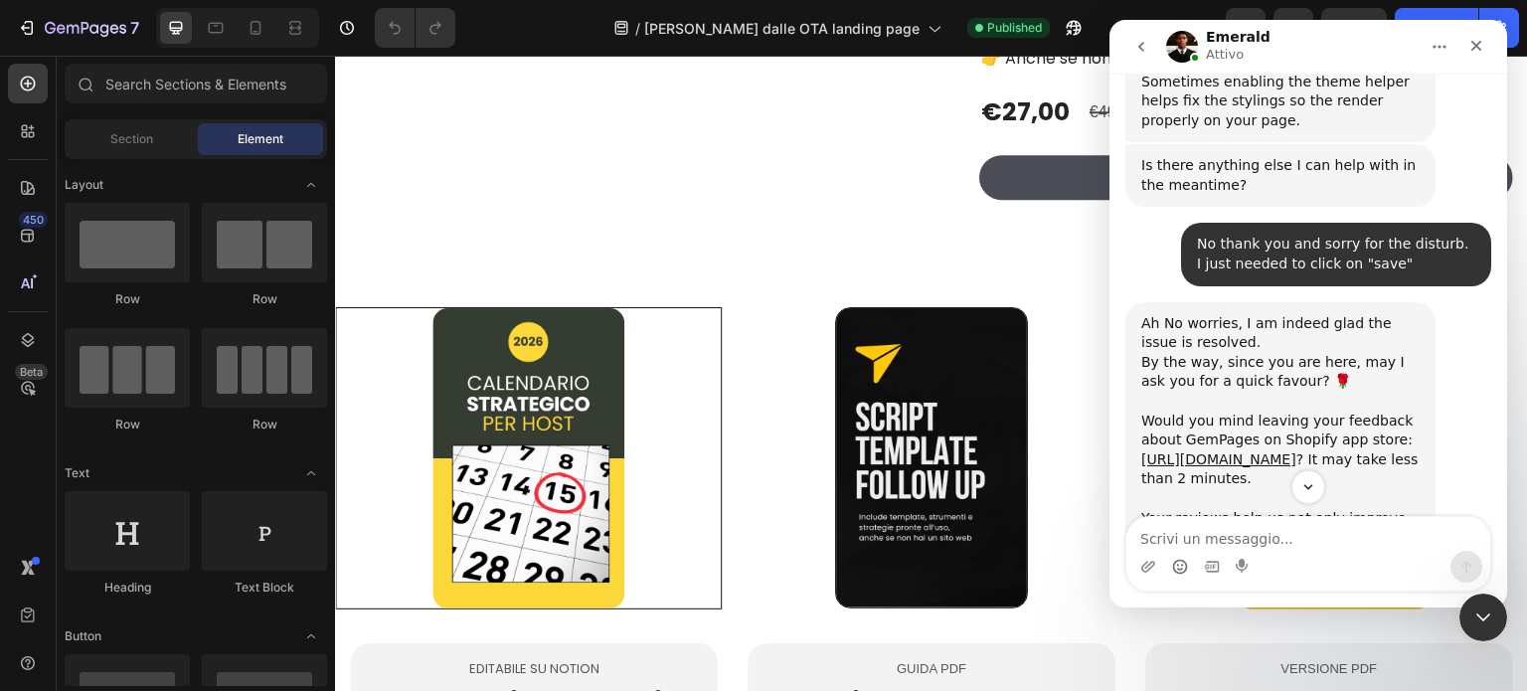
click at [1259, 412] on div "Would you mind leaving your feedback about GemPages on Shopify app store: [URL]…" at bounding box center [1280, 451] width 278 height 78
click at [1248, 451] on link "[URL][DOMAIN_NAME]" at bounding box center [1218, 459] width 155 height 16
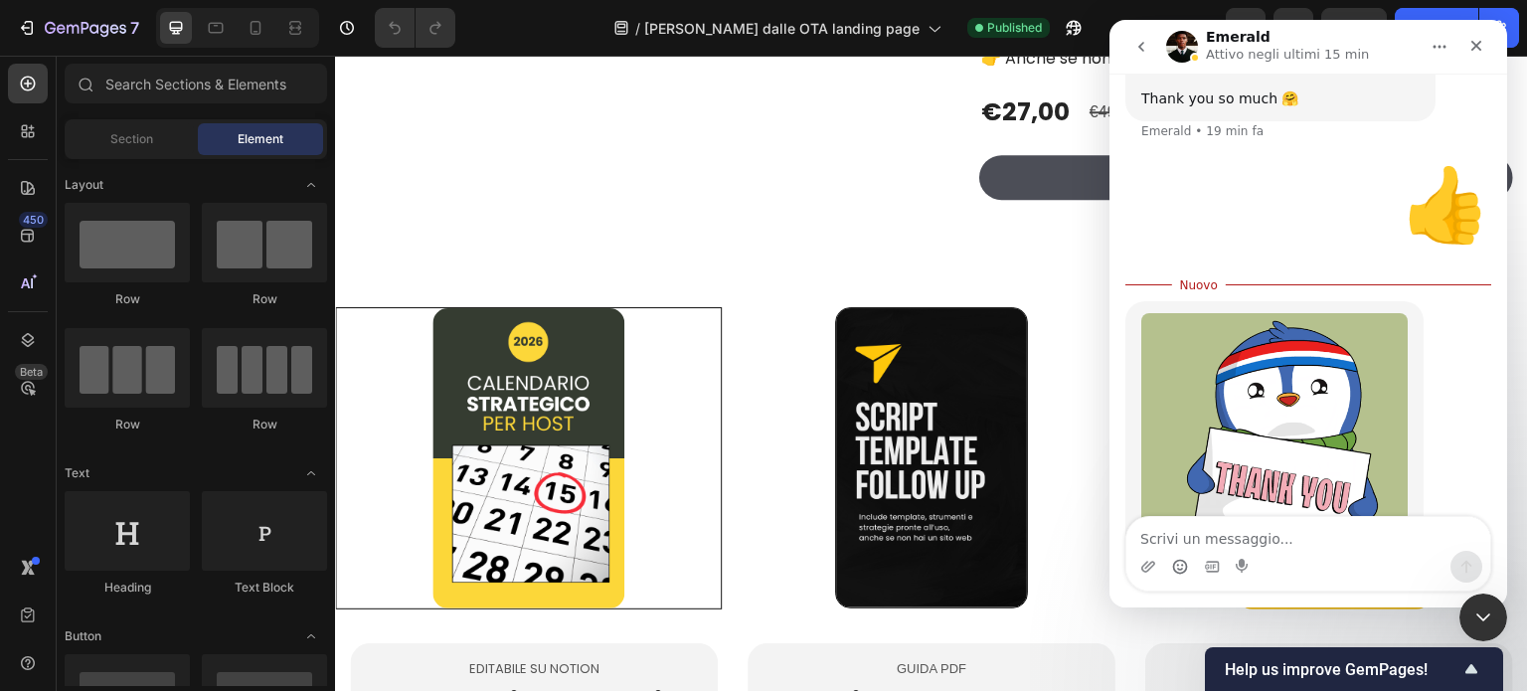
scroll to position [1563, 0]
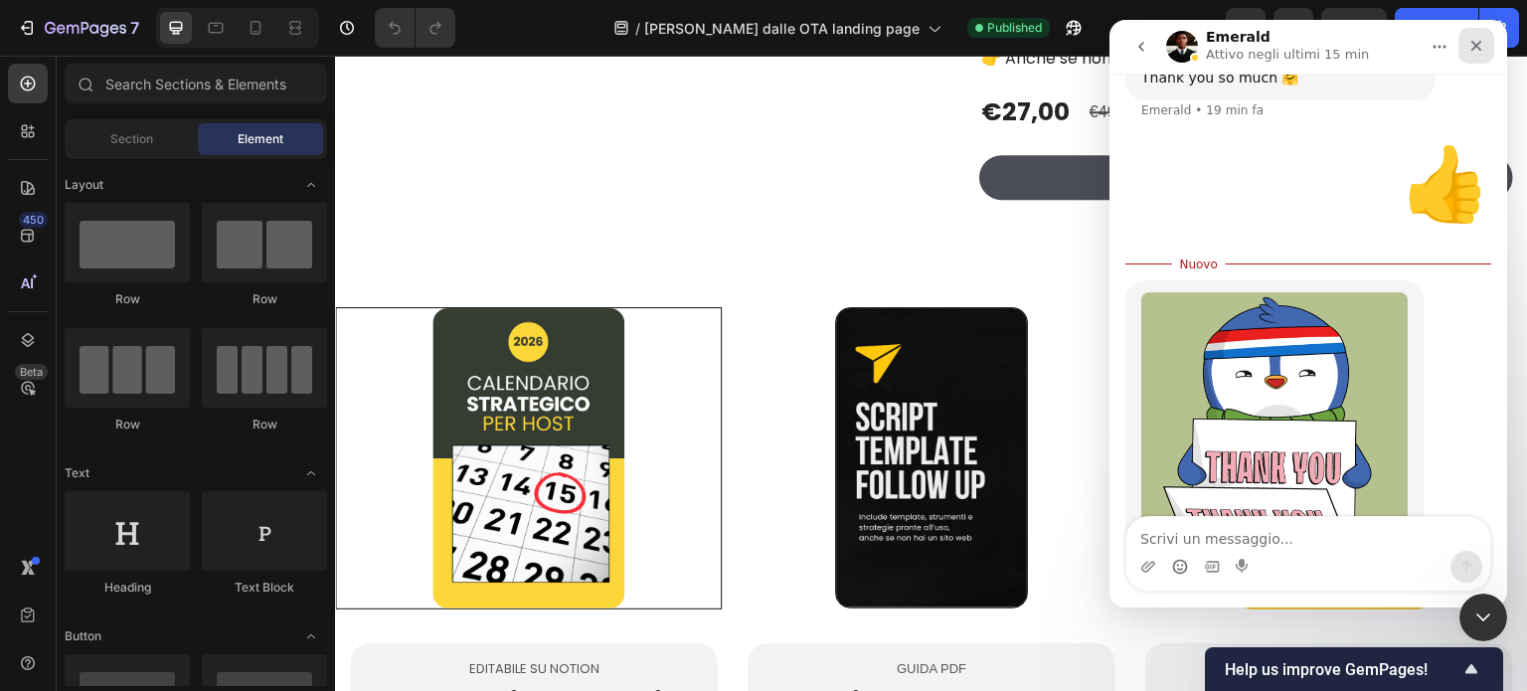
click at [1467, 46] on div "Chiudi" at bounding box center [1477, 46] width 36 height 36
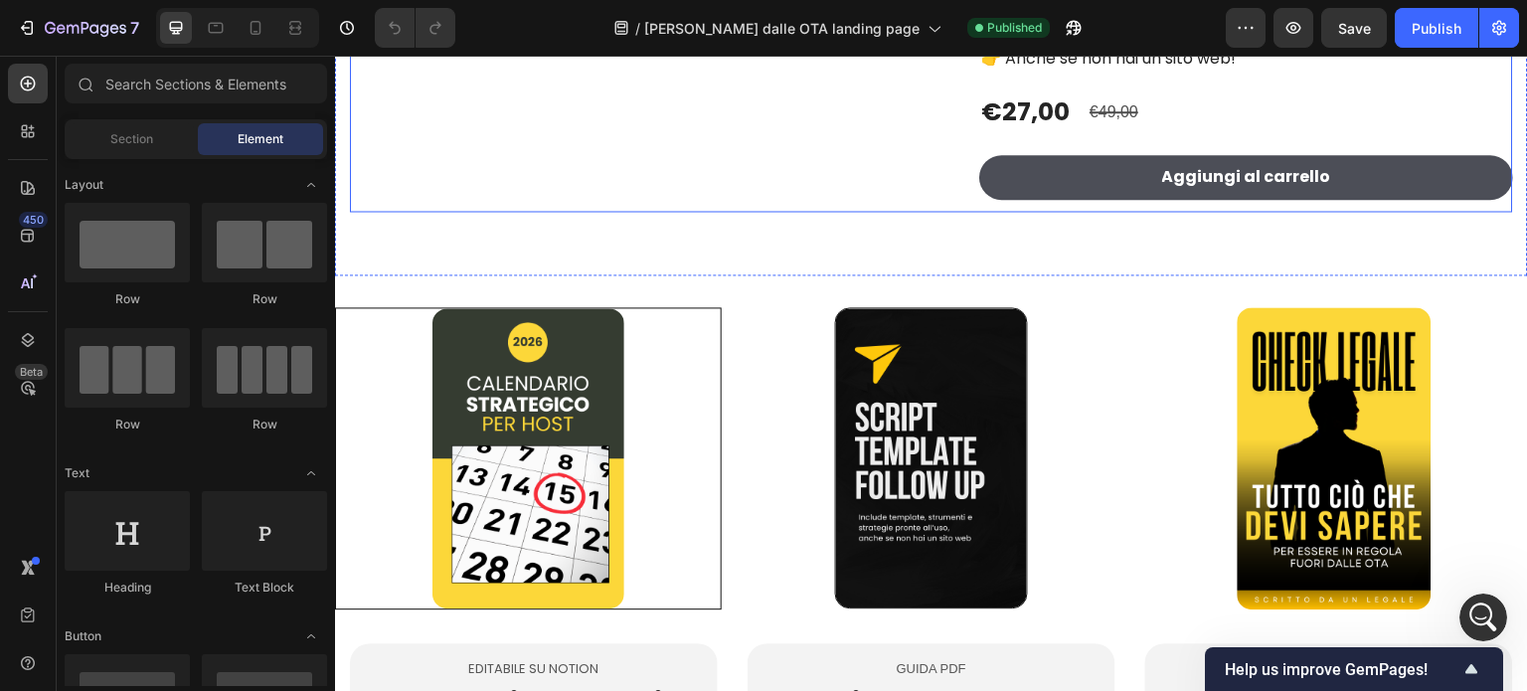
scroll to position [1510, 0]
